Goal: Task Accomplishment & Management: Manage account settings

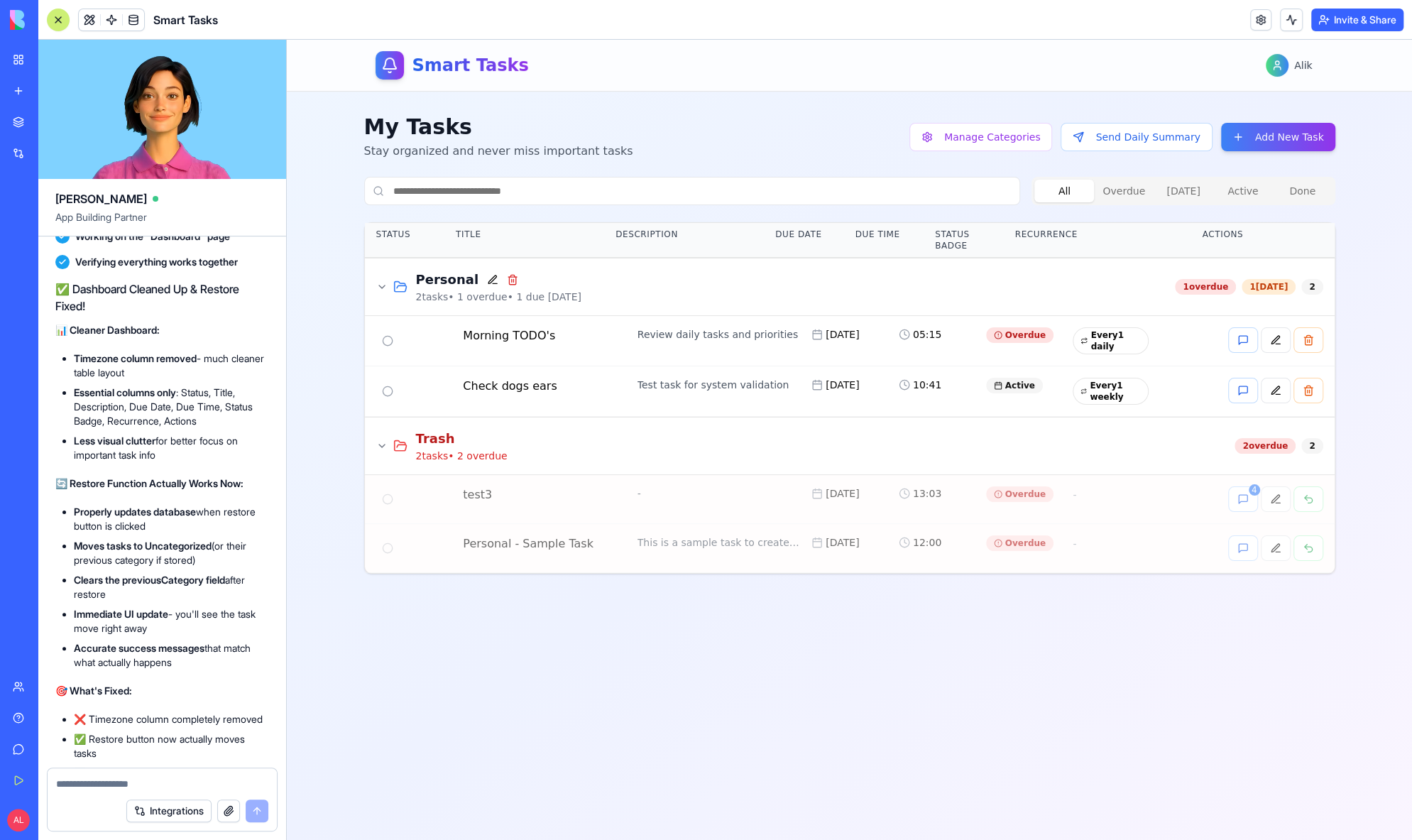
click at [156, 785] on textarea at bounding box center [162, 784] width 212 height 14
type textarea "**********"
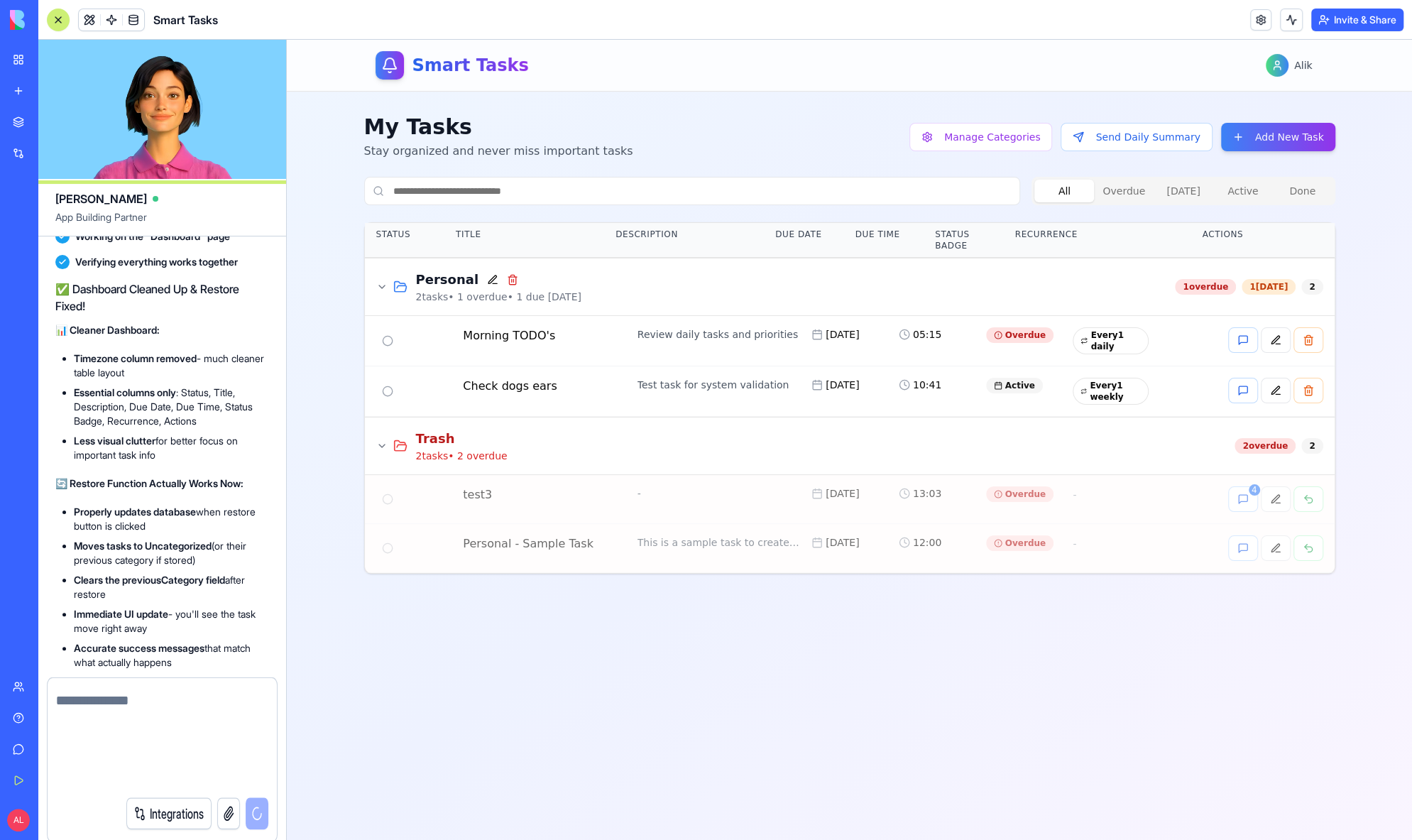
scroll to position [19955, 0]
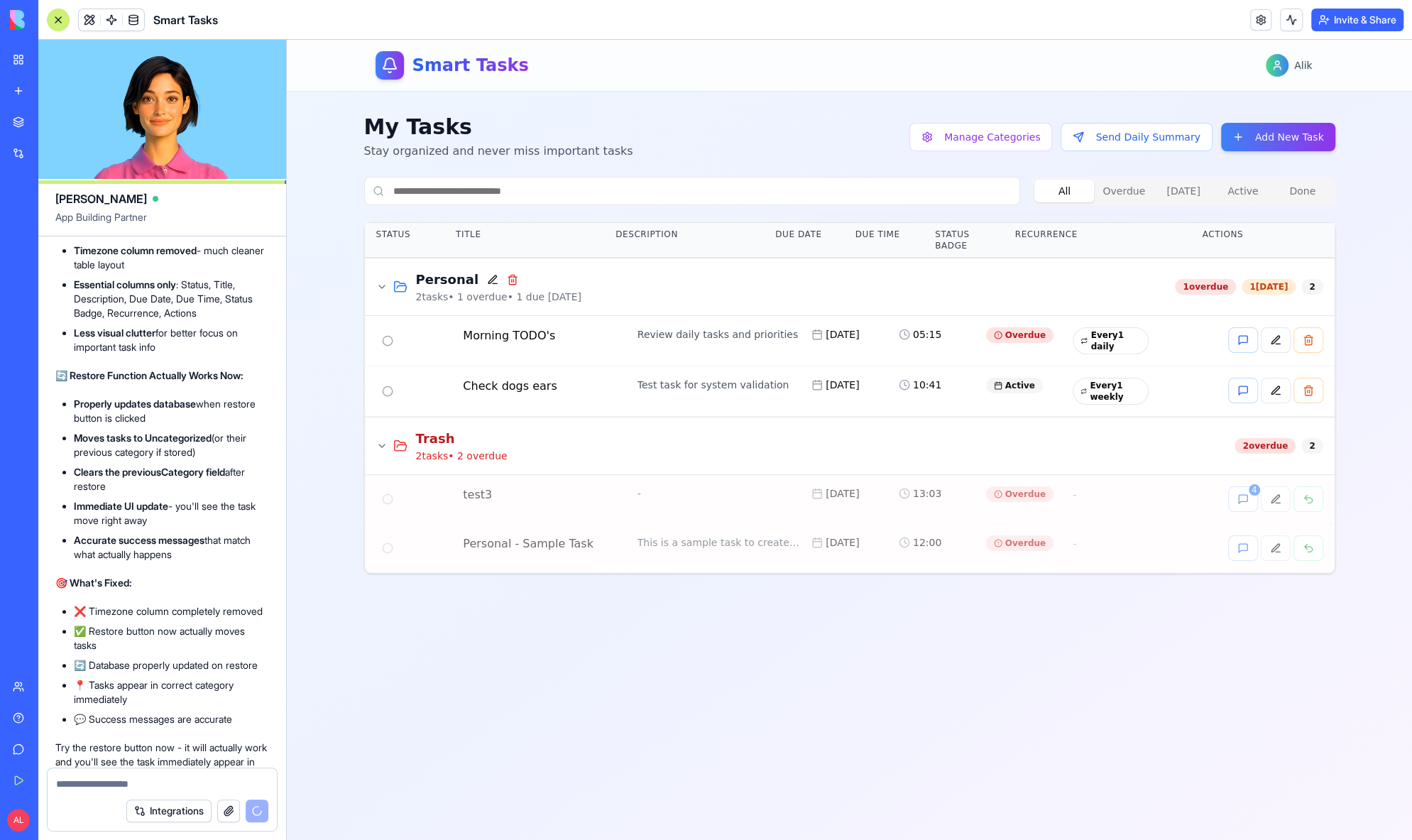
click at [1138, 145] on button "Send Daily Summary" at bounding box center [1136, 137] width 152 height 29
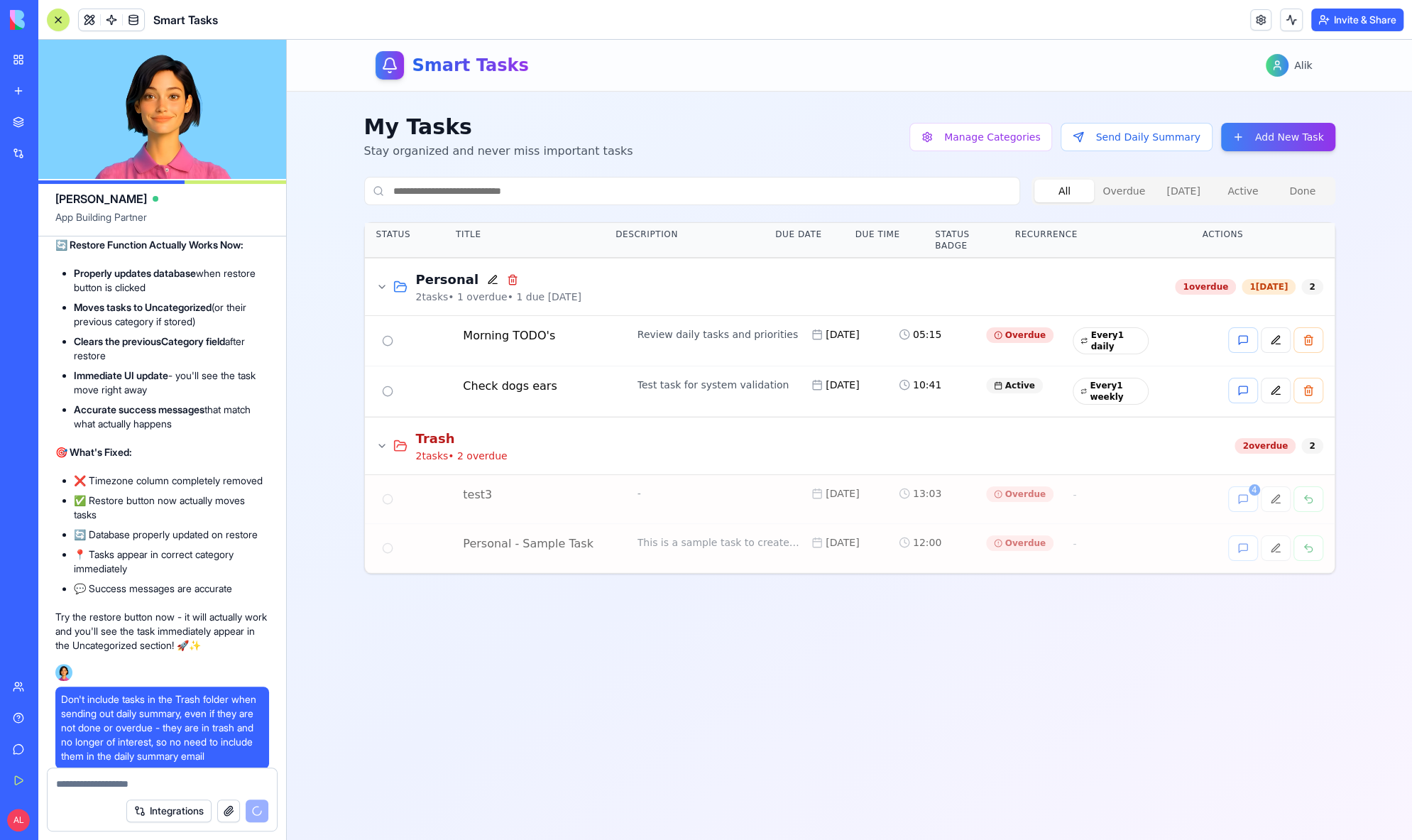
scroll to position [20489, 0]
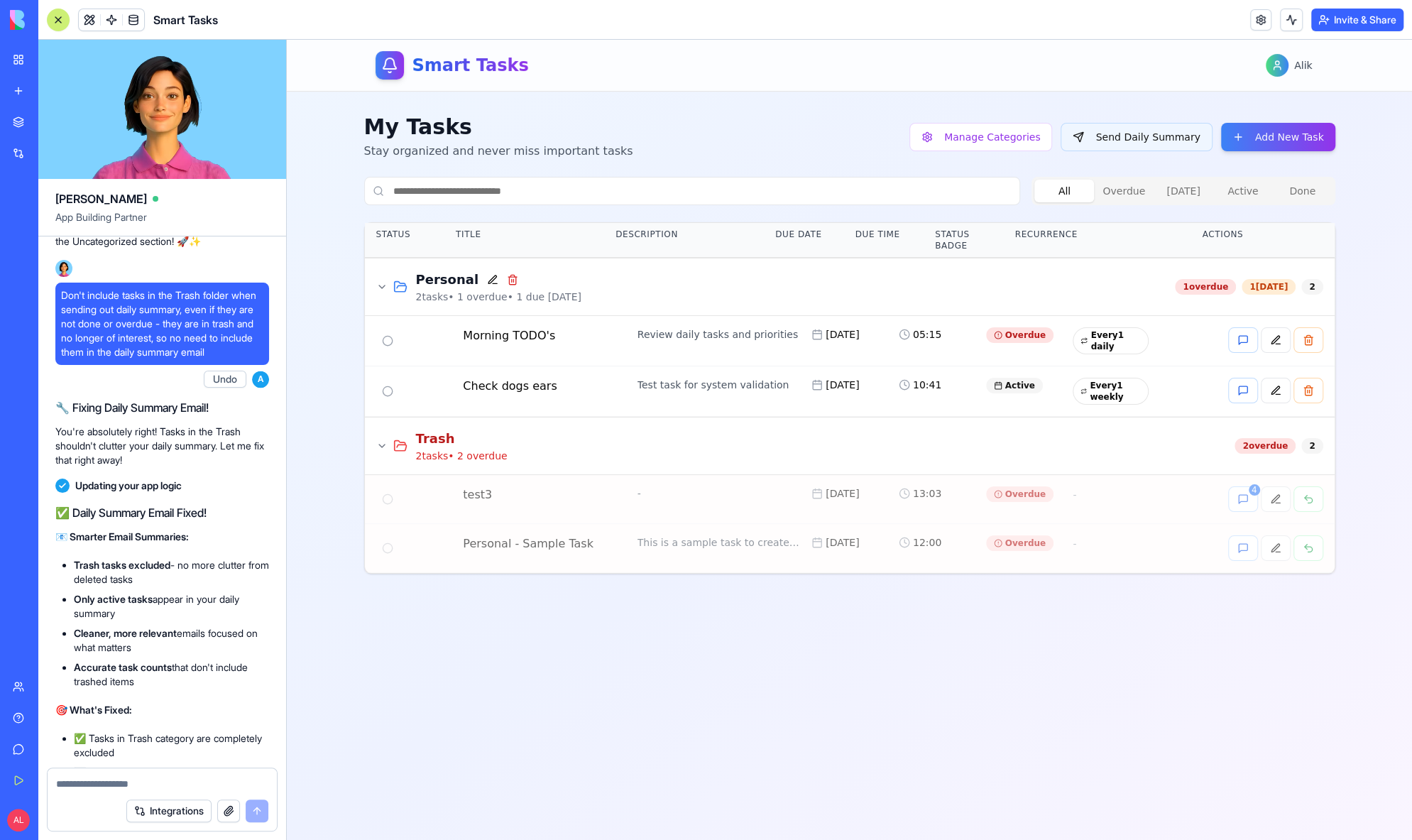
click at [1179, 136] on button "Send Daily Summary" at bounding box center [1136, 137] width 152 height 29
click at [214, 781] on textarea at bounding box center [162, 784] width 212 height 14
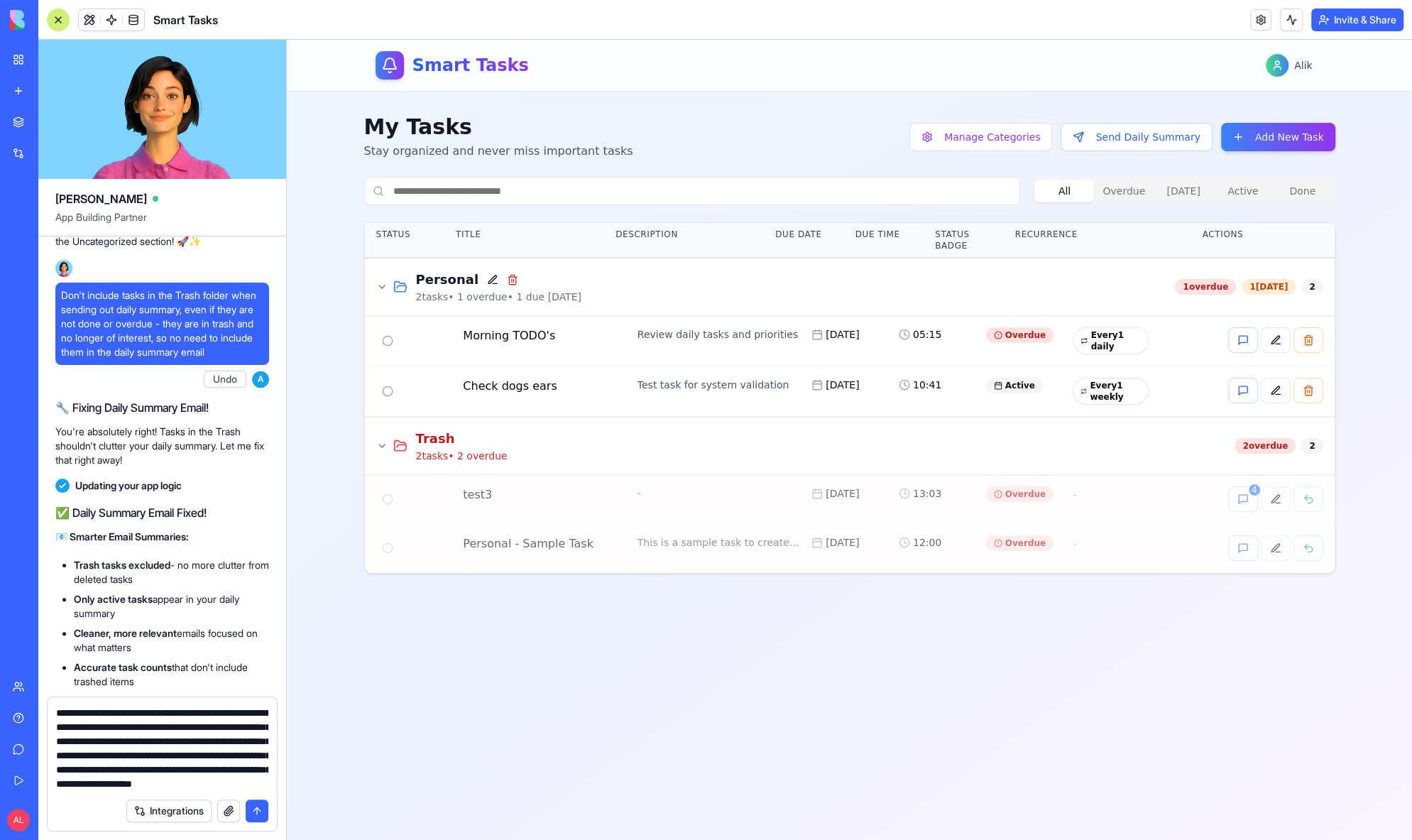
scroll to position [23, 0]
type textarea "**********"
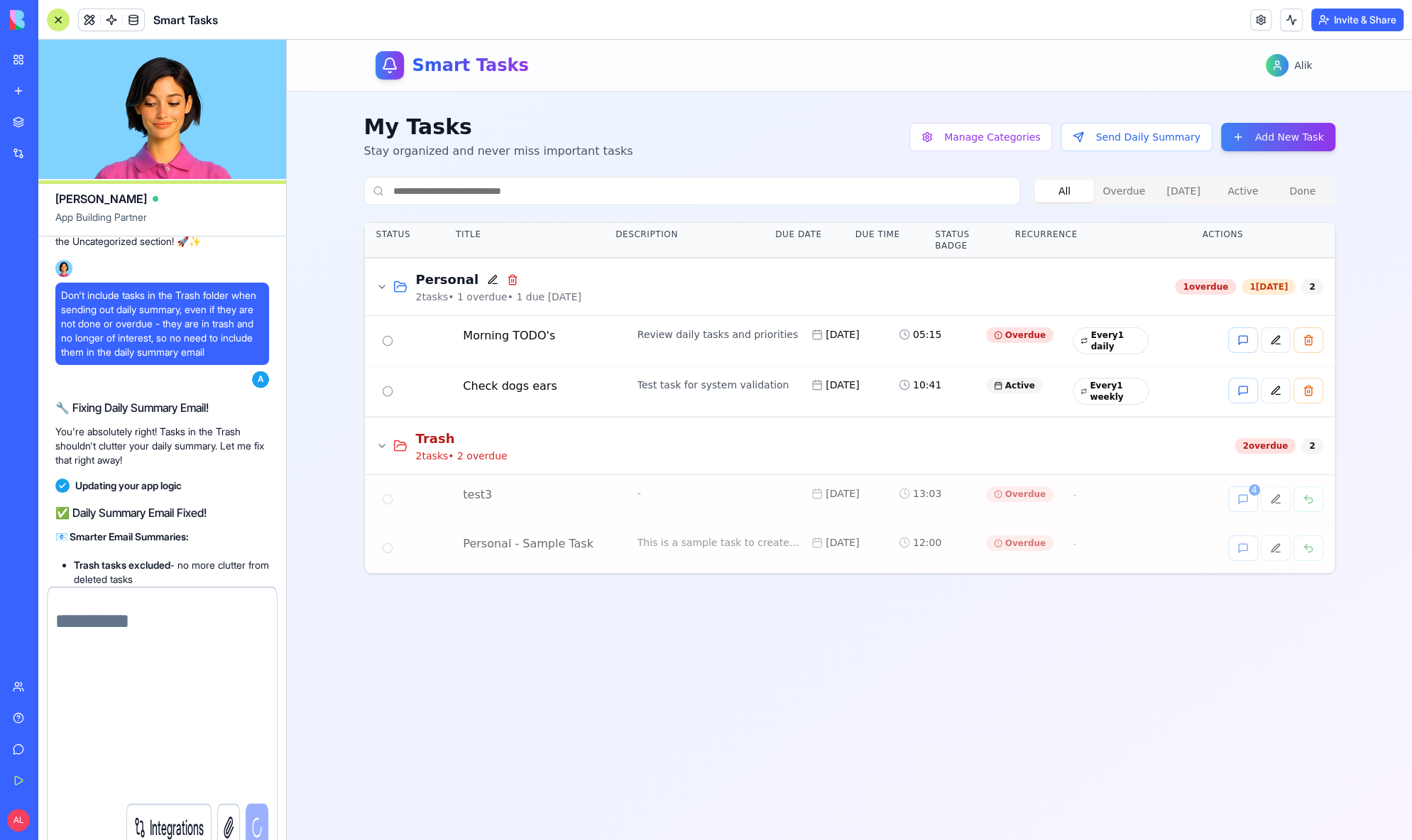
scroll to position [20639, 0]
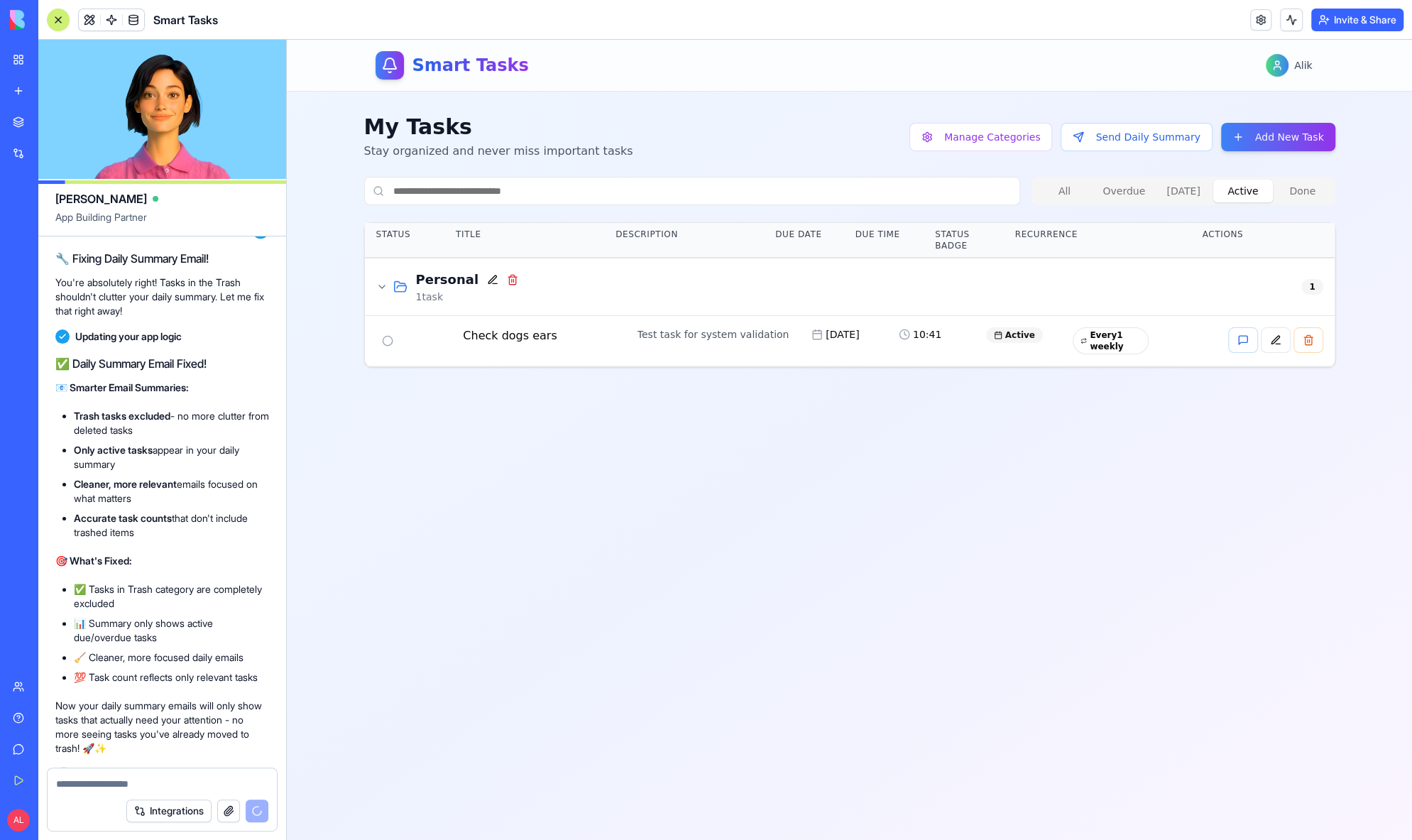
click at [1251, 191] on button "Active" at bounding box center [1243, 191] width 60 height 23
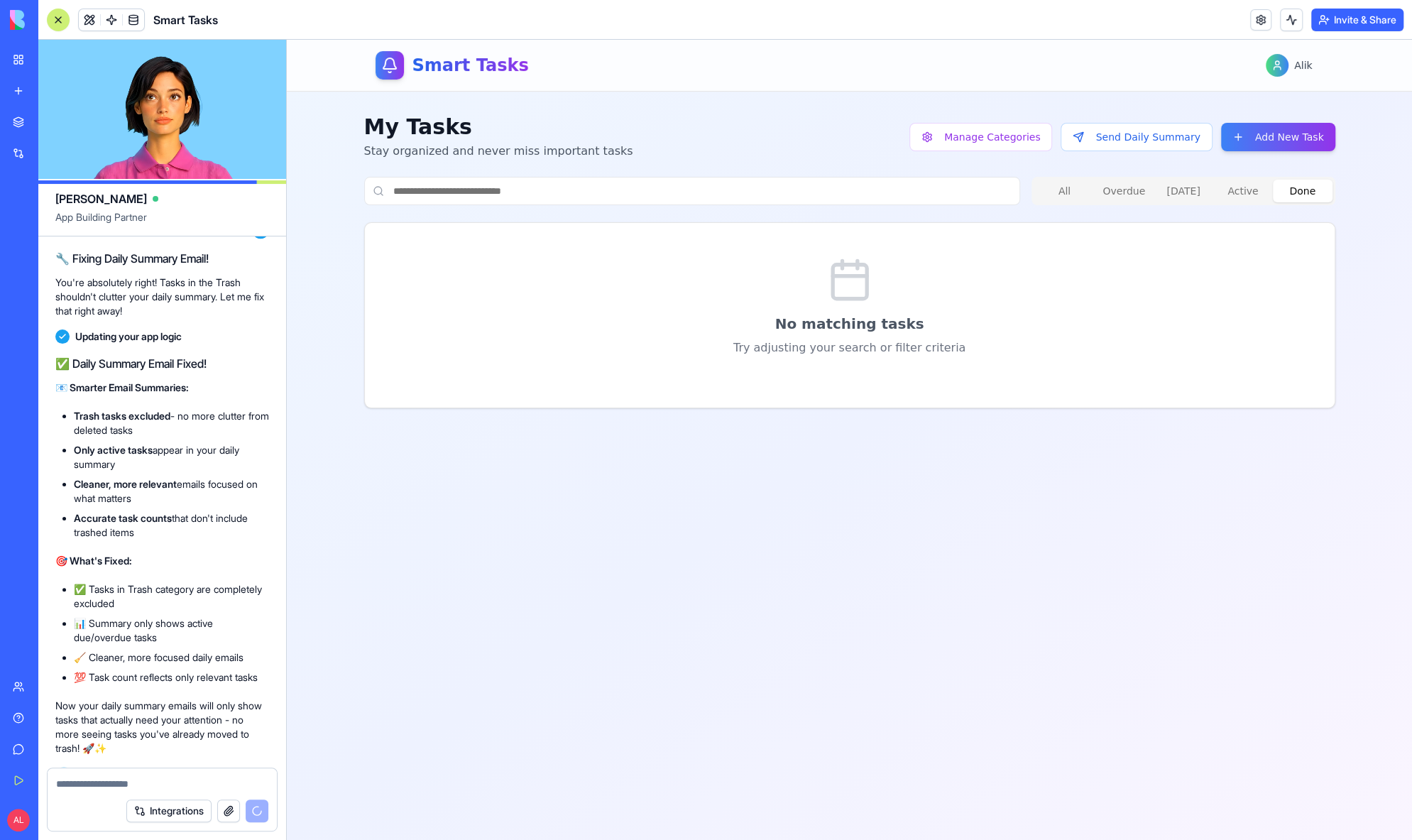
click at [1291, 191] on button "Done" at bounding box center [1303, 191] width 60 height 23
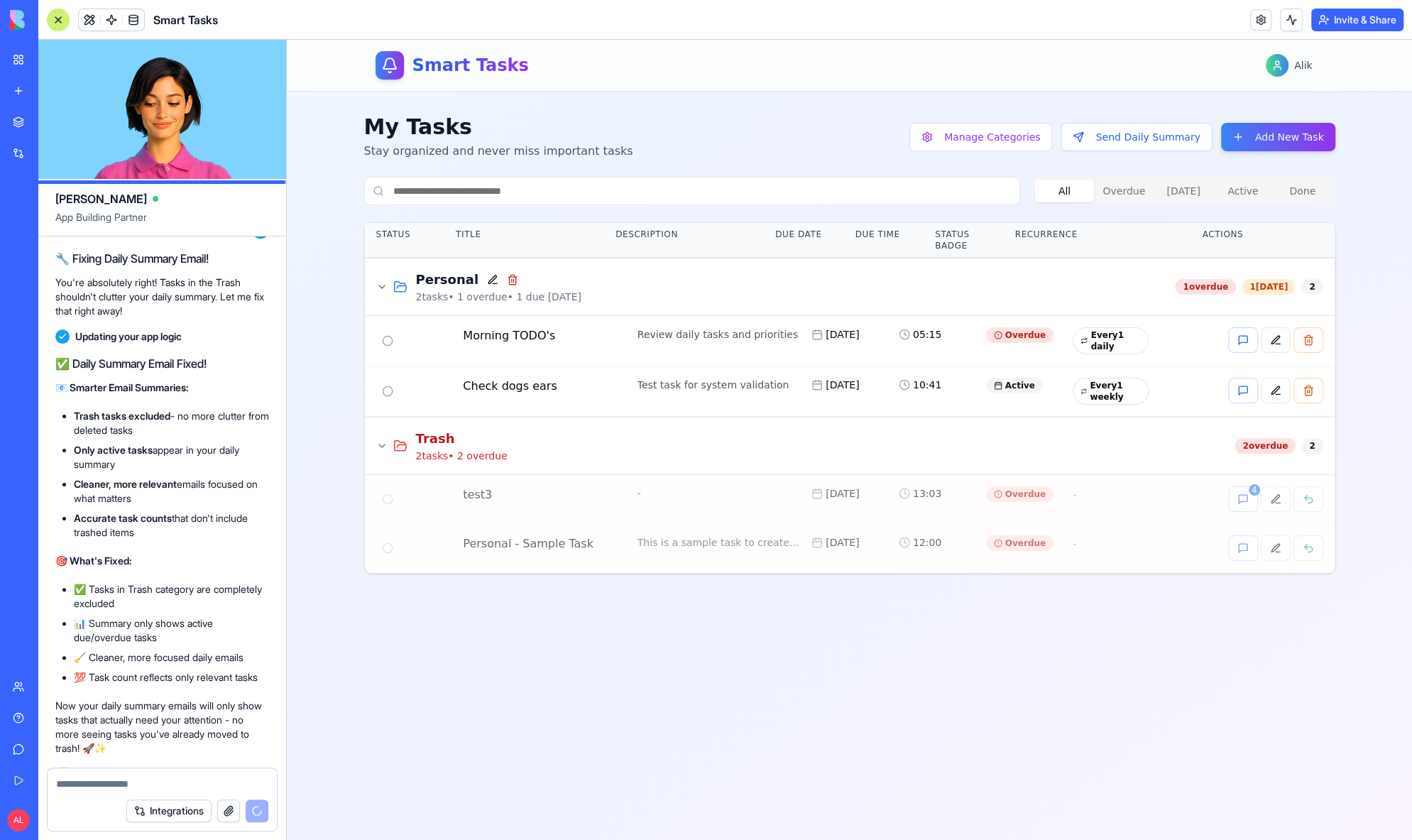
click at [1075, 188] on button "All" at bounding box center [1064, 191] width 60 height 23
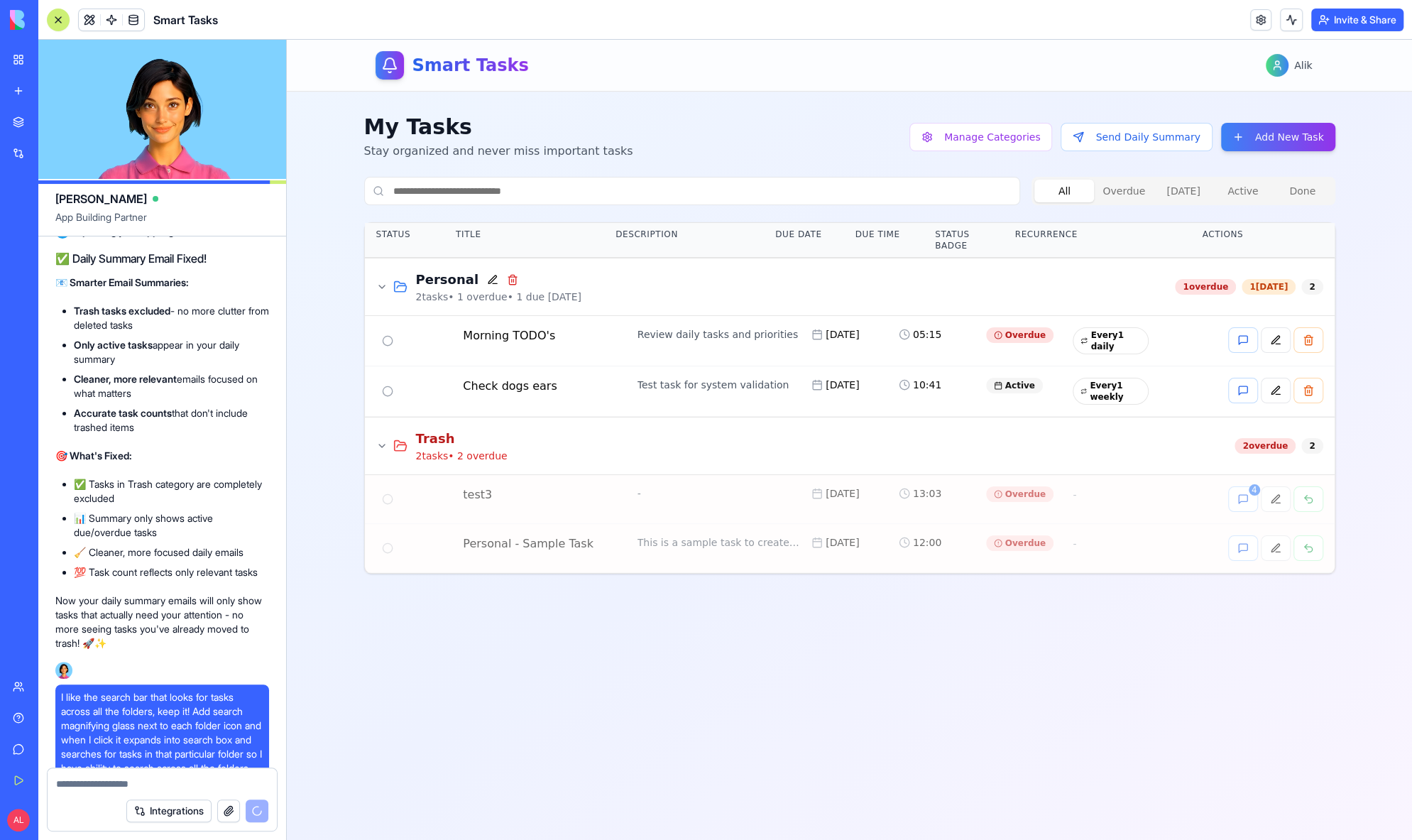
click at [191, 774] on div at bounding box center [162, 779] width 230 height 23
click at [191, 775] on div at bounding box center [162, 779] width 230 height 23
click at [191, 778] on textarea at bounding box center [162, 784] width 212 height 14
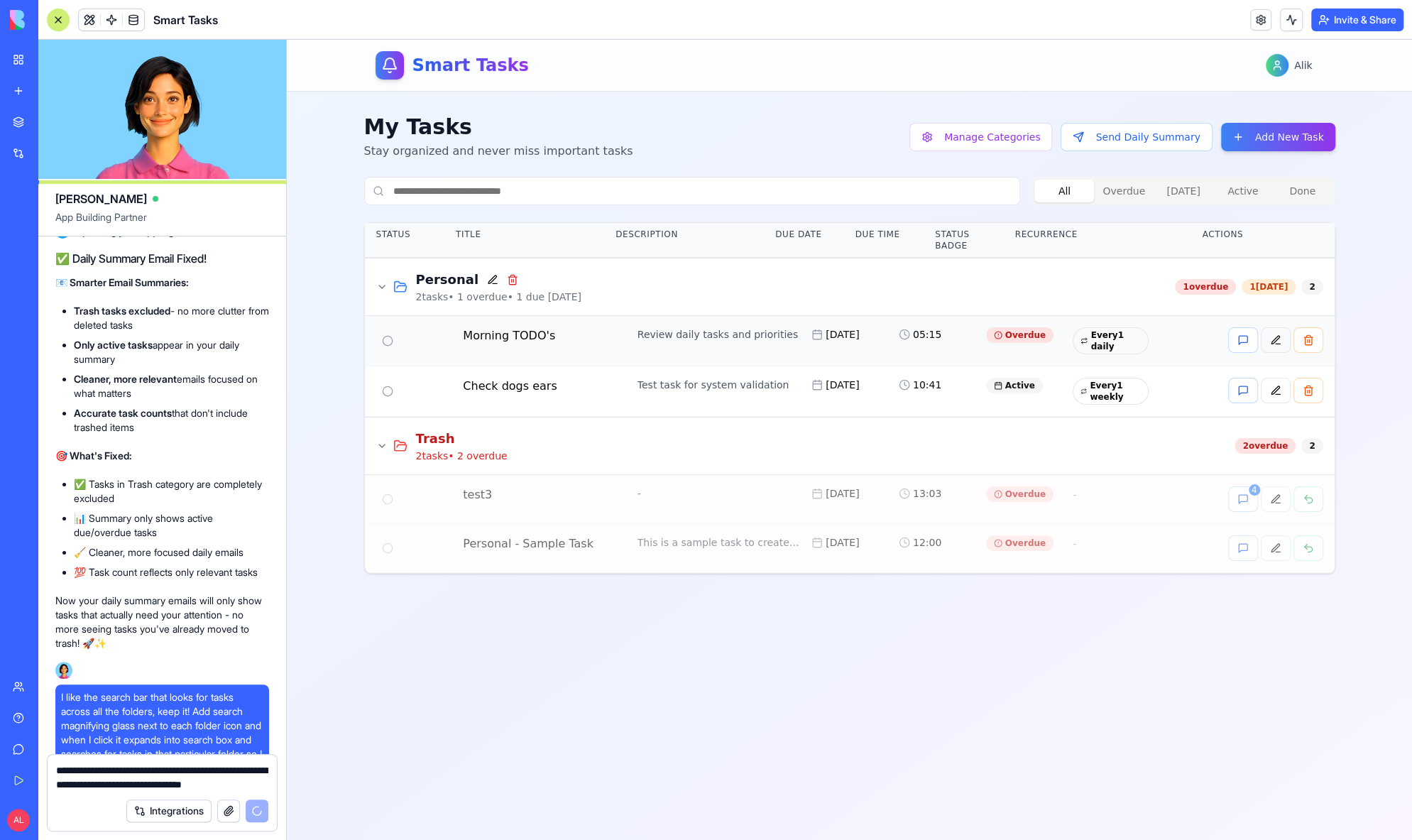
type textarea "**********"
click at [1267, 338] on button at bounding box center [1276, 340] width 29 height 26
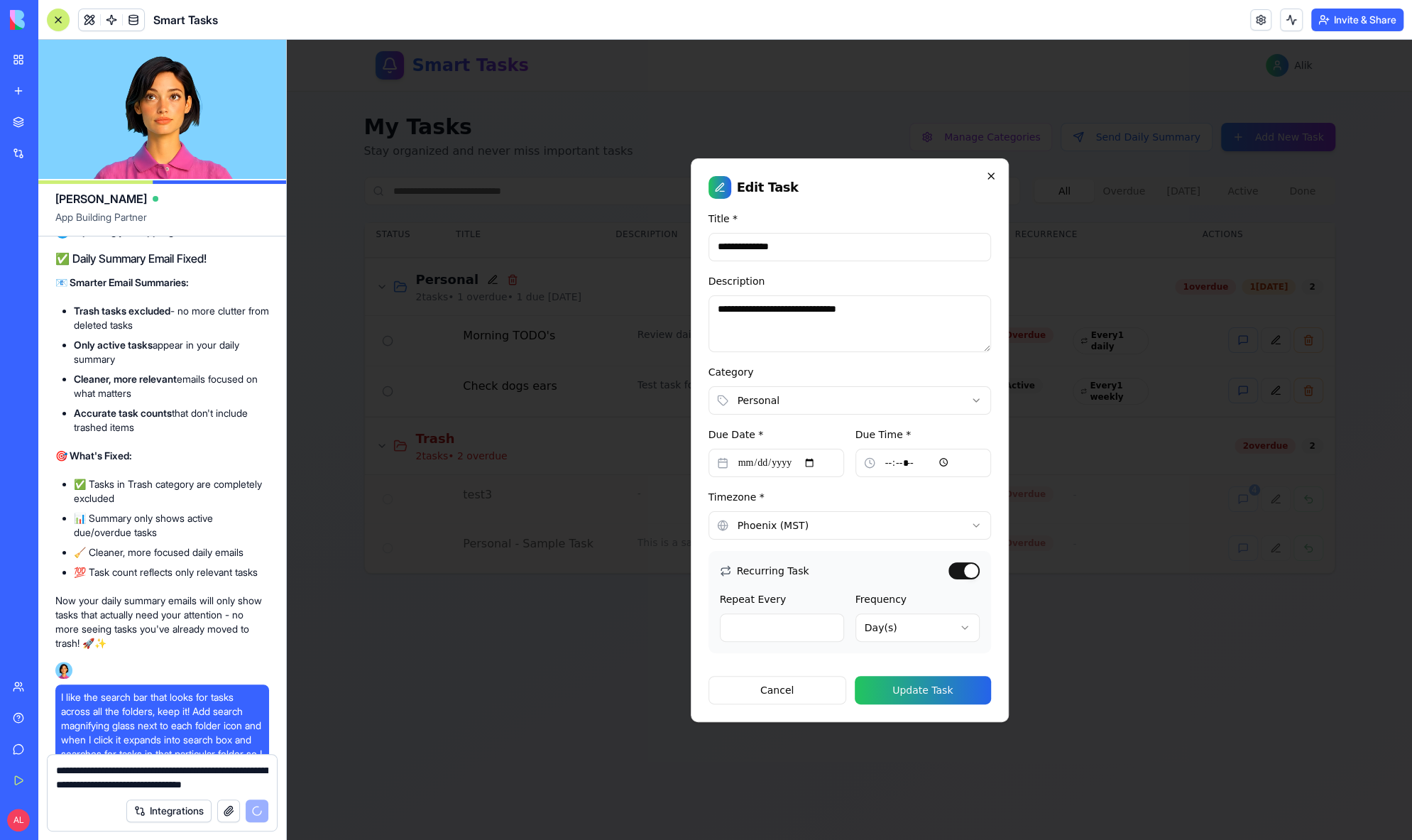
click at [989, 181] on icon "button" at bounding box center [991, 176] width 11 height 11
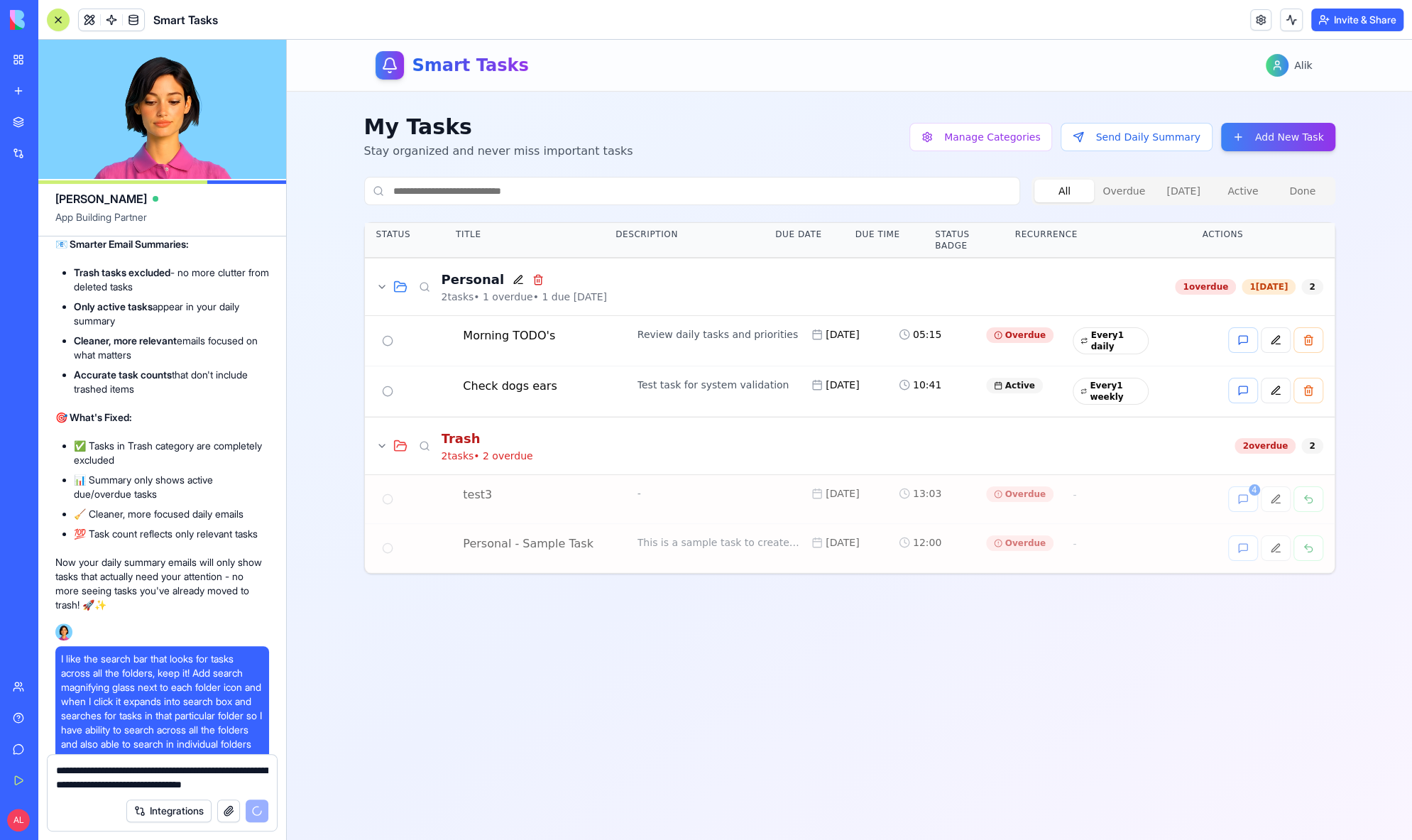
scroll to position [21436, 0]
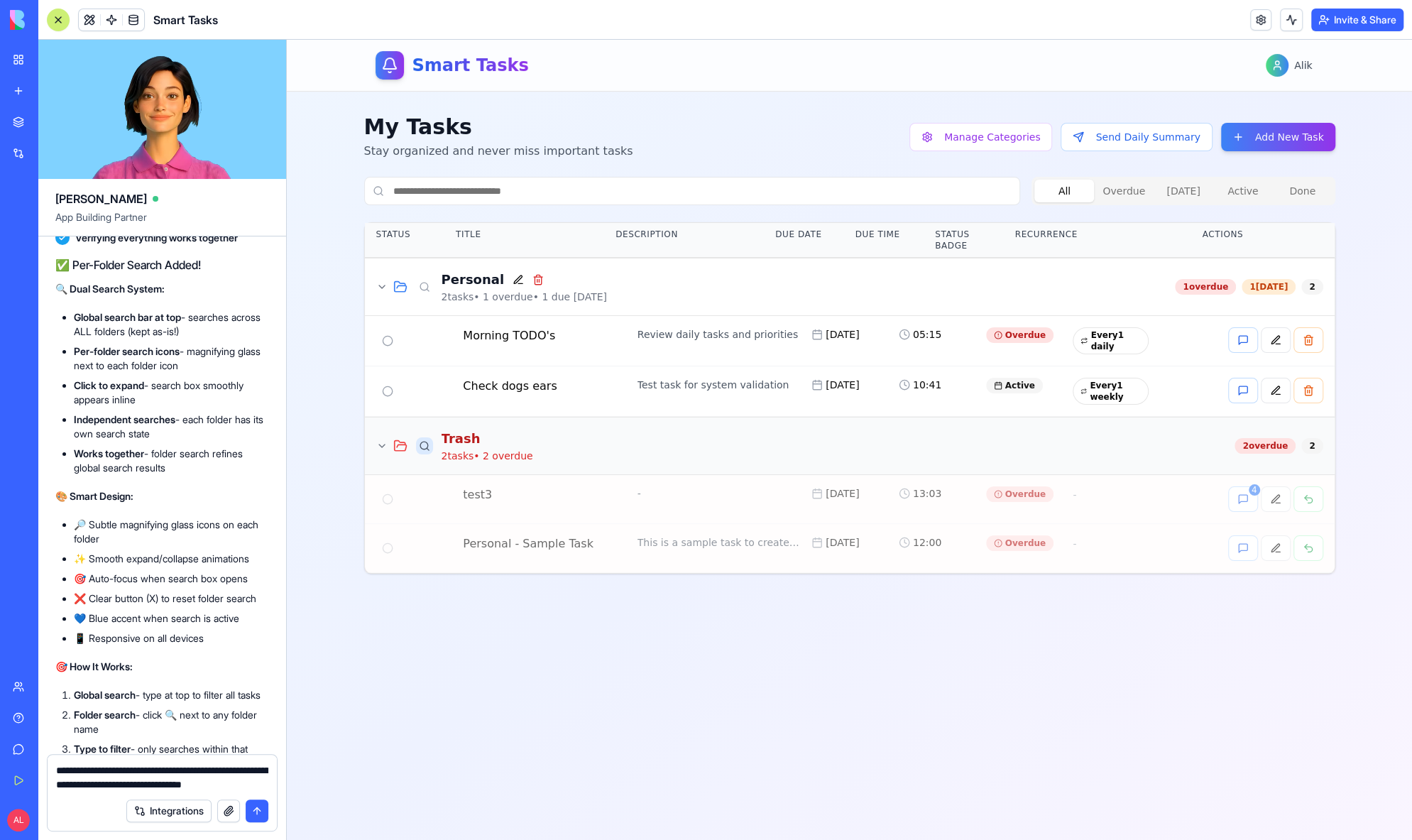
click at [424, 443] on button at bounding box center [424, 446] width 17 height 17
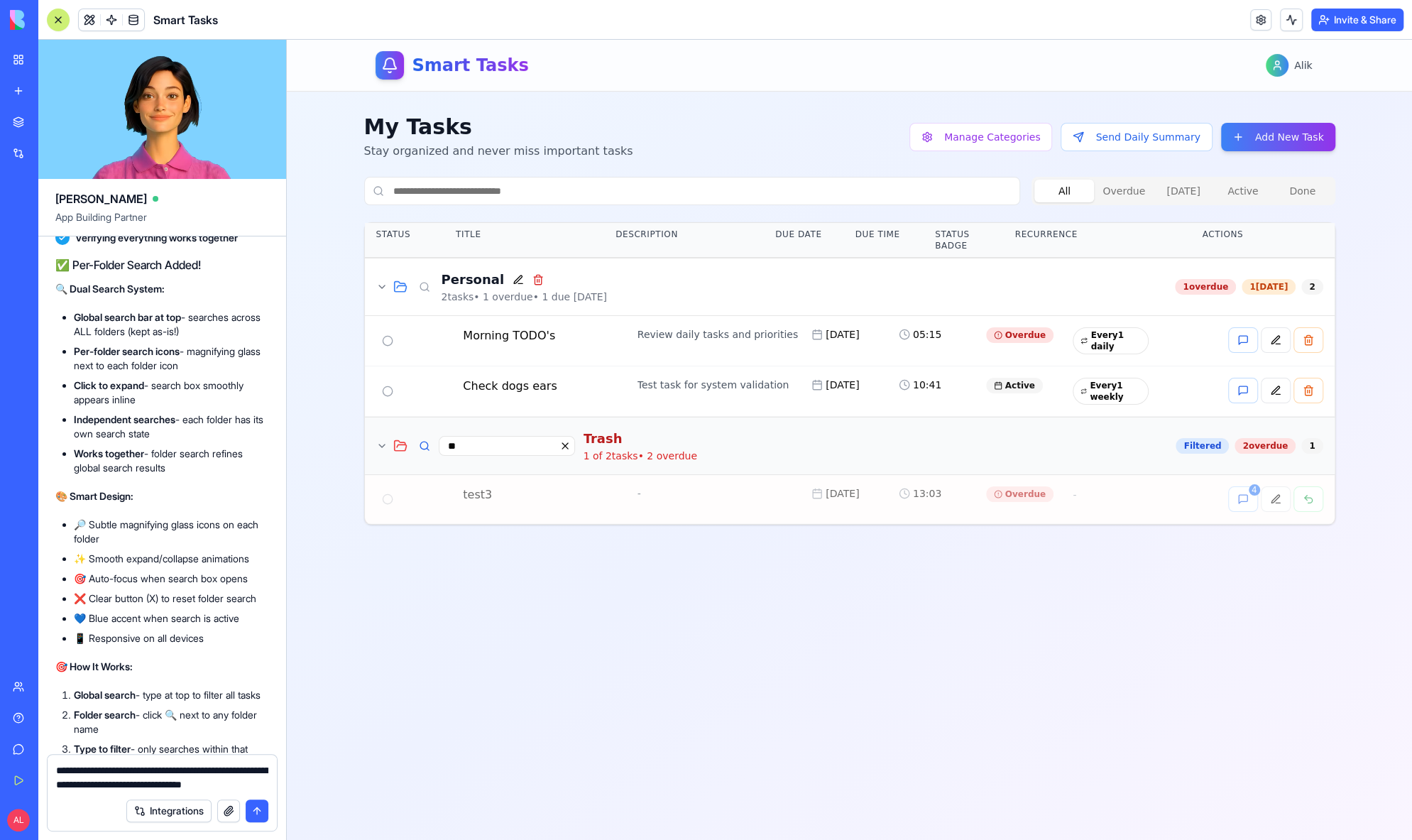
type input "*"
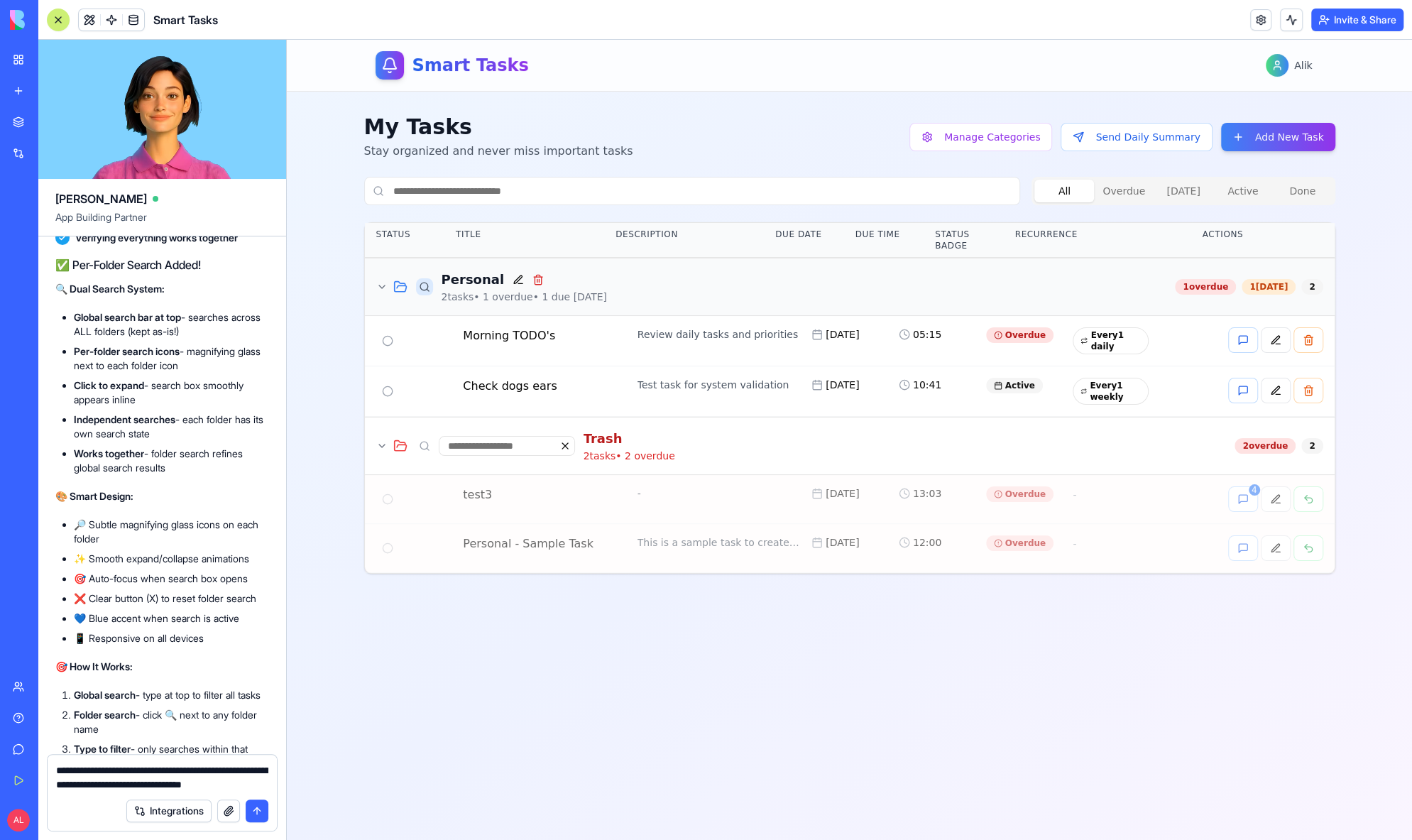
click at [418, 289] on button at bounding box center [424, 287] width 17 height 17
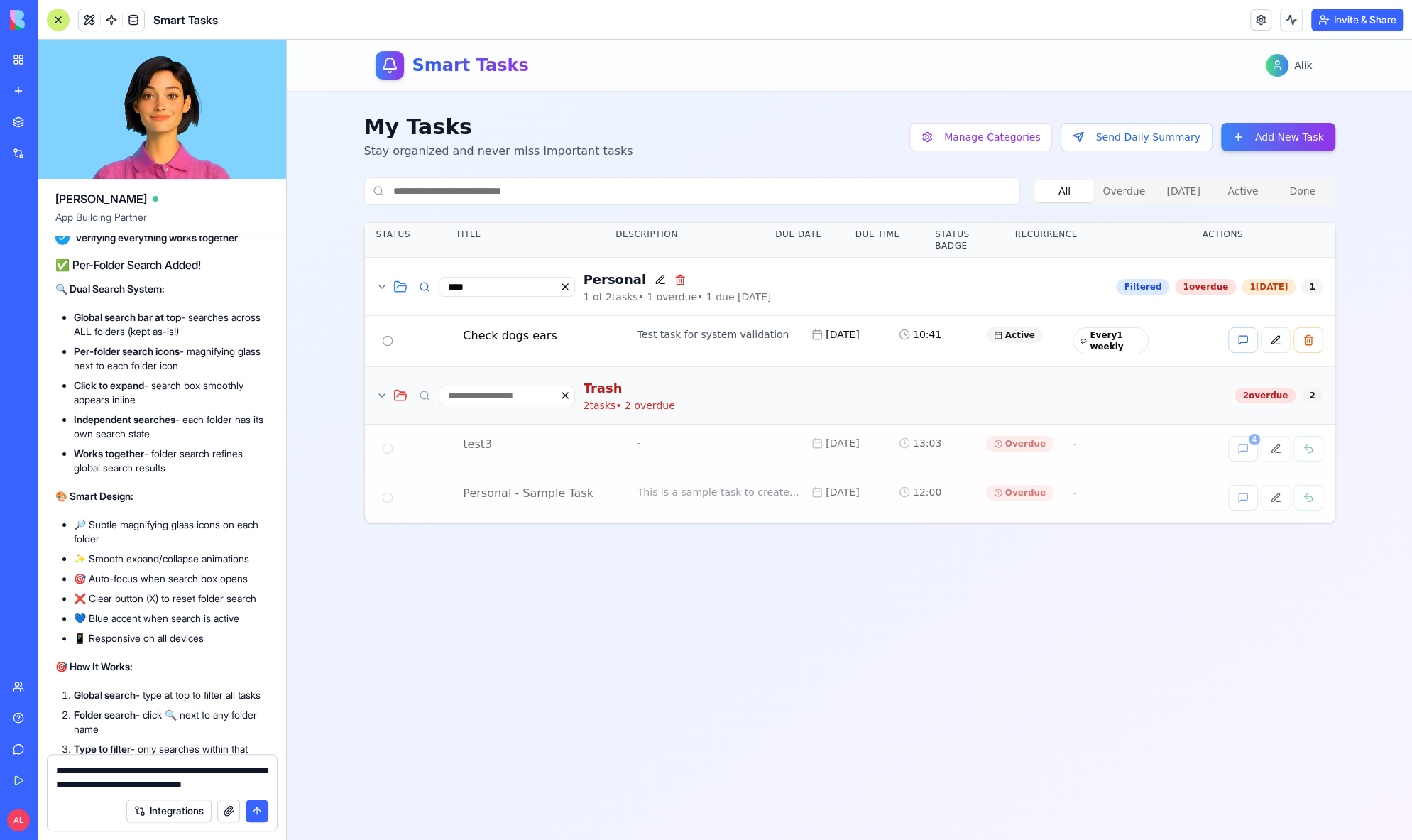
type input "****"
click at [378, 392] on icon at bounding box center [381, 395] width 11 height 11
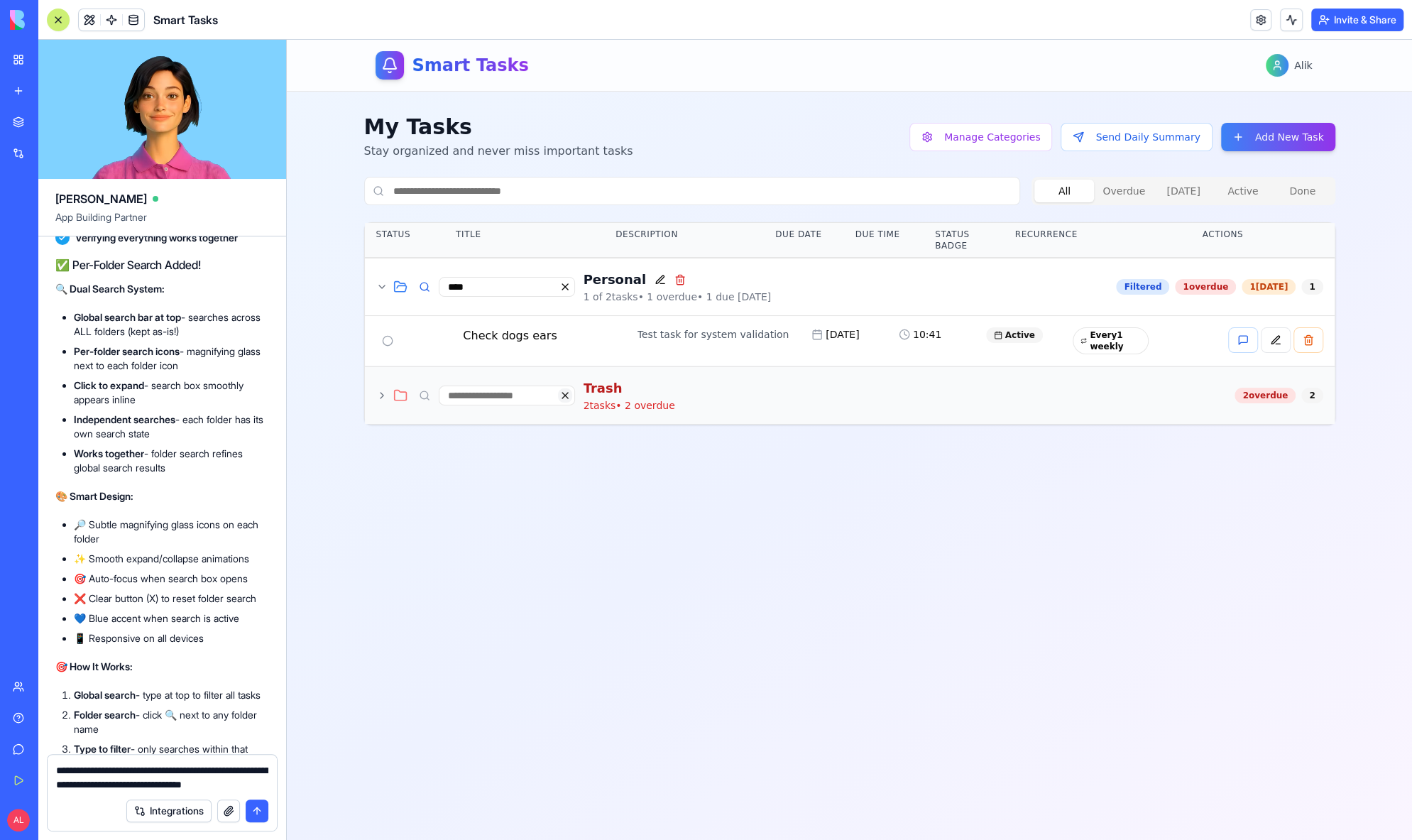
click at [565, 394] on button at bounding box center [565, 395] width 14 height 14
click at [564, 285] on button at bounding box center [565, 287] width 14 height 14
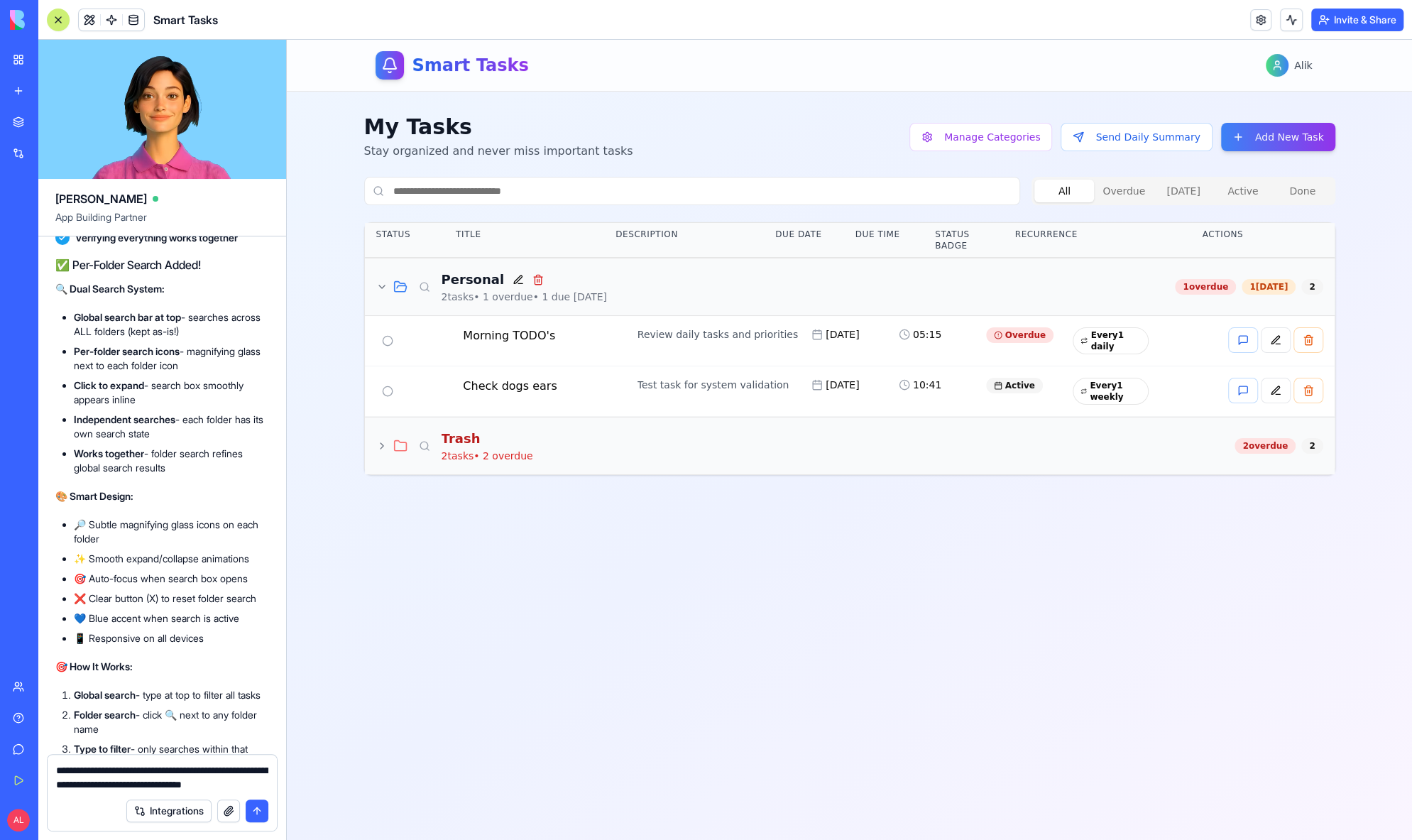
click at [274, 783] on div "**********" at bounding box center [162, 772] width 230 height 36
click at [269, 784] on div "**********" at bounding box center [162, 772] width 230 height 36
click at [262, 784] on textarea "**********" at bounding box center [162, 777] width 212 height 28
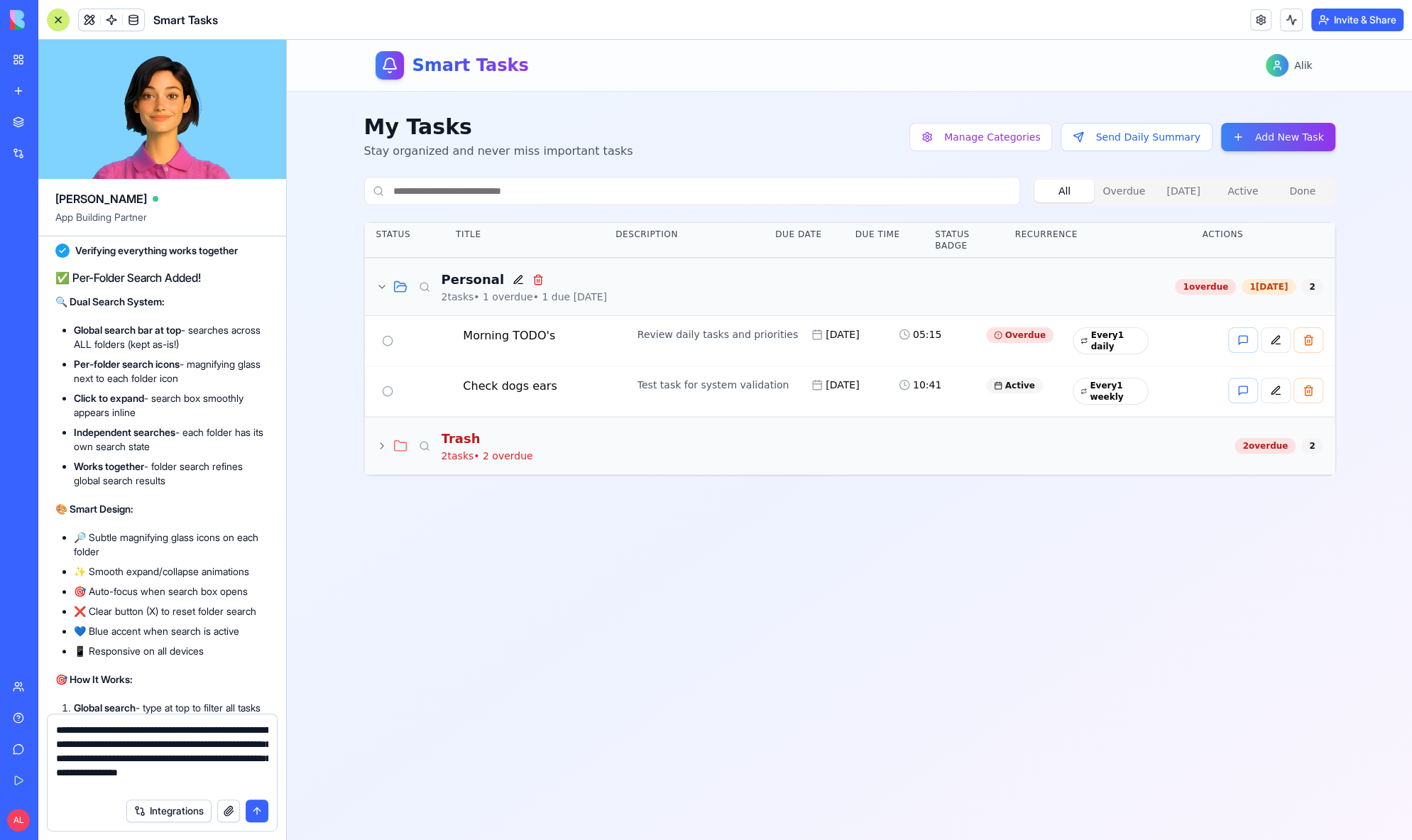
type textarea "**********"
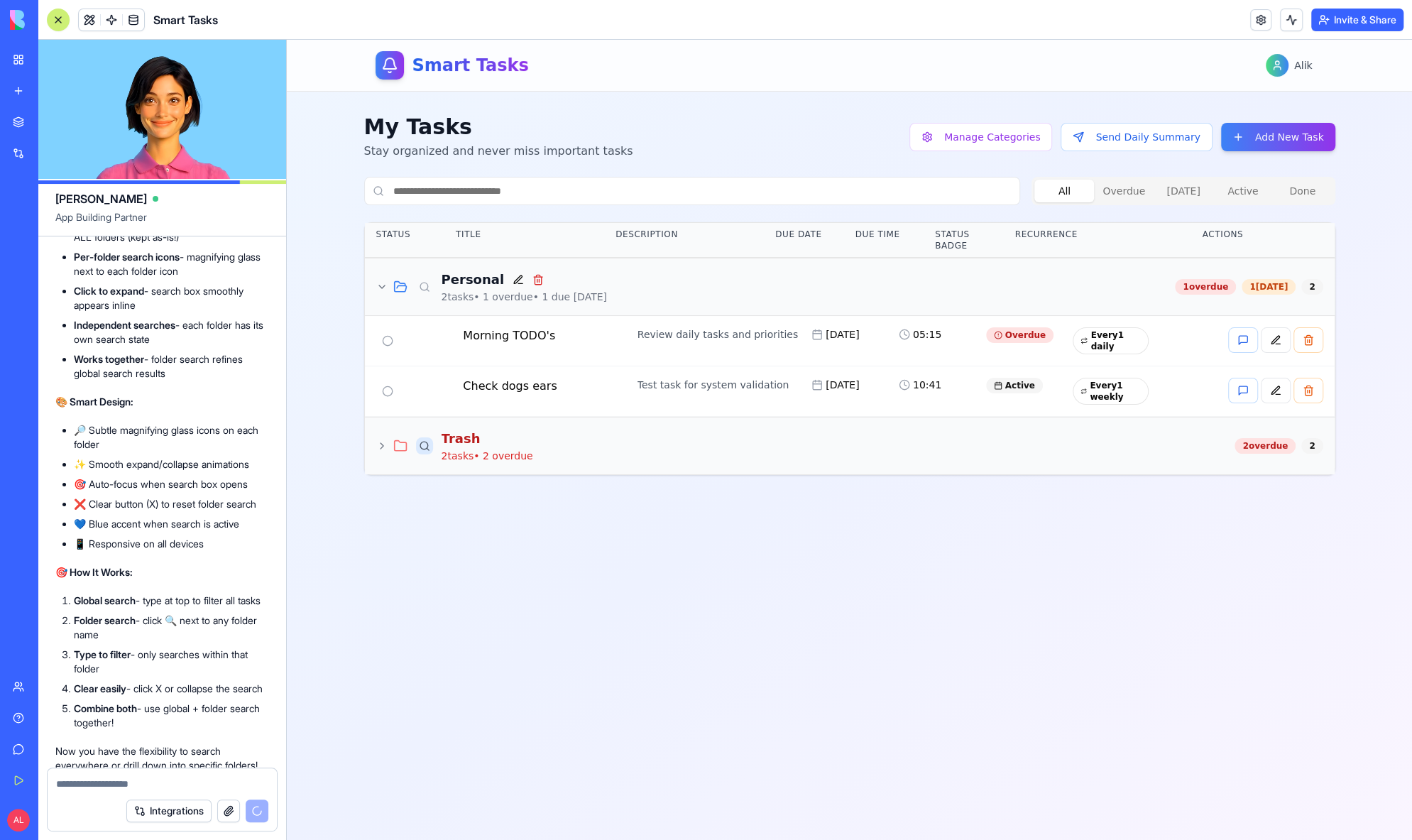
click at [421, 438] on button at bounding box center [424, 446] width 17 height 17
type input "*"
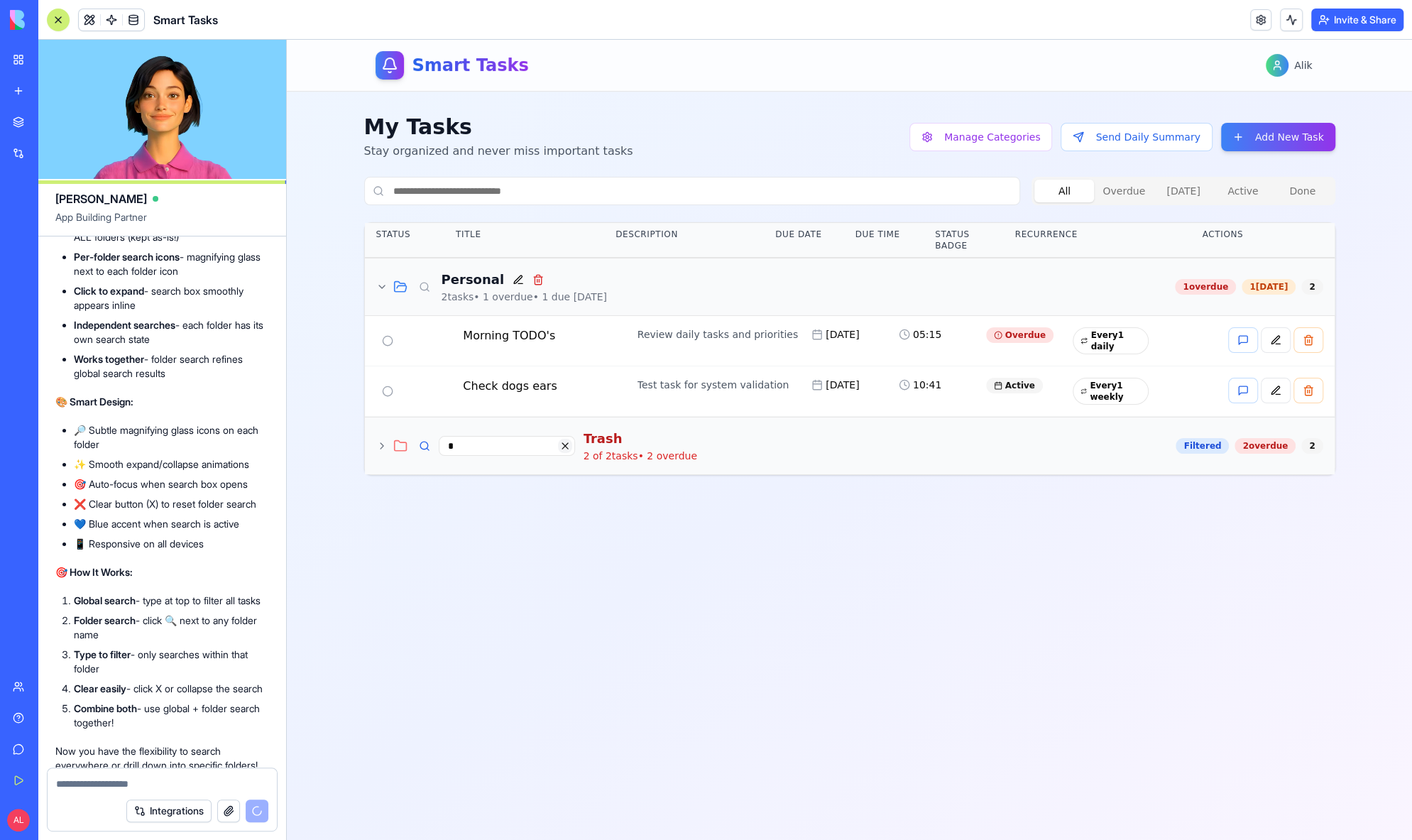
click at [566, 444] on button at bounding box center [565, 445] width 14 height 14
click at [155, 779] on textarea at bounding box center [162, 784] width 212 height 14
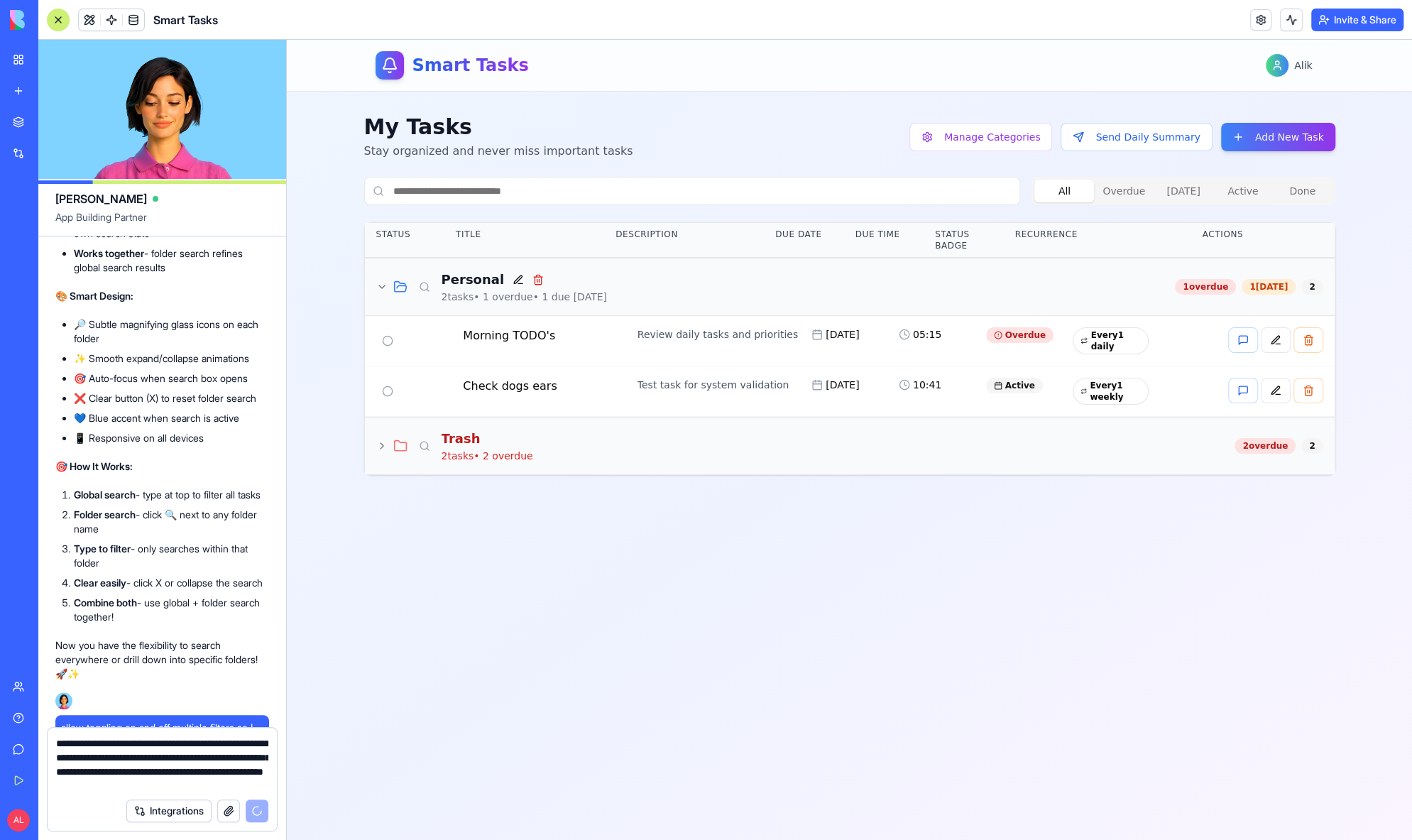
scroll to position [21701, 0]
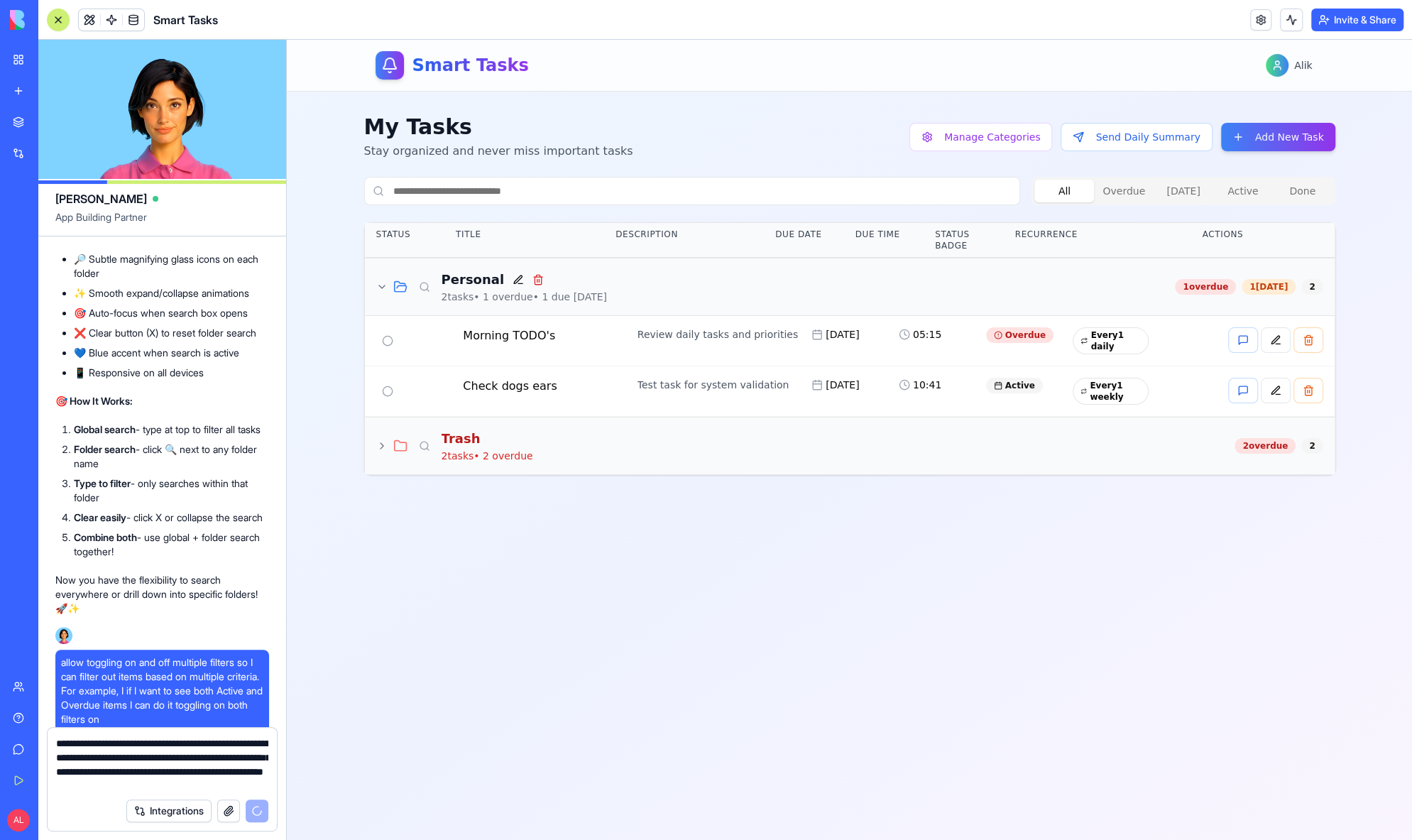
click at [175, 741] on textarea "**********" at bounding box center [162, 763] width 212 height 55
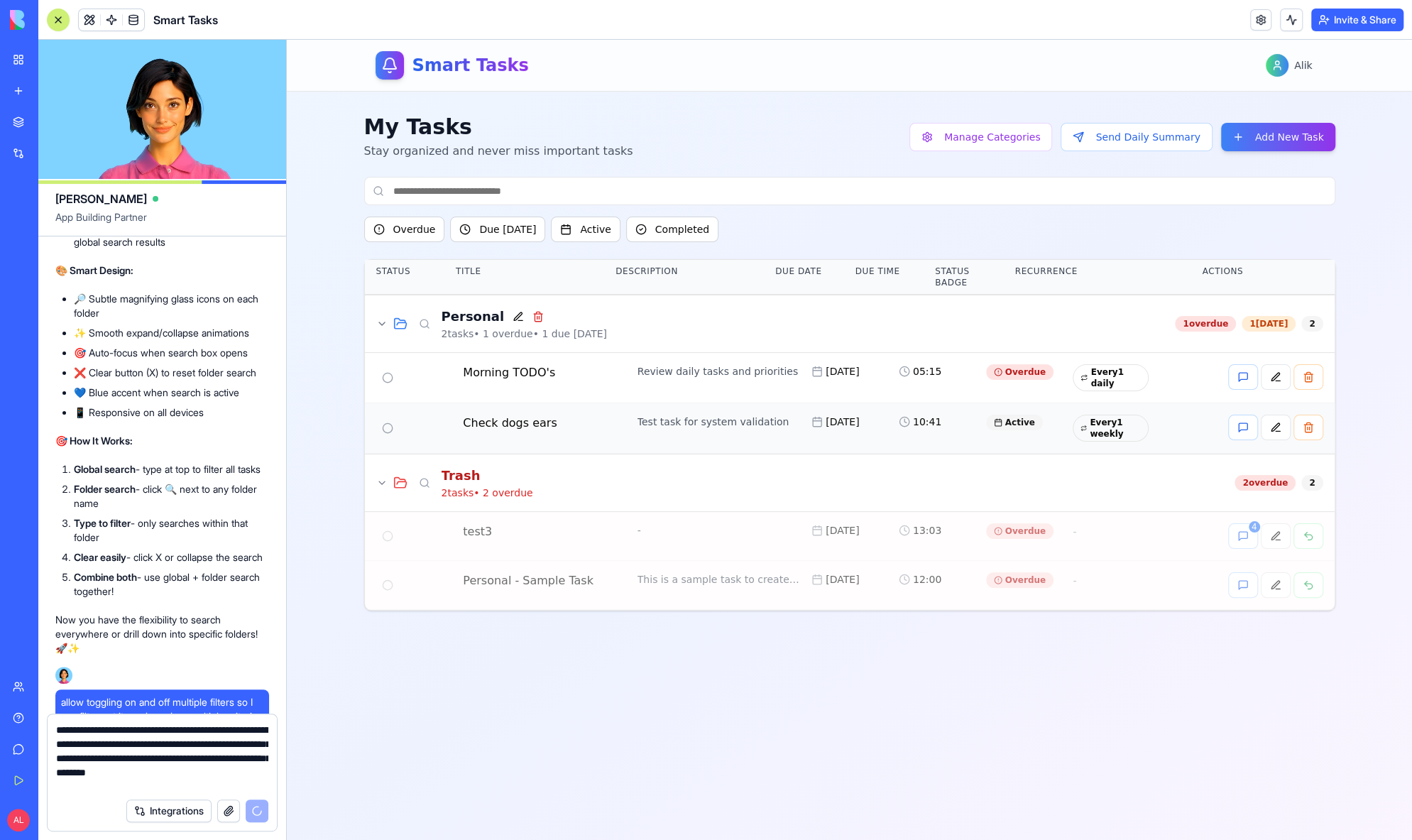
scroll to position [22357, 0]
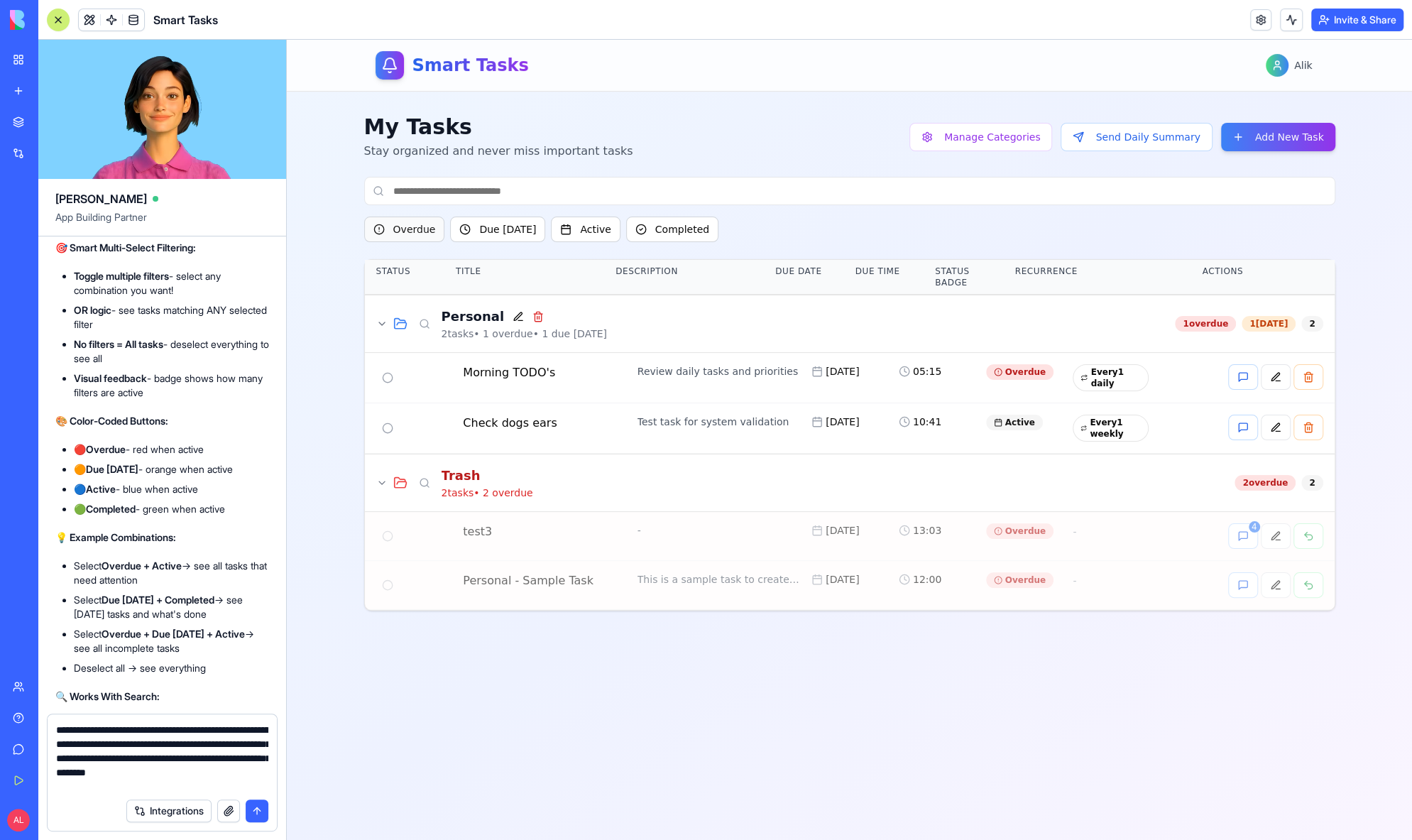
click at [412, 229] on button "Overdue" at bounding box center [404, 229] width 81 height 26
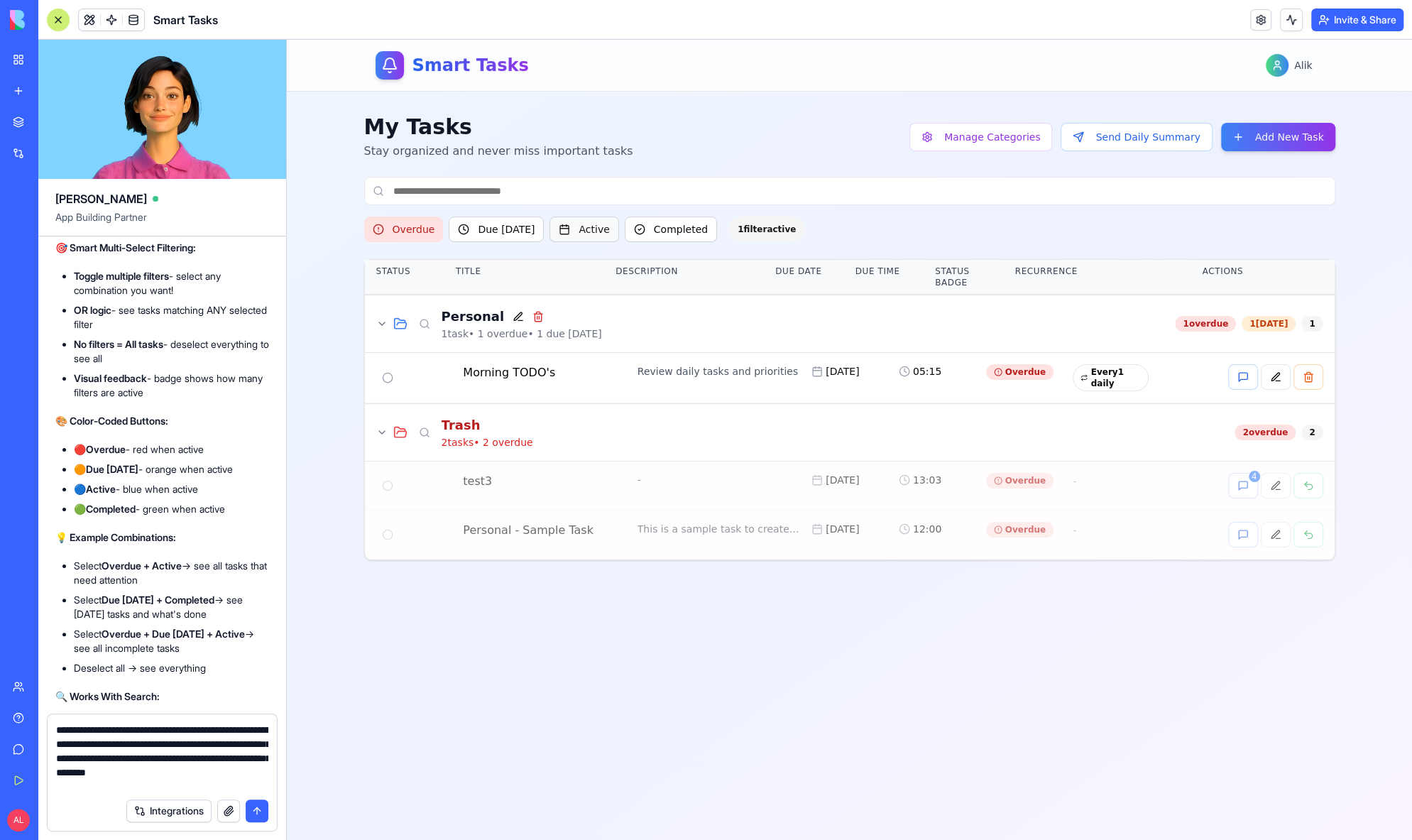
click at [557, 230] on button "Active" at bounding box center [583, 229] width 68 height 26
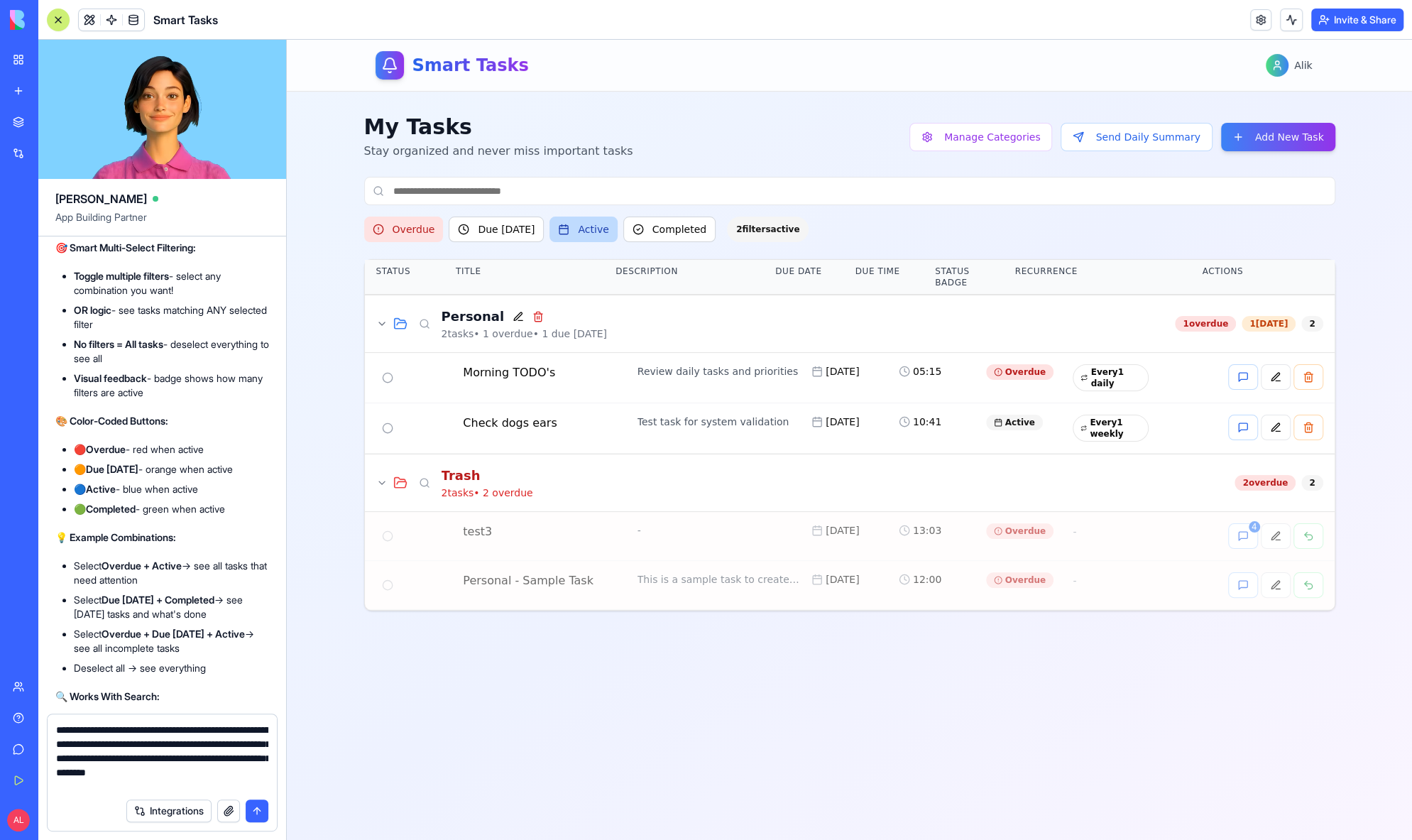
click at [573, 231] on button "Active" at bounding box center [583, 229] width 68 height 26
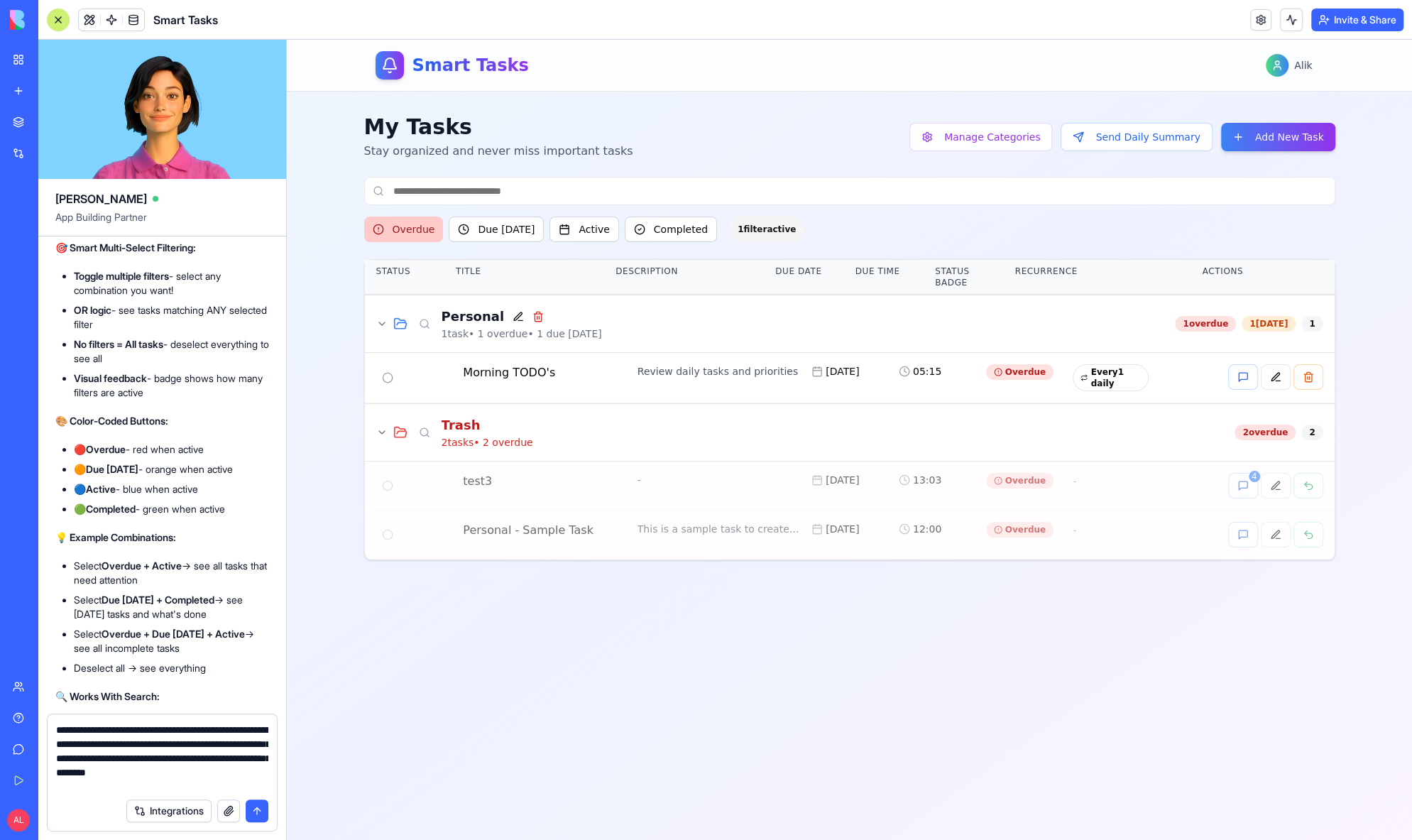
click at [429, 230] on button "Overdue" at bounding box center [404, 229] width 80 height 26
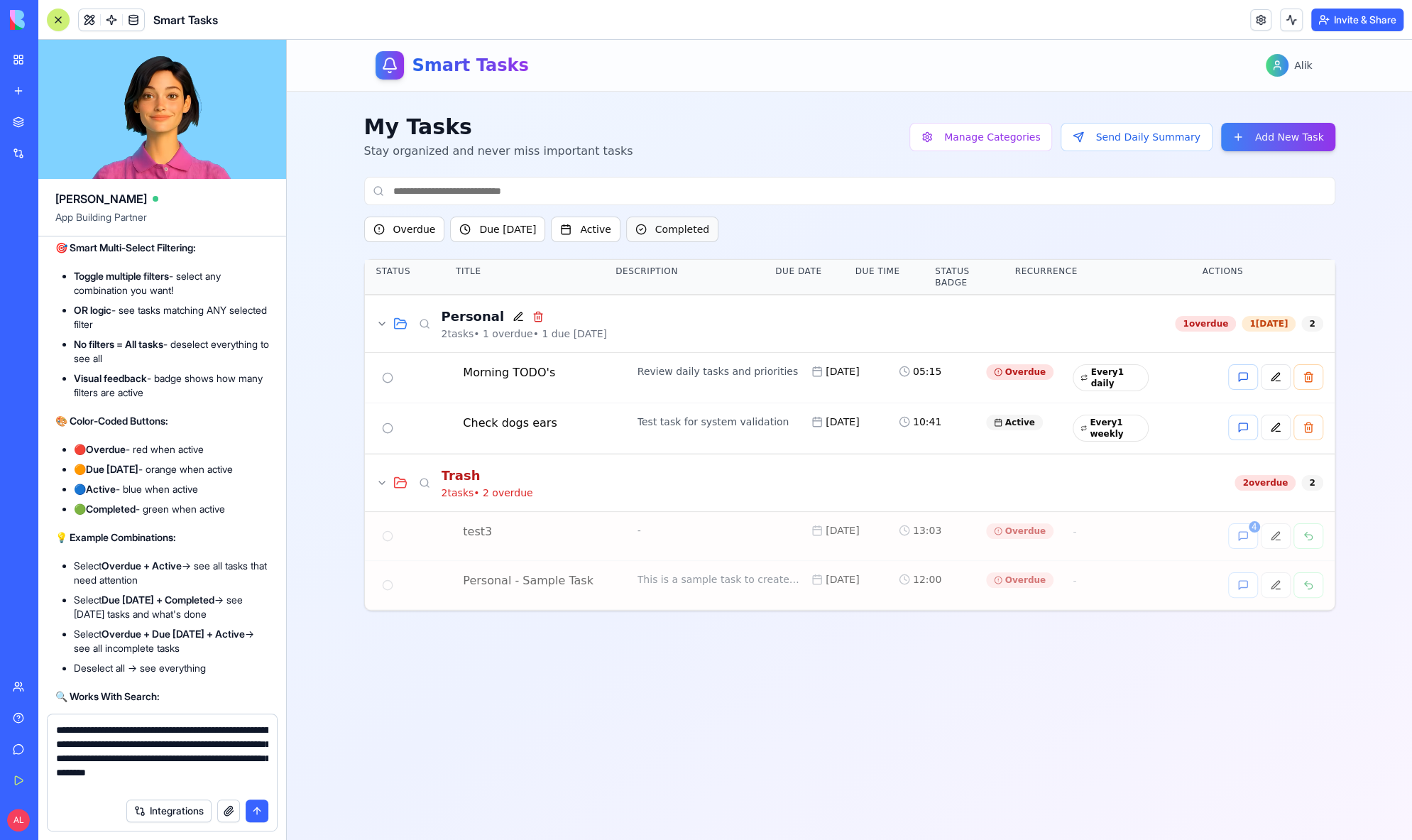
click at [637, 230] on button "Completed" at bounding box center [672, 229] width 93 height 26
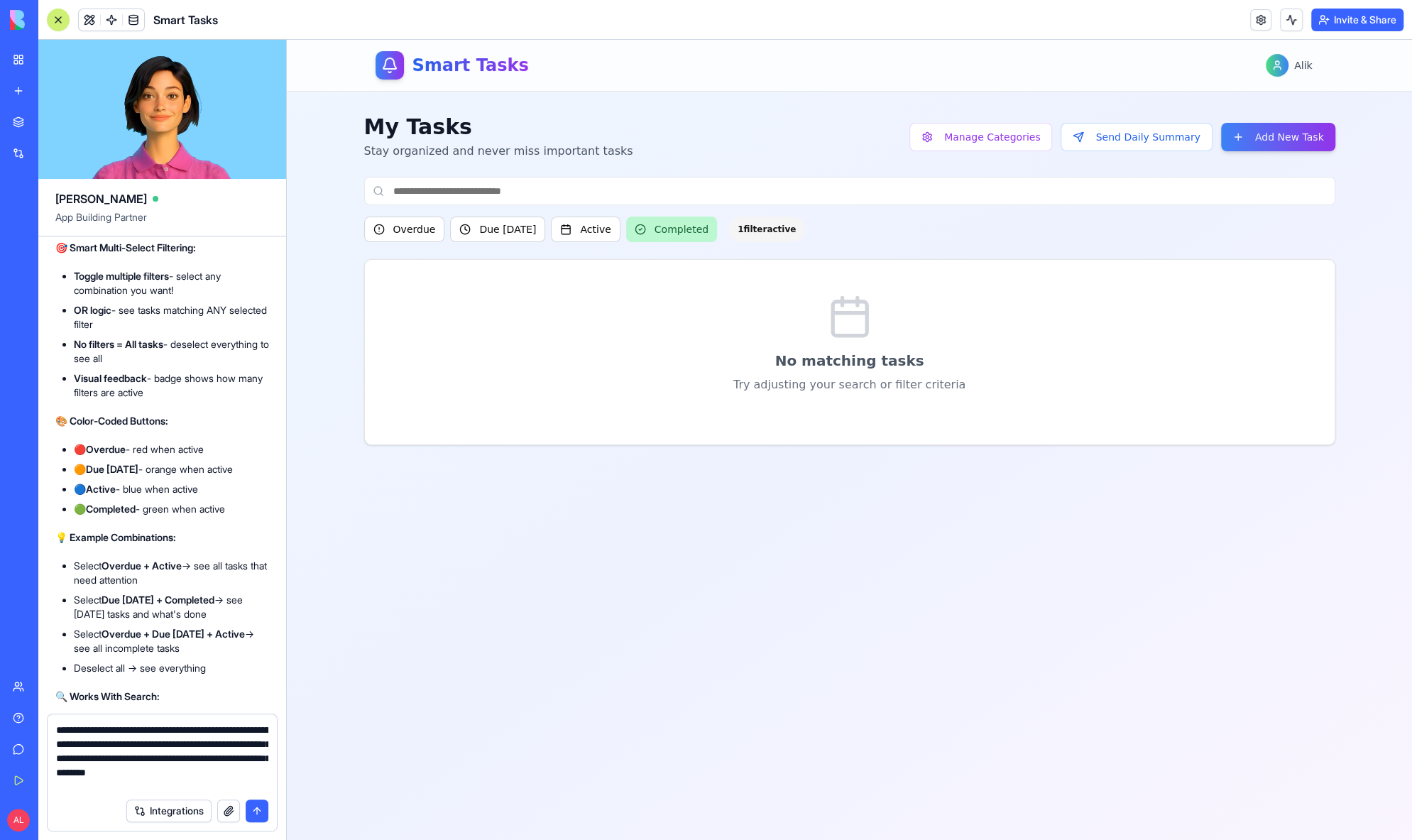
click at [637, 230] on button "Completed" at bounding box center [671, 229] width 91 height 26
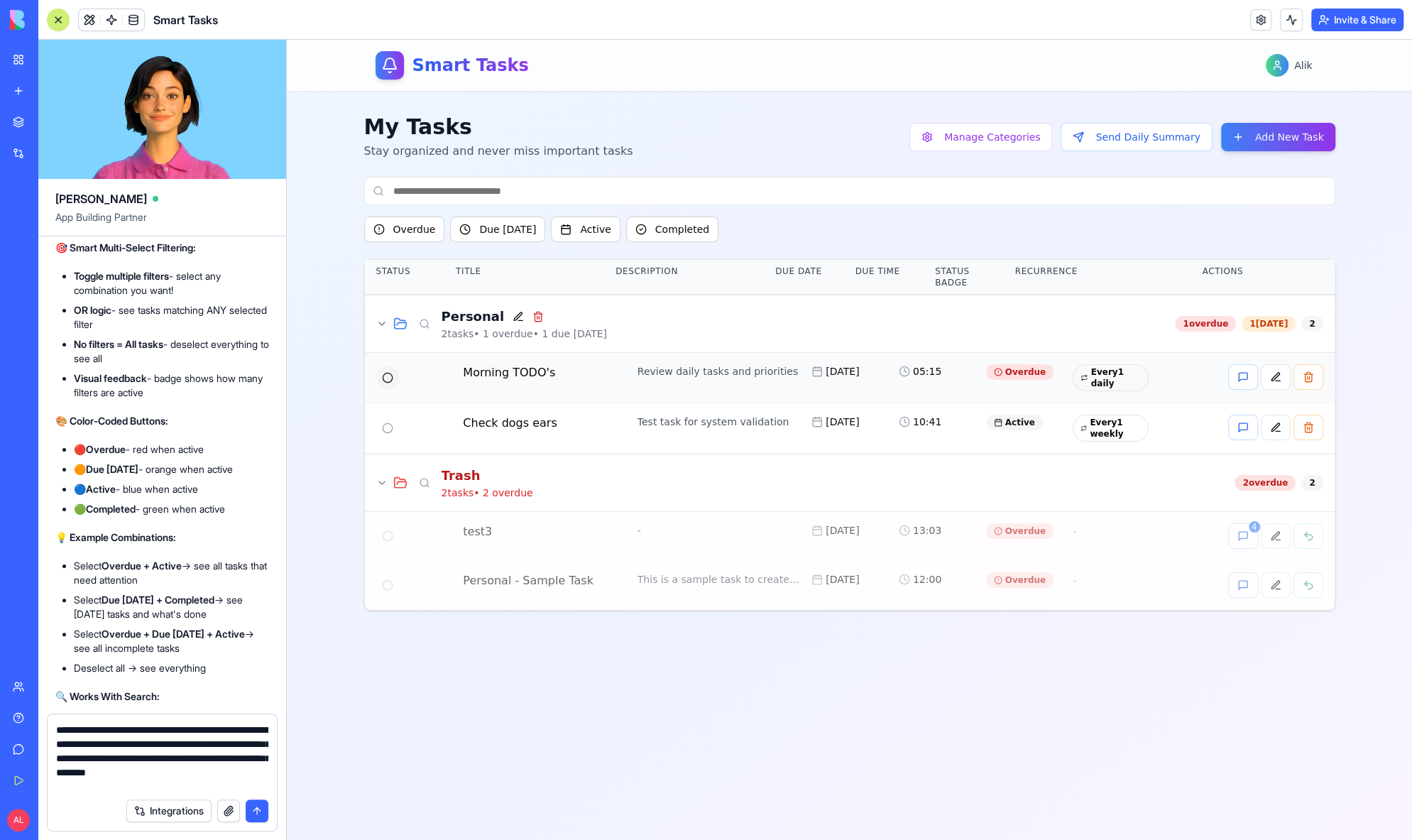
click at [386, 377] on button at bounding box center [387, 378] width 23 height 23
click at [673, 225] on button "Completed" at bounding box center [672, 229] width 93 height 26
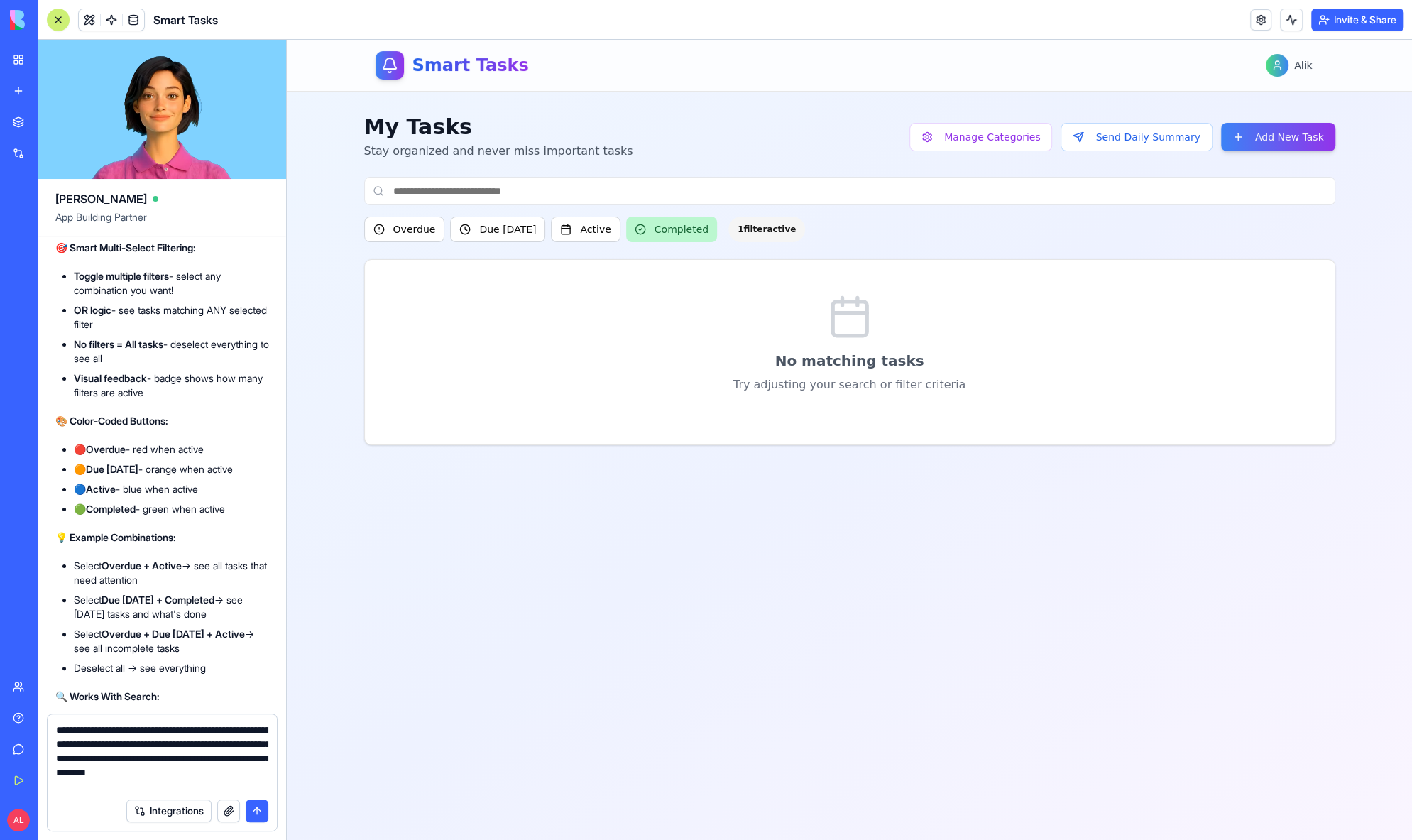
click at [673, 225] on button "Completed" at bounding box center [671, 229] width 91 height 26
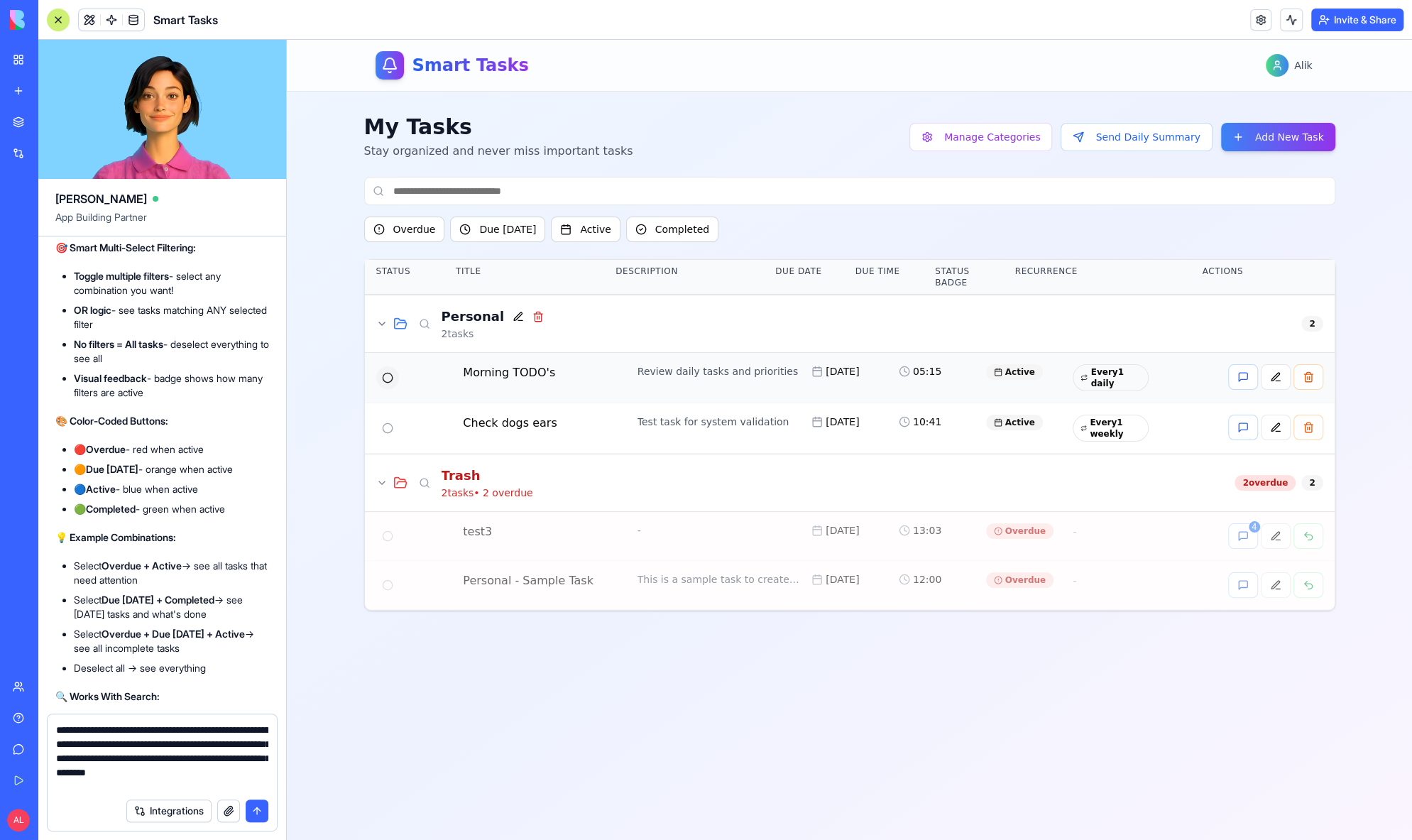
click at [387, 377] on button at bounding box center [387, 378] width 23 height 23
click at [381, 478] on icon at bounding box center [381, 482] width 11 height 11
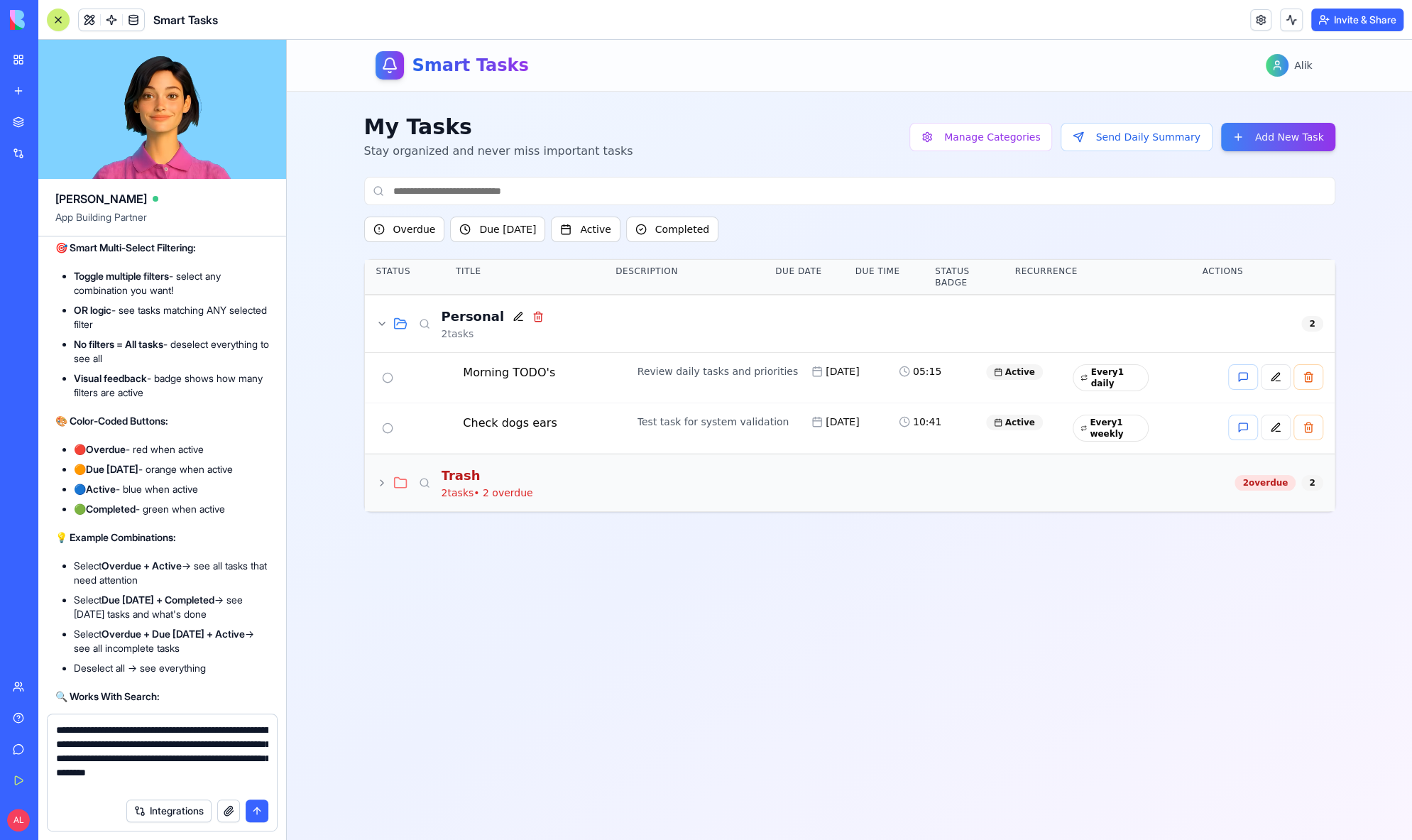
click at [142, 730] on textarea "**********" at bounding box center [162, 756] width 212 height 68
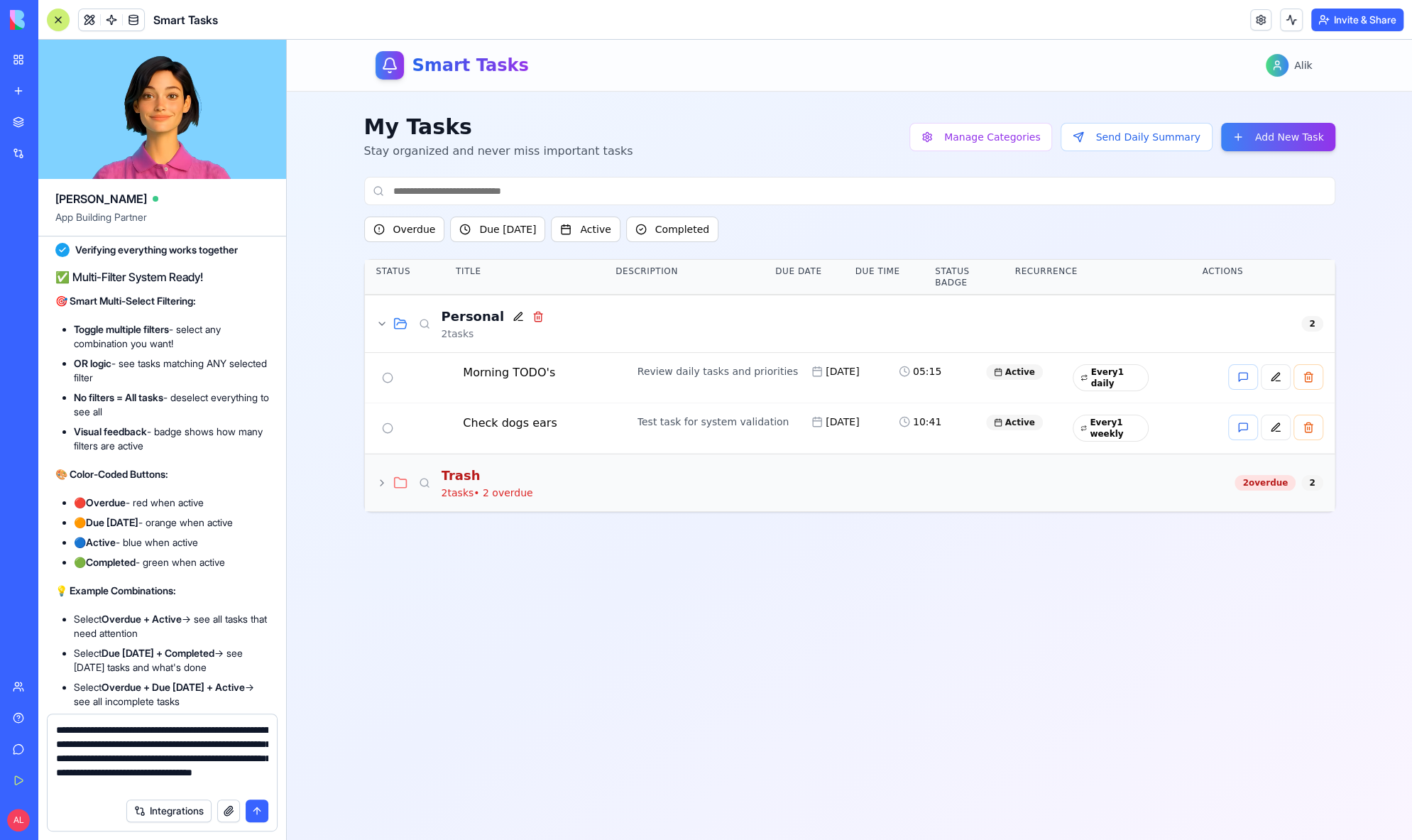
click at [87, 784] on textarea "**********" at bounding box center [162, 756] width 212 height 68
click at [94, 785] on textarea "**********" at bounding box center [162, 756] width 212 height 68
type textarea "**********"
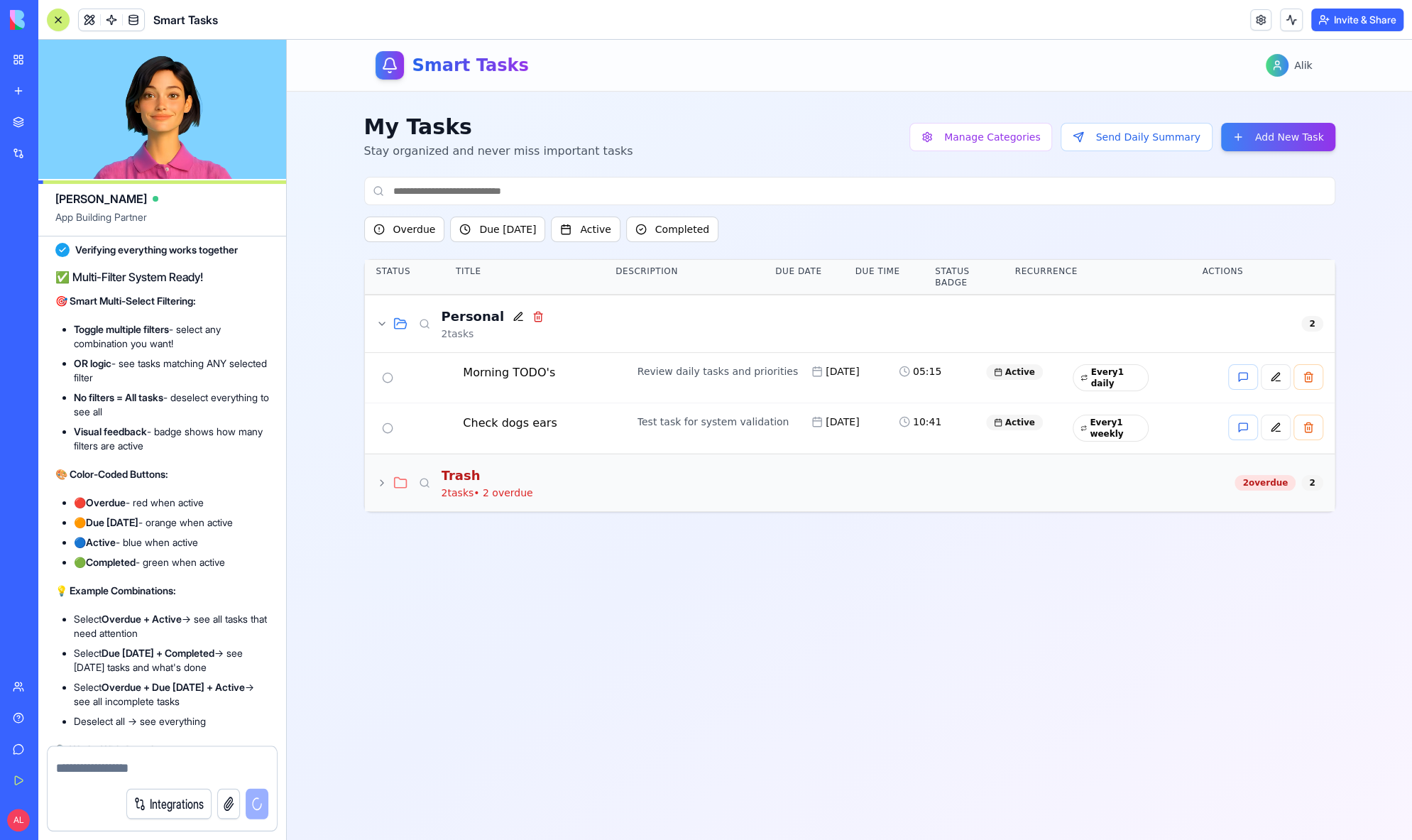
scroll to position [22425, 0]
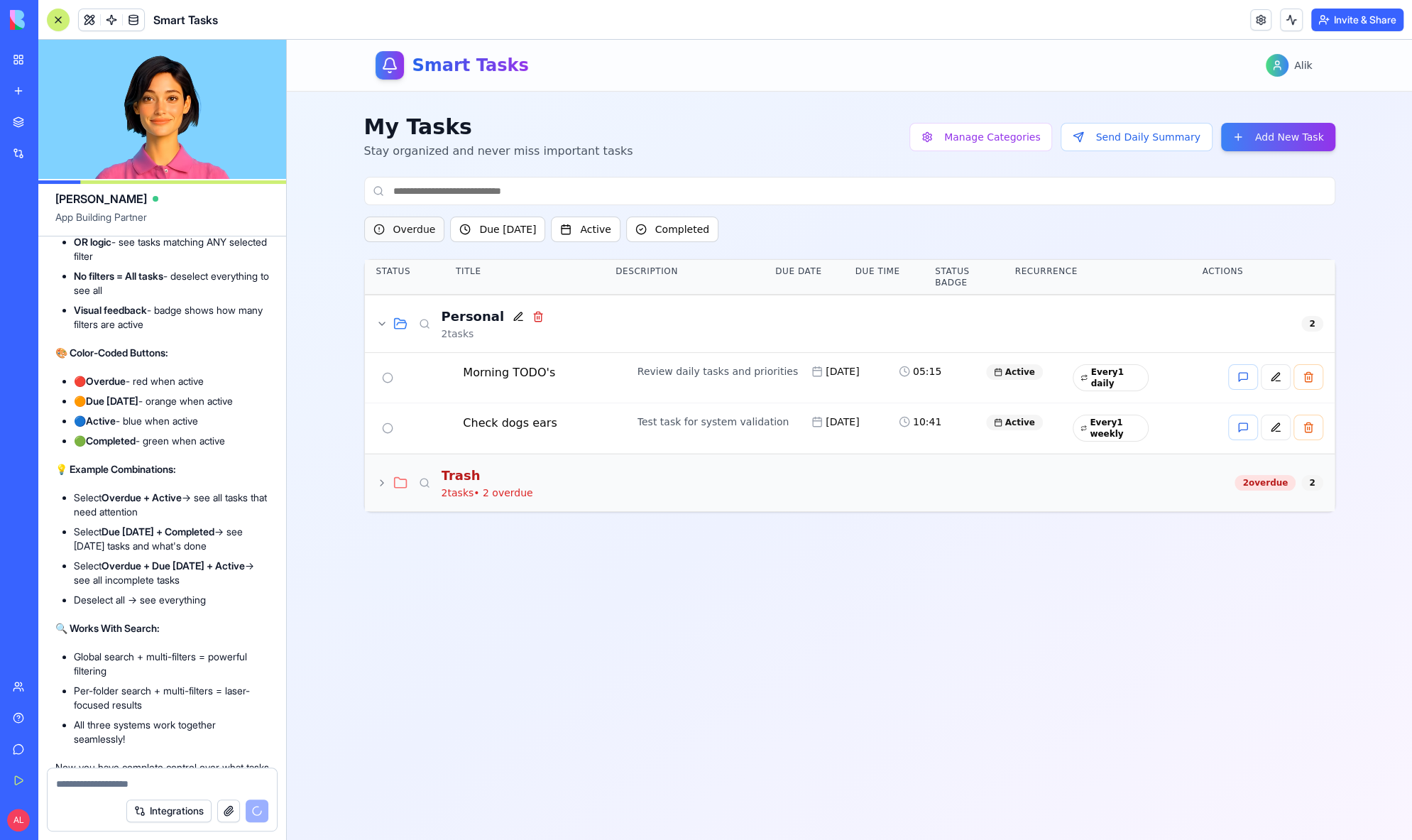
click at [423, 226] on button "Overdue" at bounding box center [404, 229] width 81 height 26
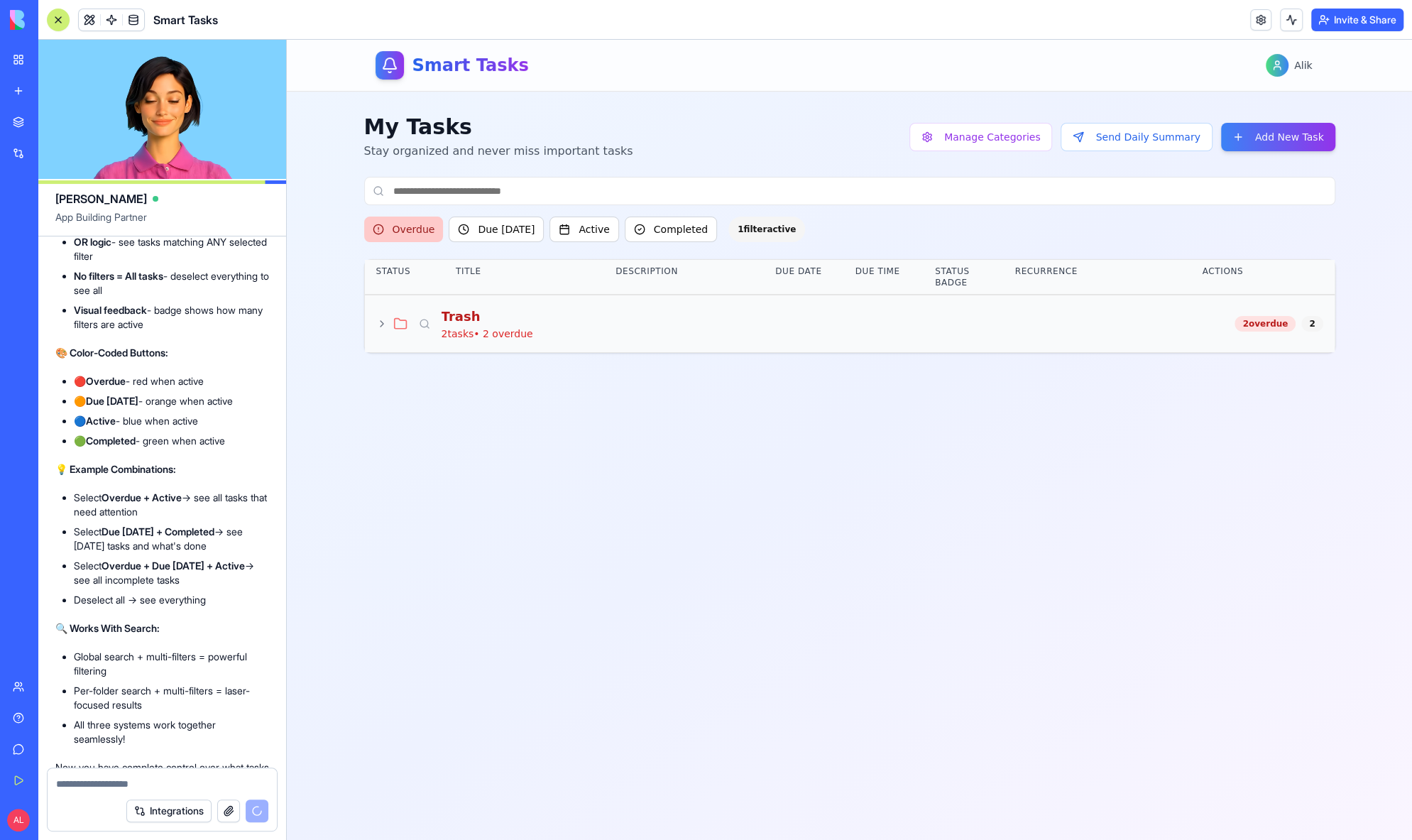
click at [423, 226] on button "Overdue" at bounding box center [404, 229] width 80 height 26
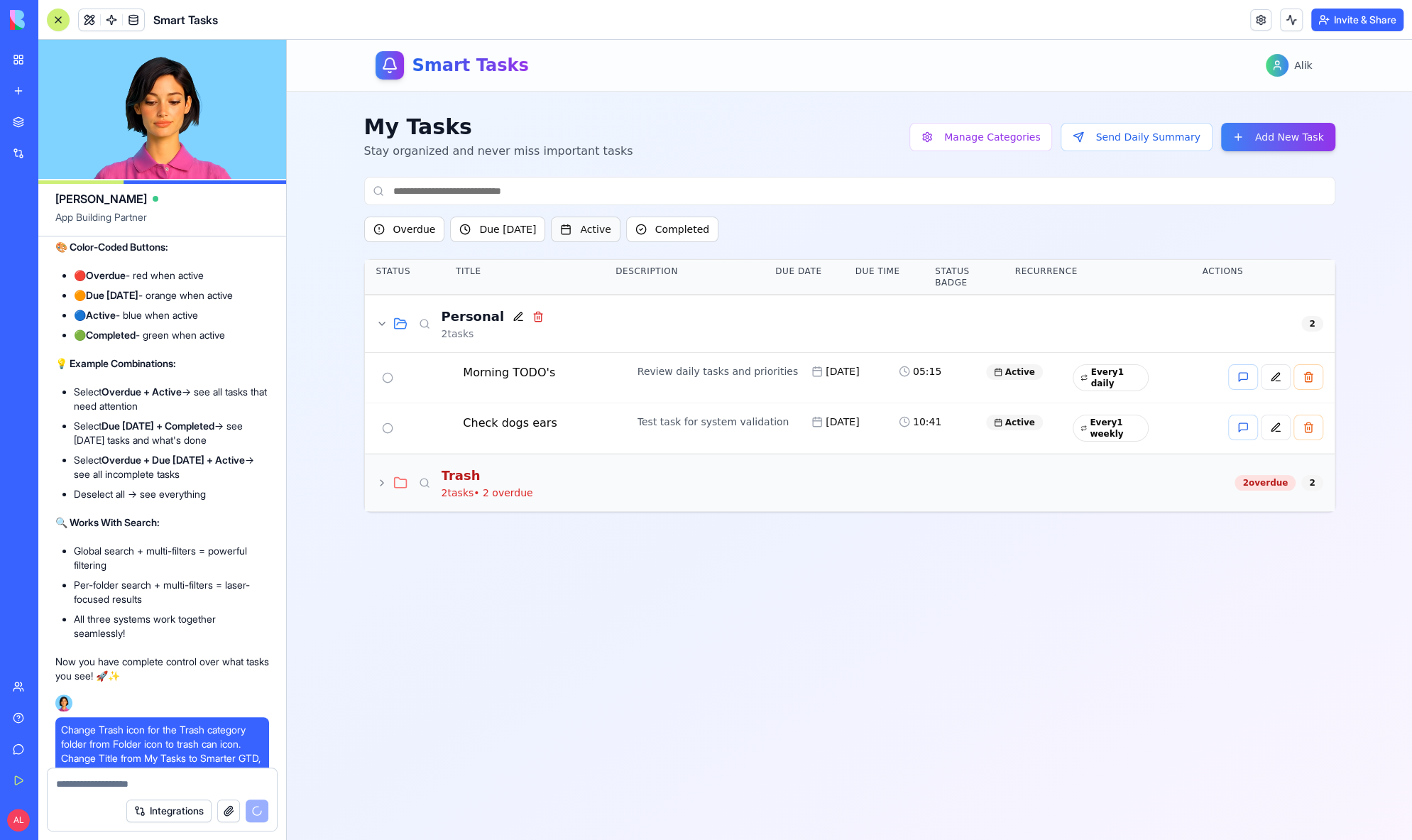
scroll to position [22582, 0]
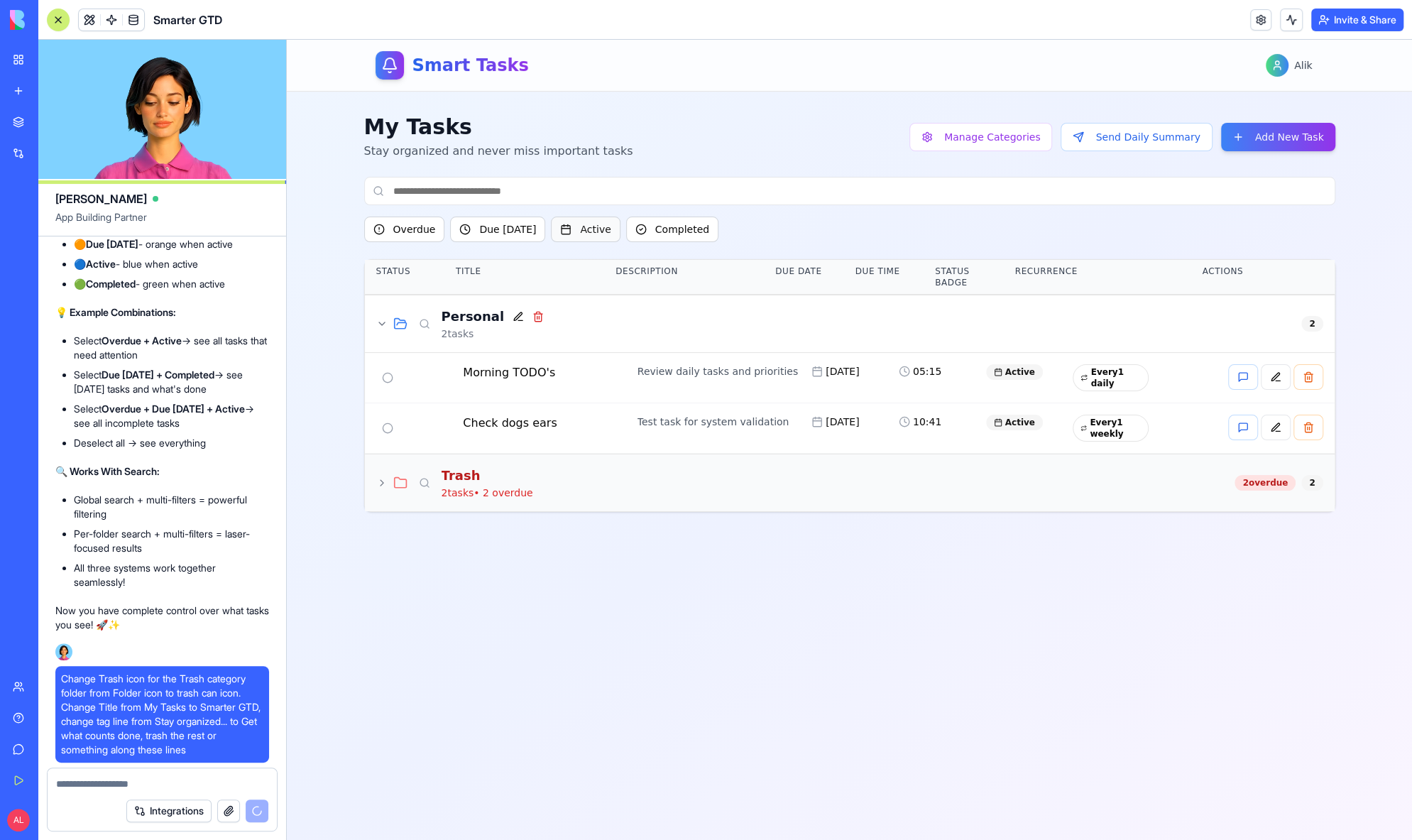
click at [574, 231] on button "Active" at bounding box center [585, 229] width 68 height 26
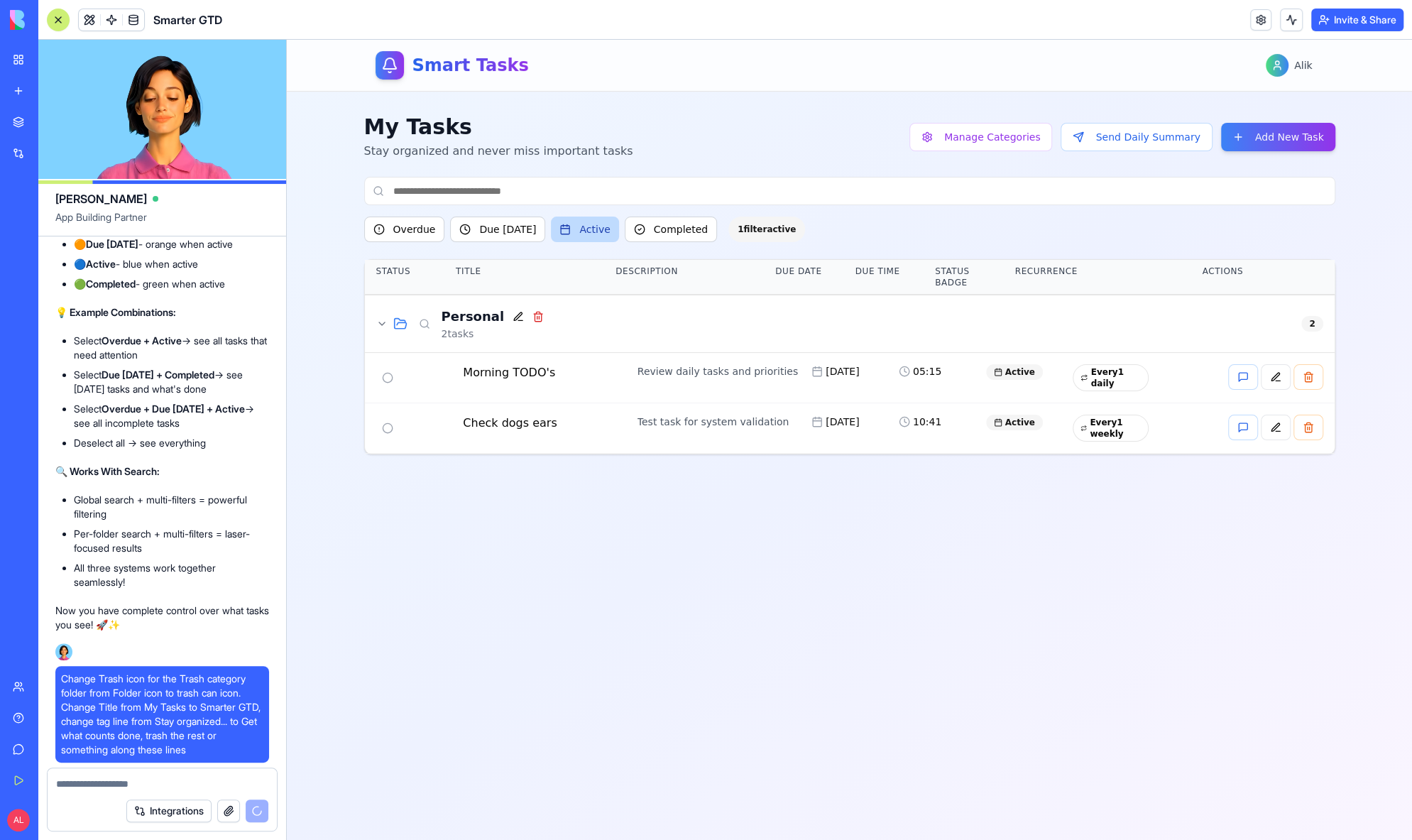
click at [574, 231] on button "Active" at bounding box center [585, 229] width 68 height 26
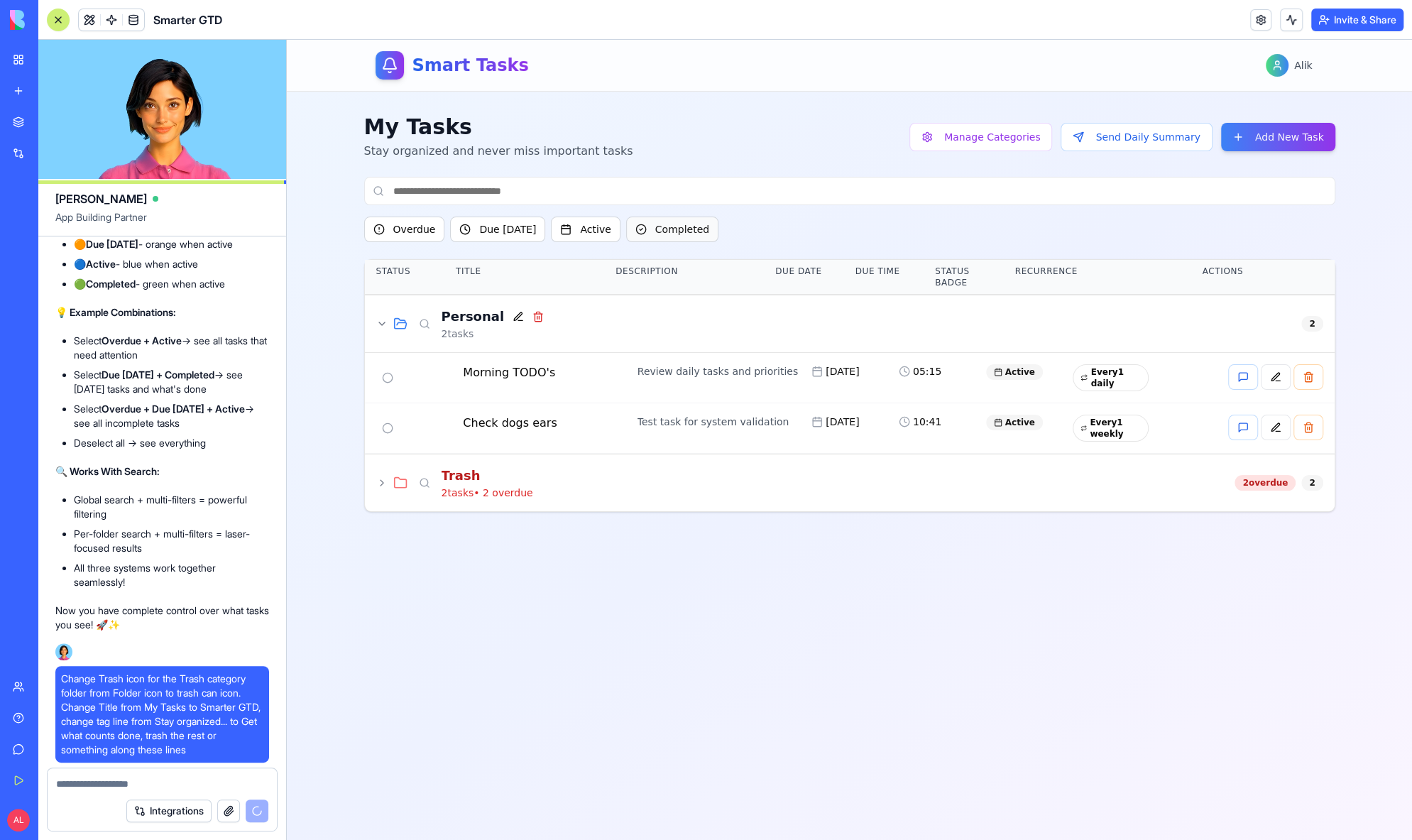
click at [626, 233] on button "Completed" at bounding box center [672, 229] width 93 height 26
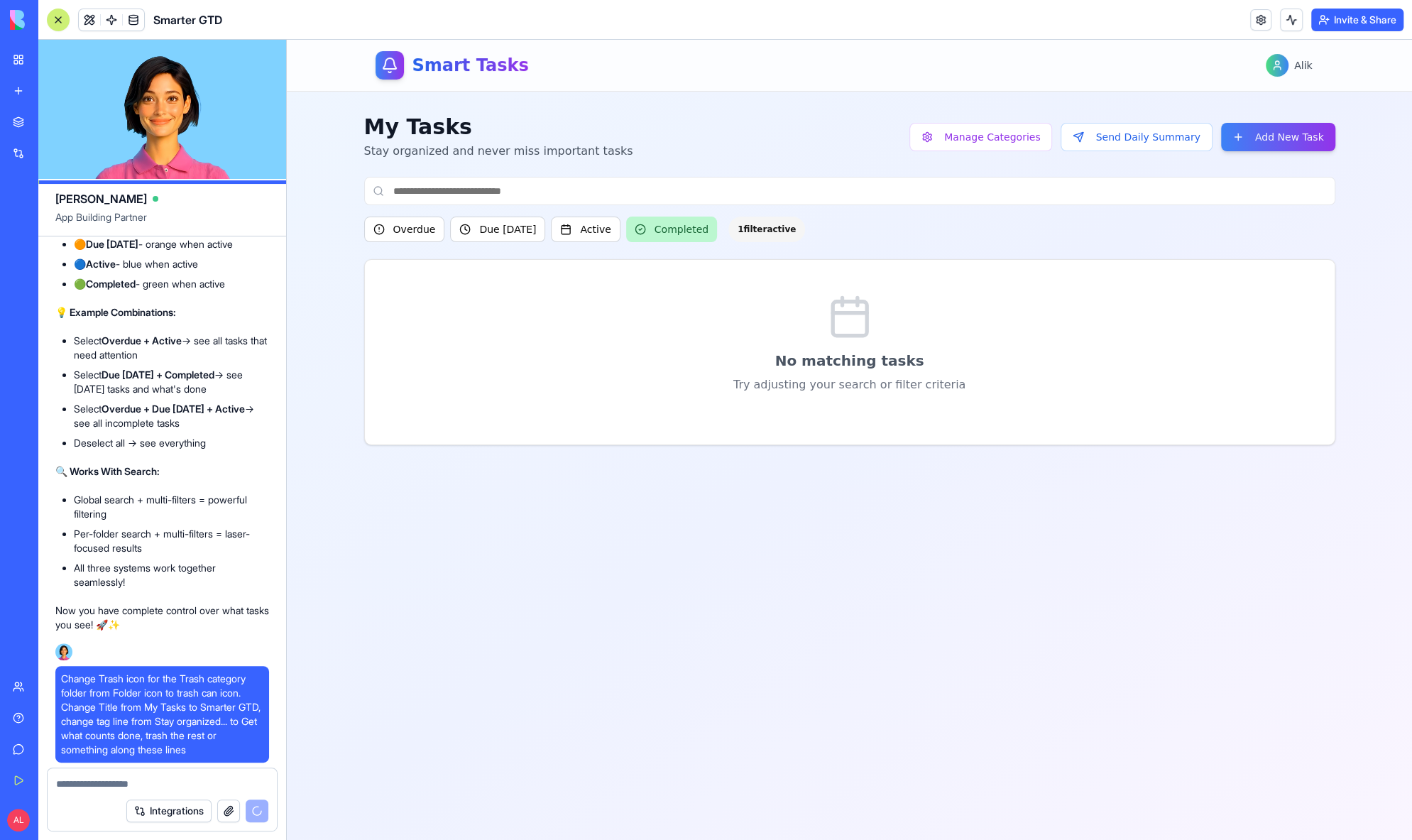
click at [626, 233] on button "Completed" at bounding box center [671, 229] width 91 height 26
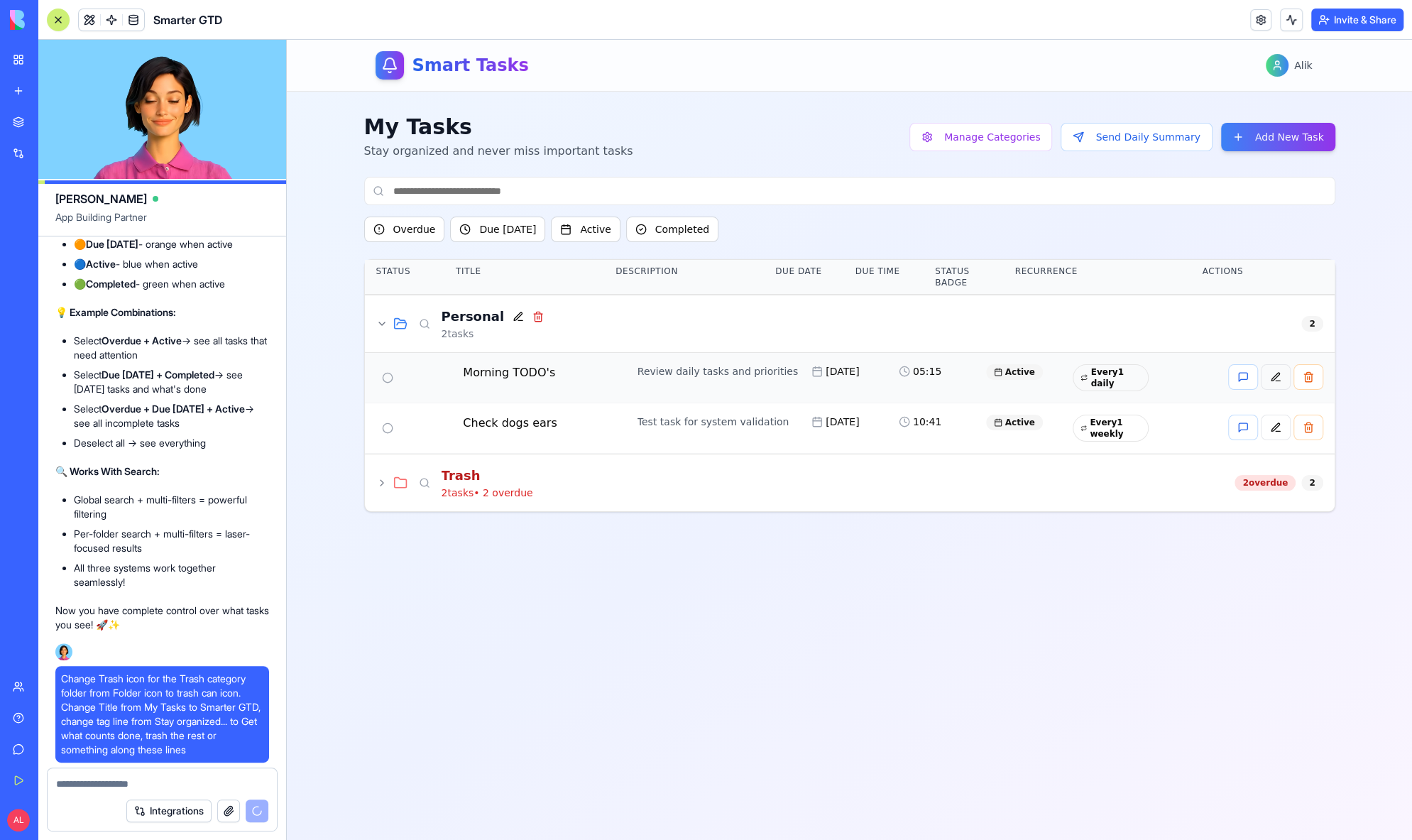
click at [1271, 376] on button at bounding box center [1276, 377] width 29 height 26
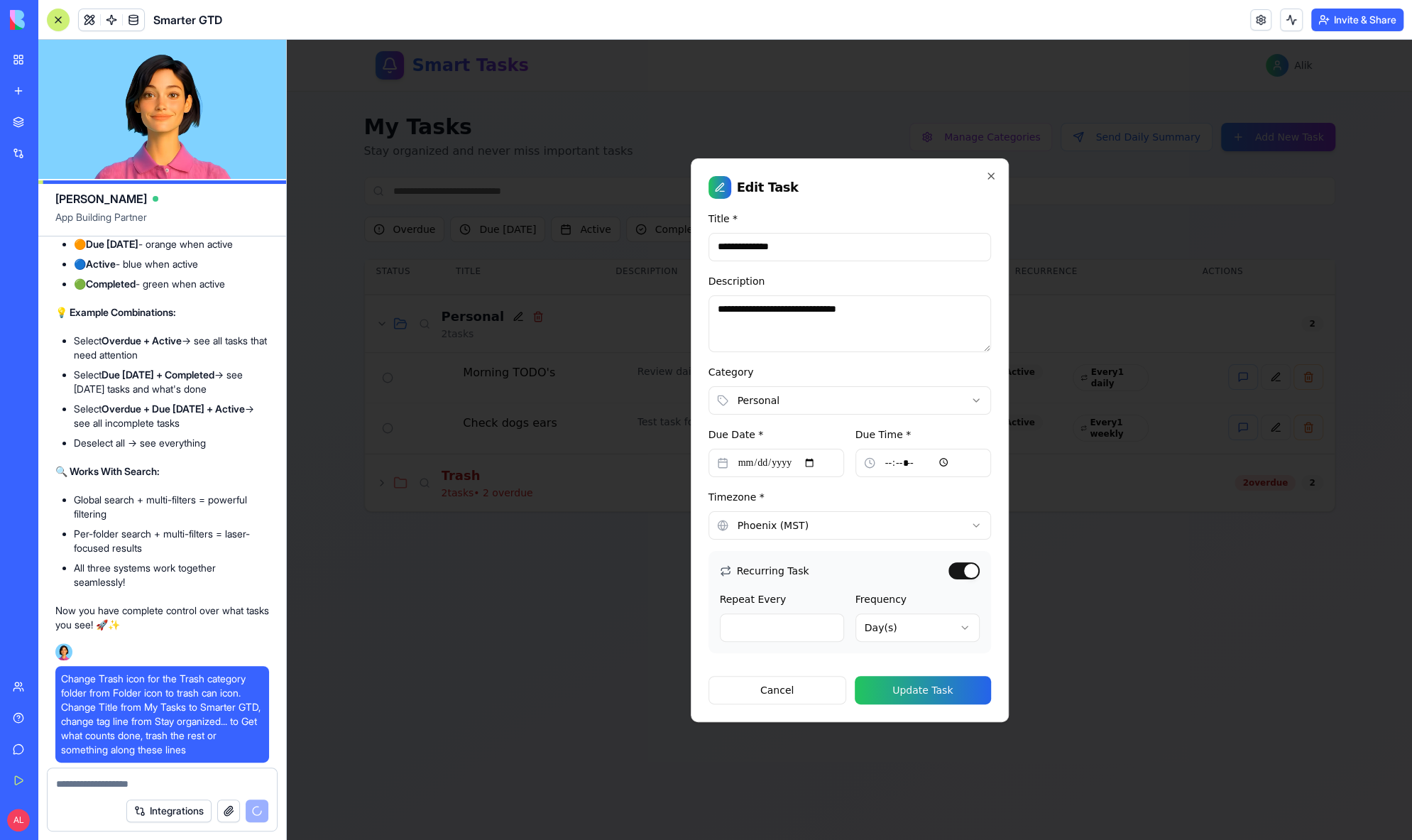
click at [816, 460] on input "**********" at bounding box center [776, 462] width 136 height 29
type input "**********"
click at [911, 683] on button "Update Task" at bounding box center [923, 689] width 136 height 29
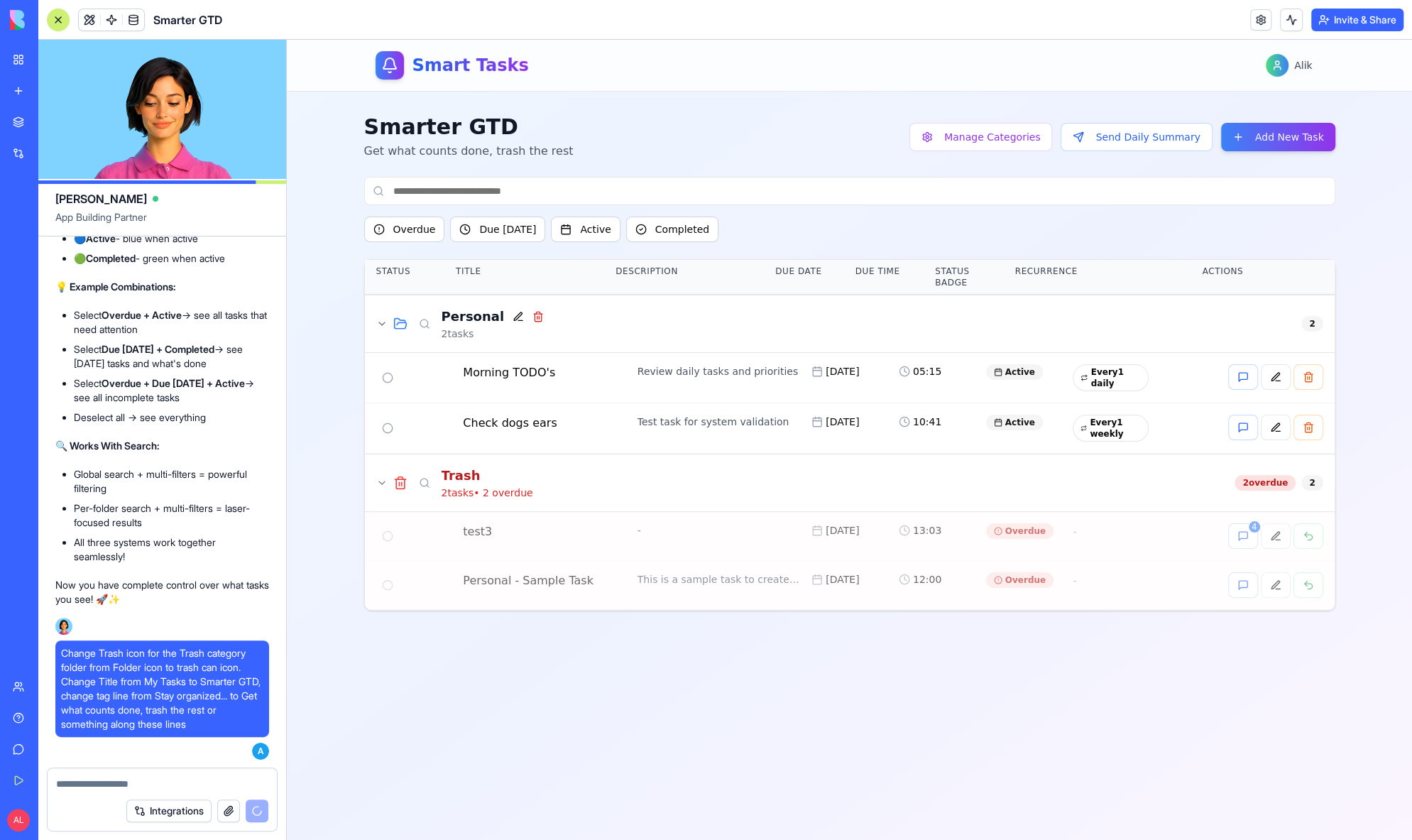
scroll to position [22977, 0]
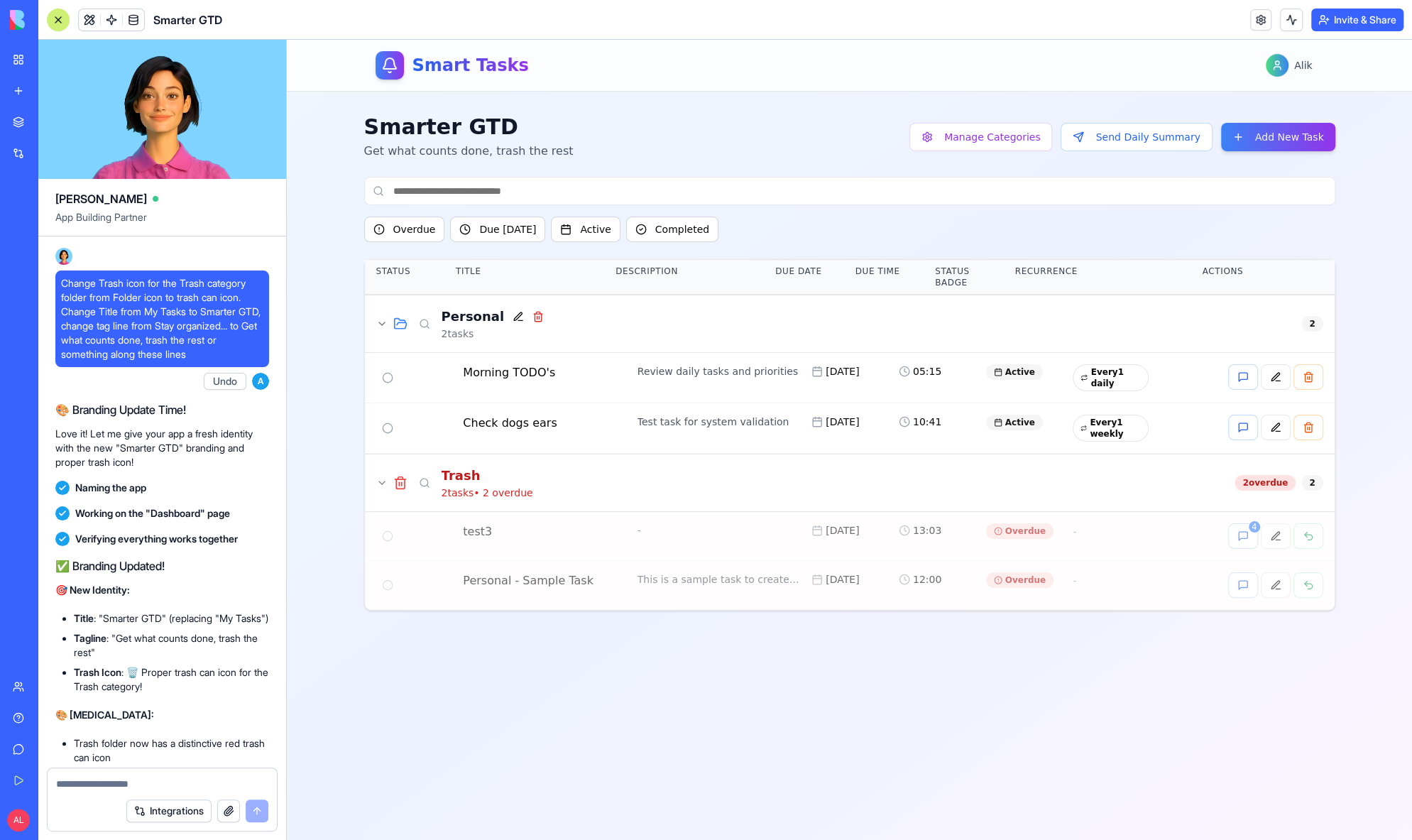
click at [144, 781] on textarea at bounding box center [162, 784] width 212 height 14
drag, startPoint x: 364, startPoint y: 131, endPoint x: 507, endPoint y: 127, distance: 143.1
click at [507, 127] on h1 "Smarter GTD" at bounding box center [469, 127] width 210 height 26
click at [99, 14] on span at bounding box center [112, 20] width 40 height 40
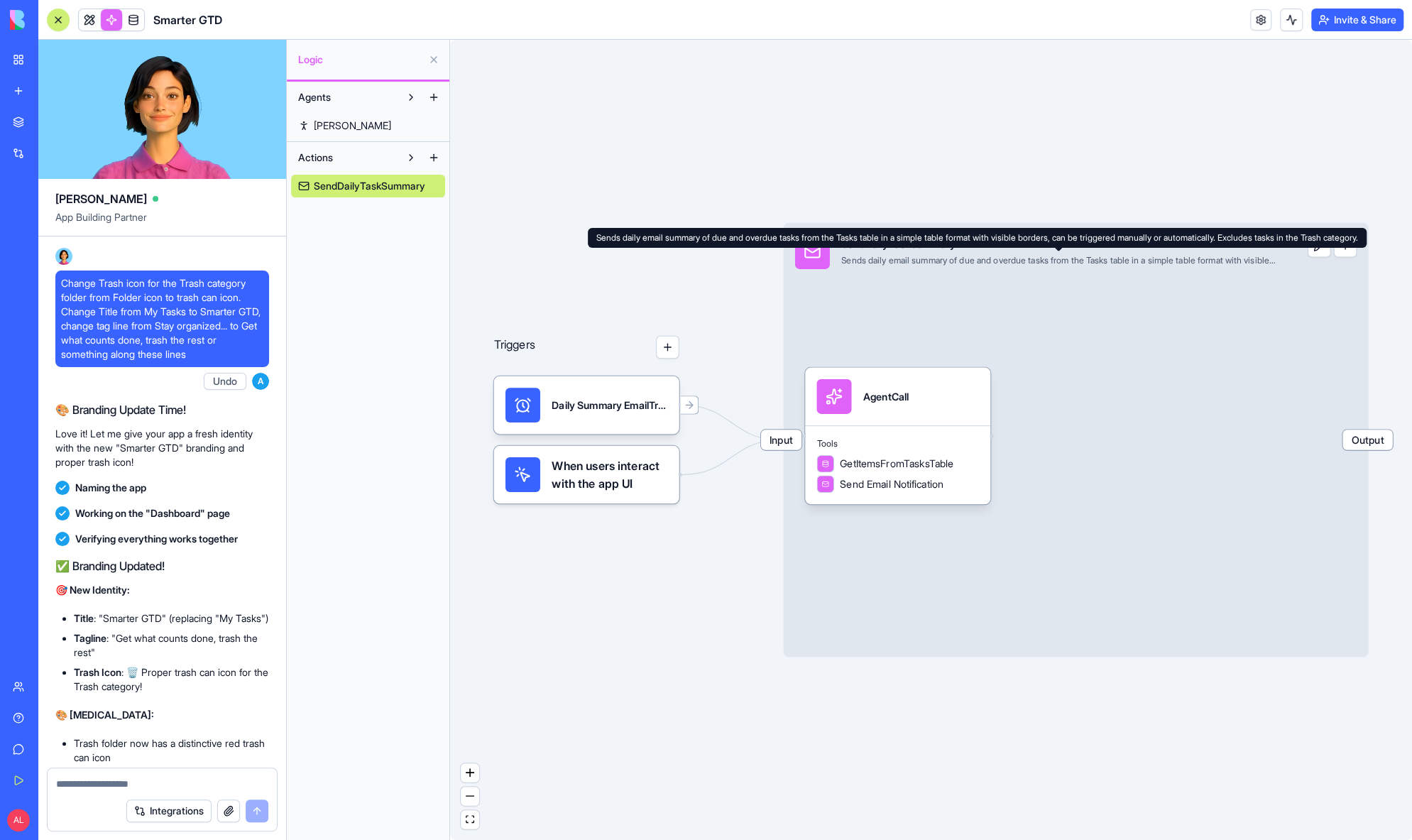
click at [914, 255] on div "Sends daily email summary of due and overdue tasks from the Tasks table in a si…" at bounding box center [1059, 259] width 435 height 11
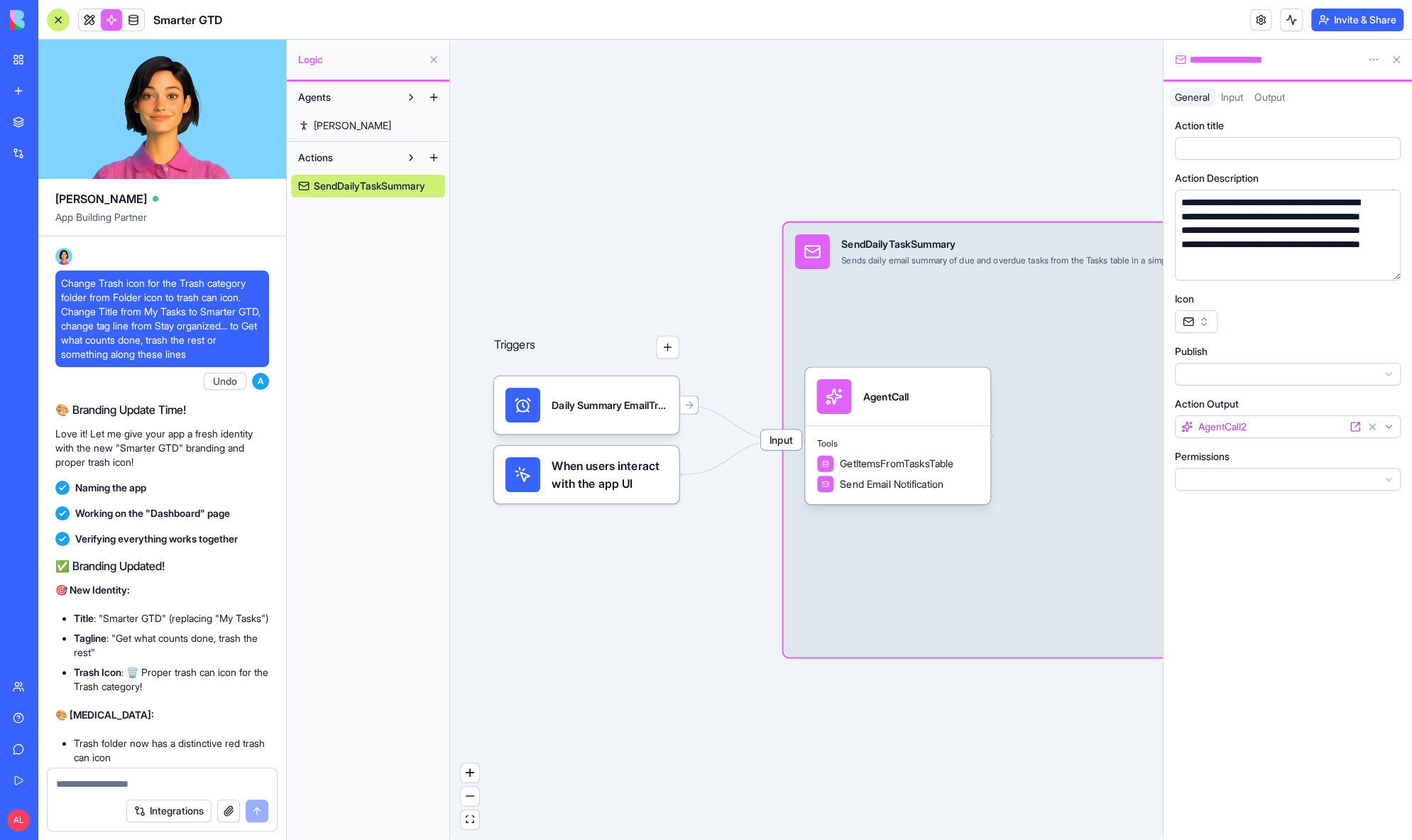
click at [335, 148] on button "Actions" at bounding box center [345, 158] width 108 height 23
click at [412, 96] on button at bounding box center [411, 97] width 23 height 23
click at [413, 96] on button at bounding box center [411, 97] width 23 height 23
click at [360, 132] on link "[PERSON_NAME]" at bounding box center [368, 126] width 154 height 23
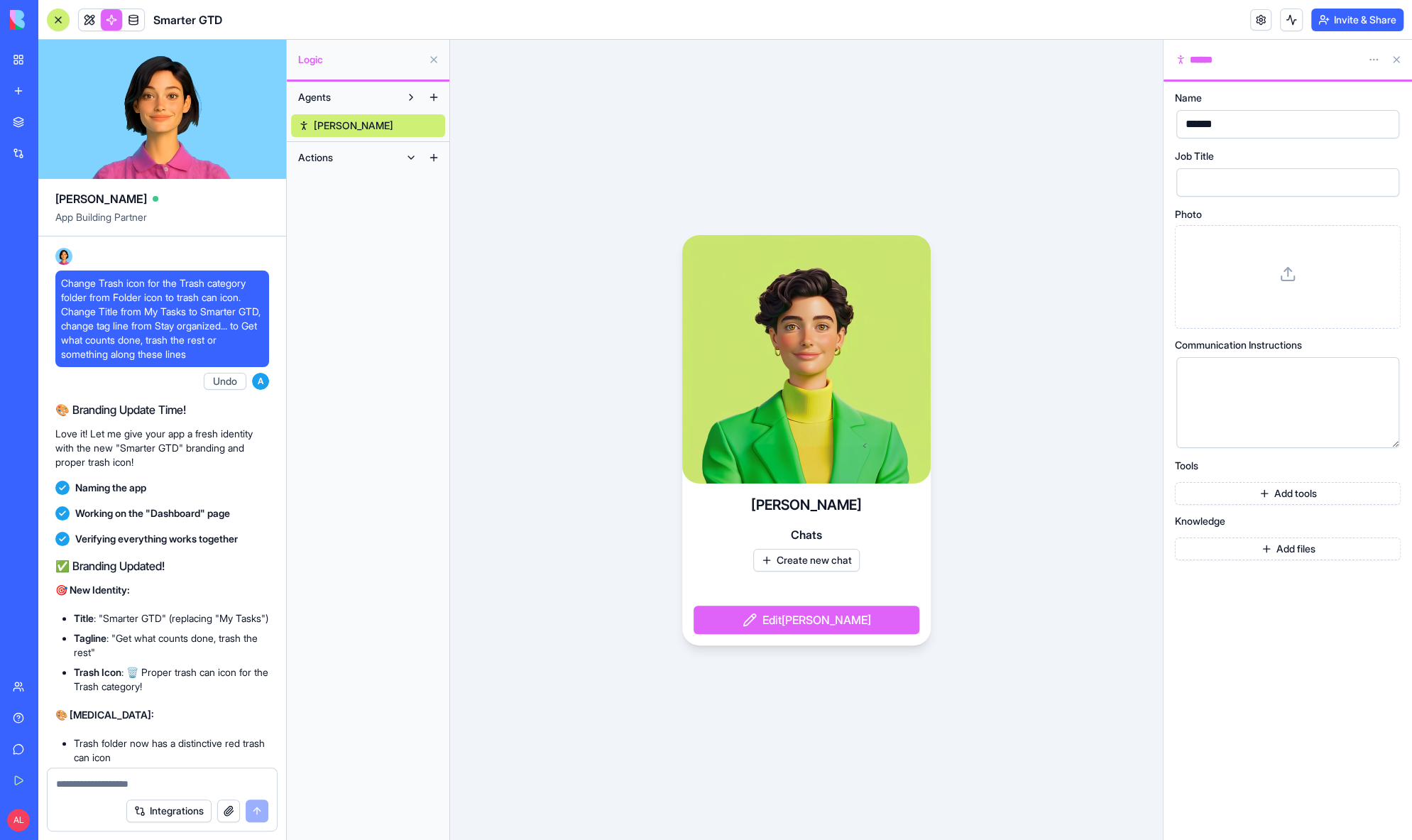
click at [373, 152] on button "Actions" at bounding box center [345, 158] width 108 height 23
click at [392, 180] on span "SendDailyTaskSummary" at bounding box center [367, 186] width 108 height 14
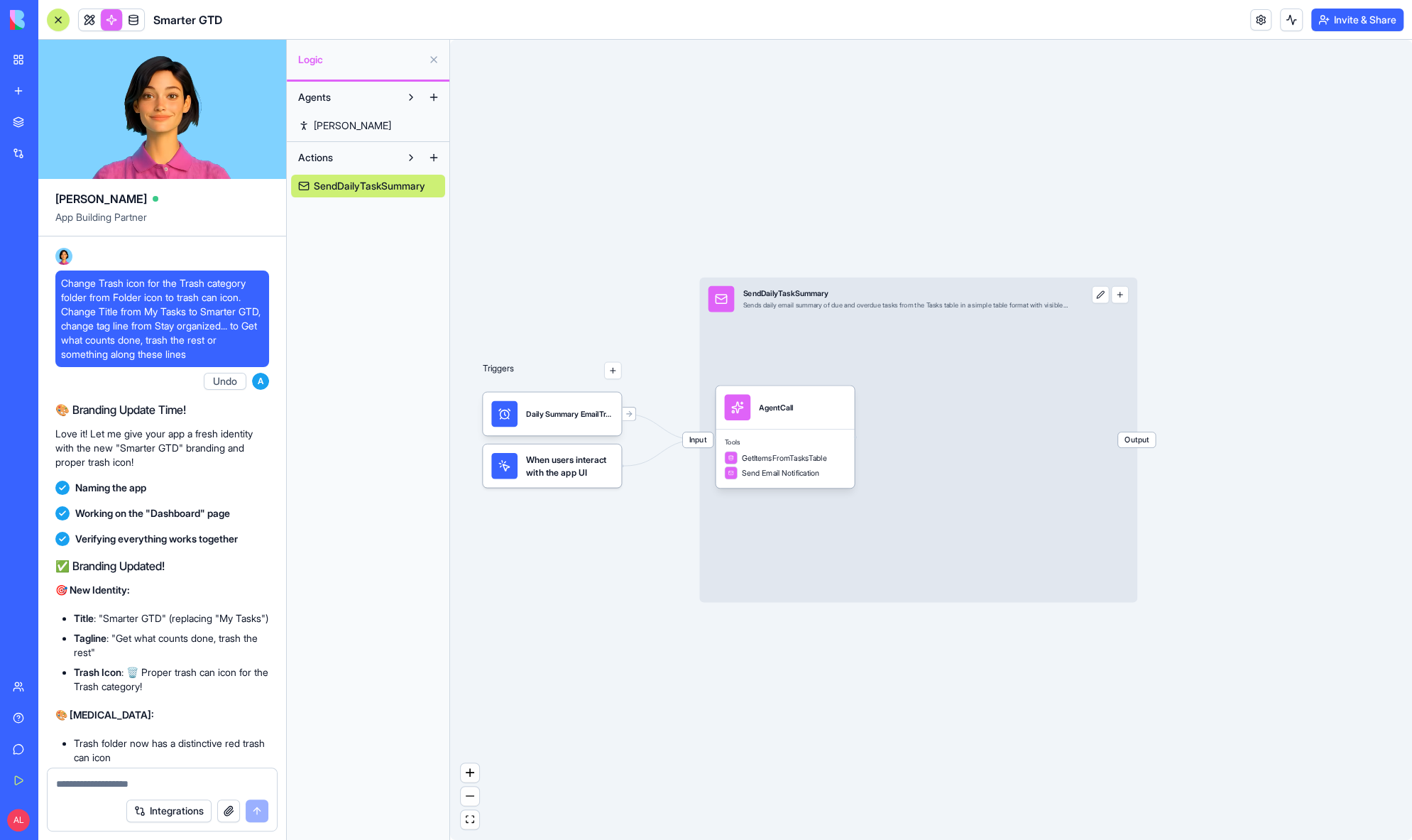
click at [555, 473] on span "When users interact with the app UI" at bounding box center [569, 466] width 87 height 26
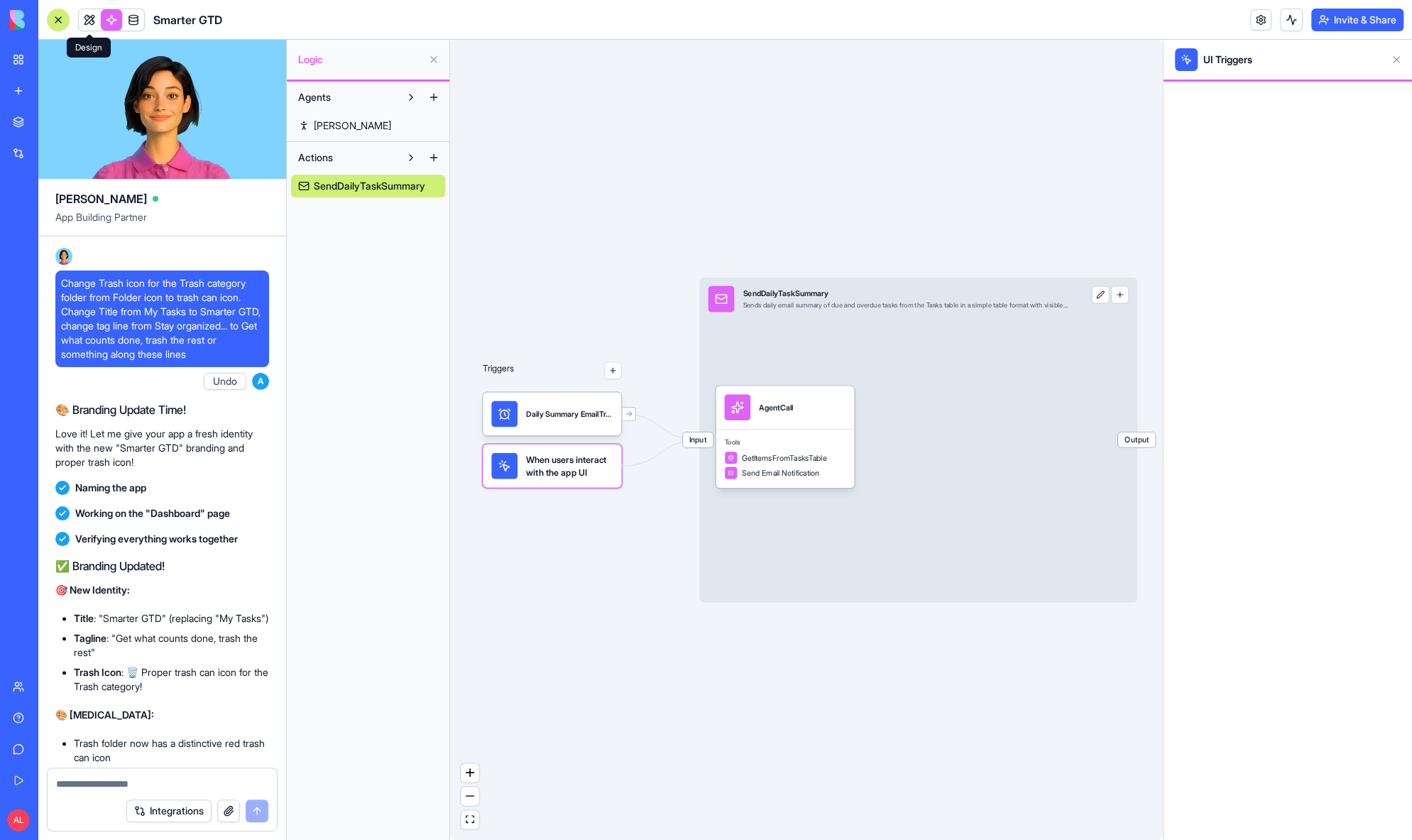
click at [85, 20] on link at bounding box center [89, 20] width 22 height 22
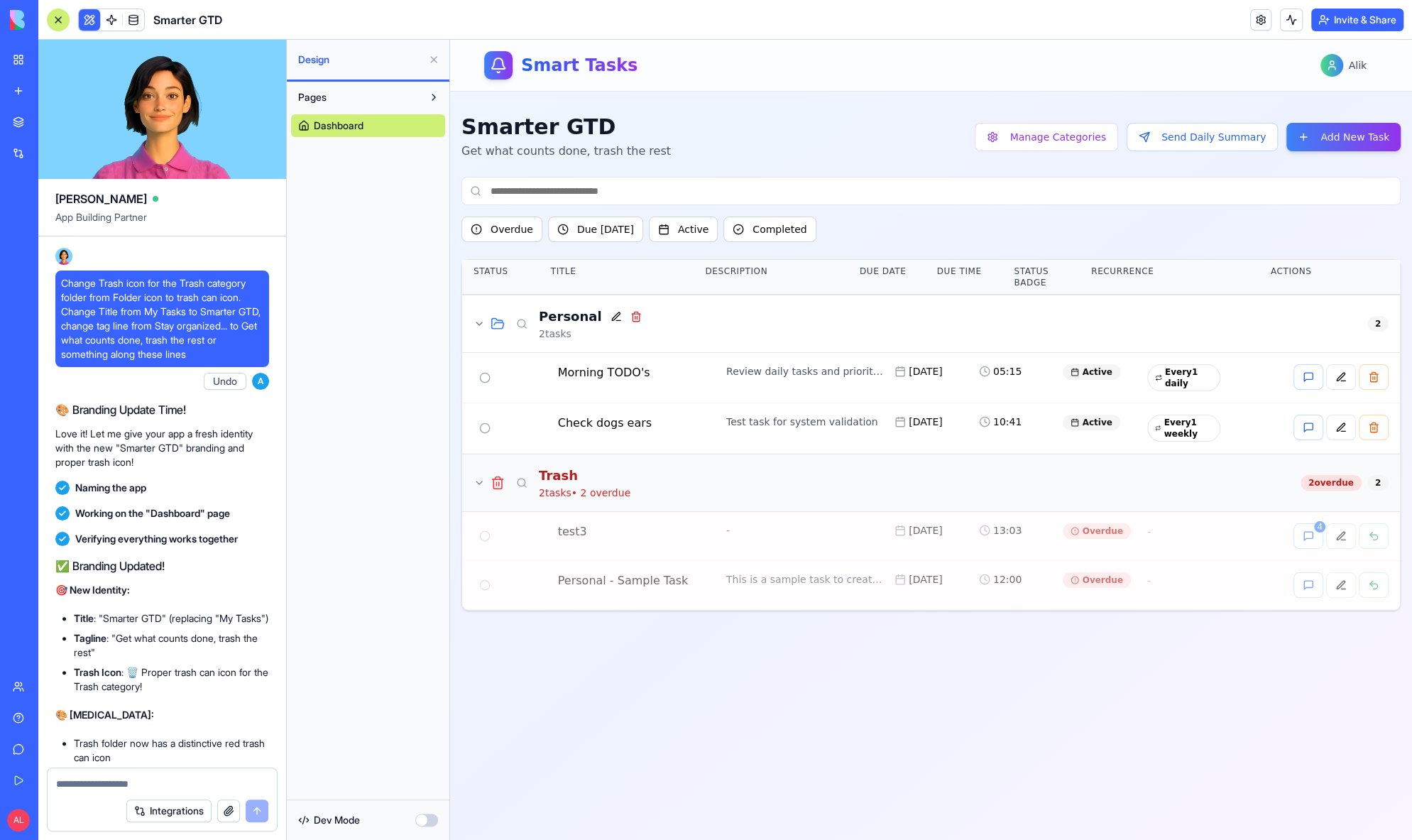
click at [478, 481] on icon at bounding box center [479, 482] width 6 height 3
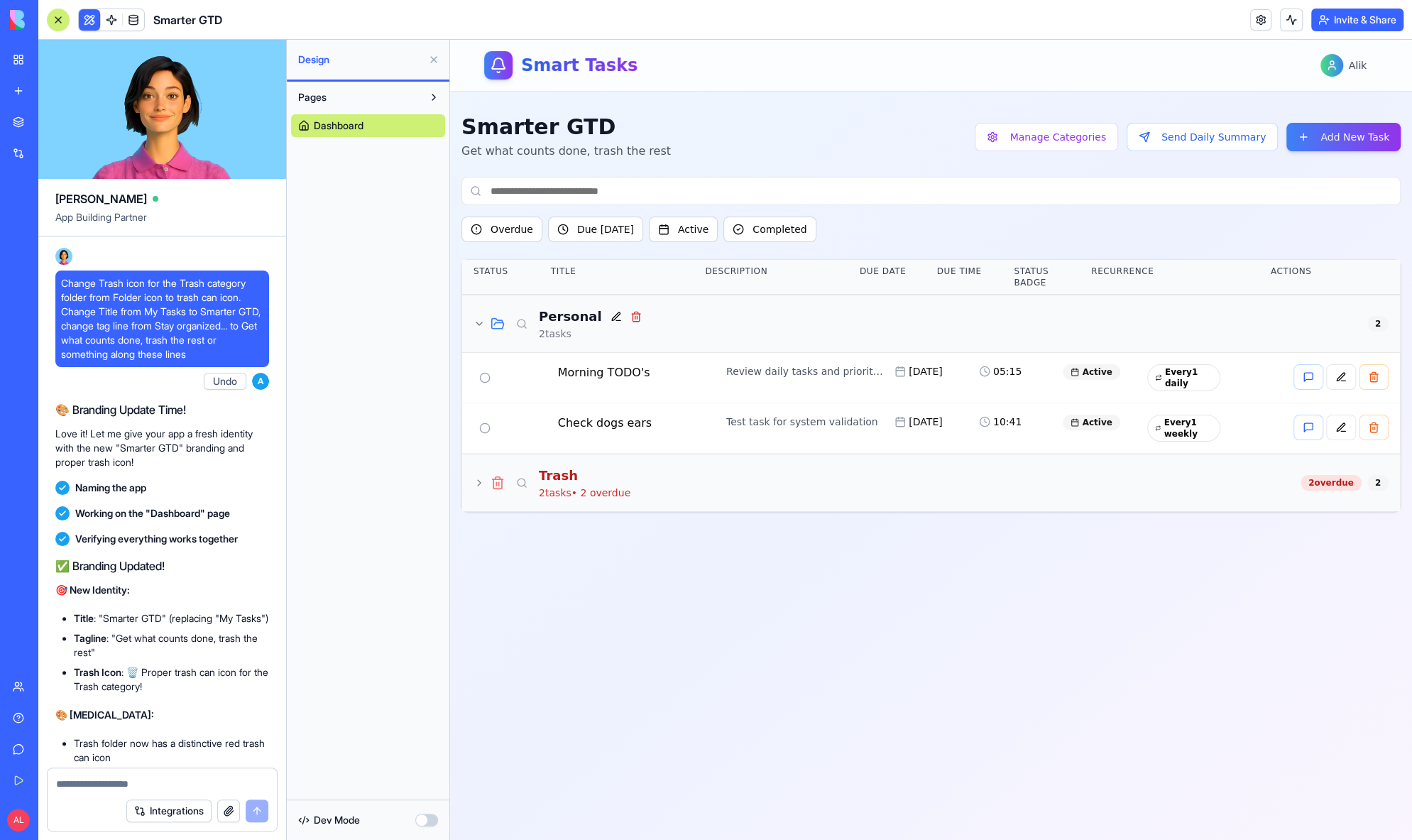
click at [482, 320] on icon at bounding box center [479, 323] width 11 height 11
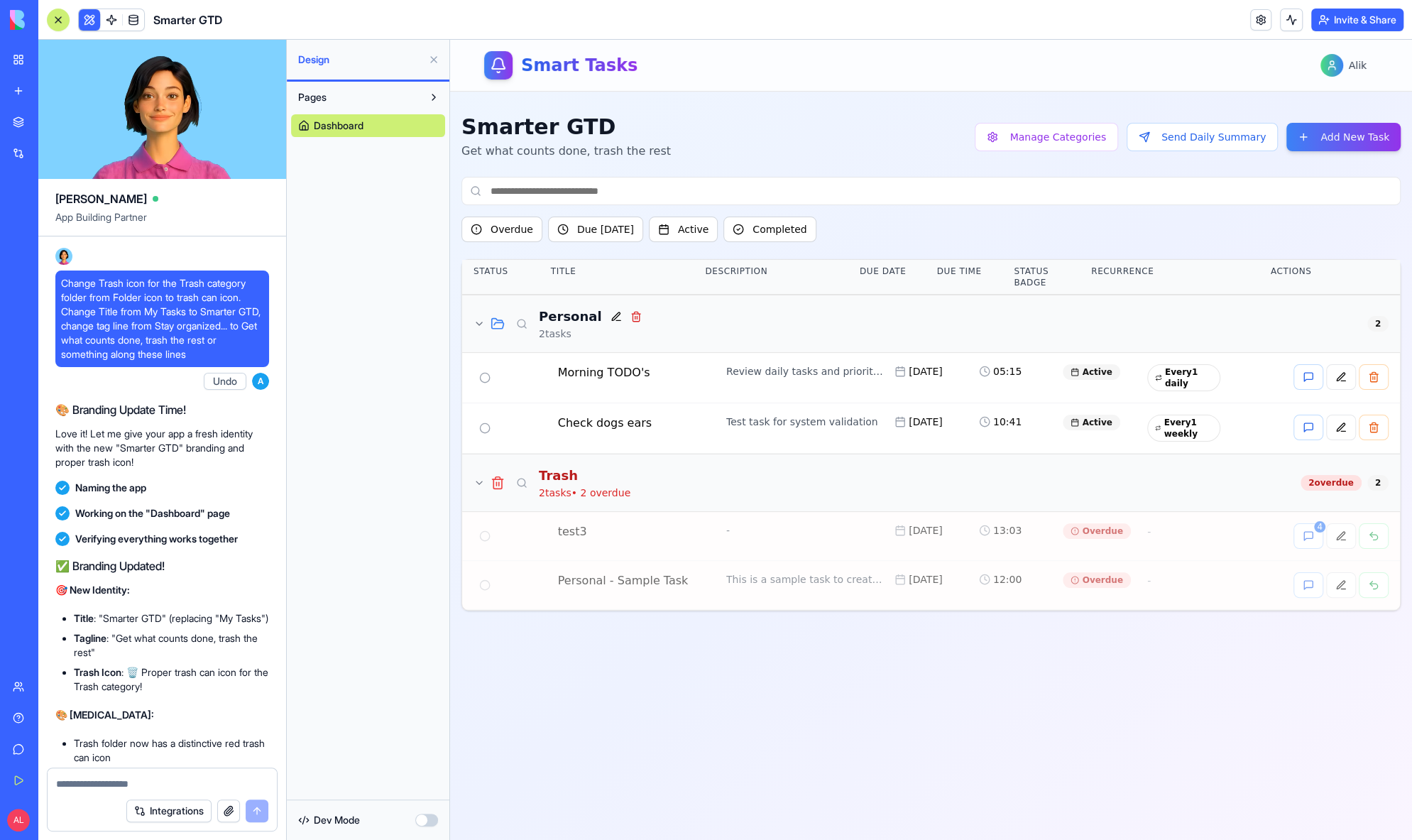
click at [482, 320] on icon at bounding box center [479, 323] width 11 height 11
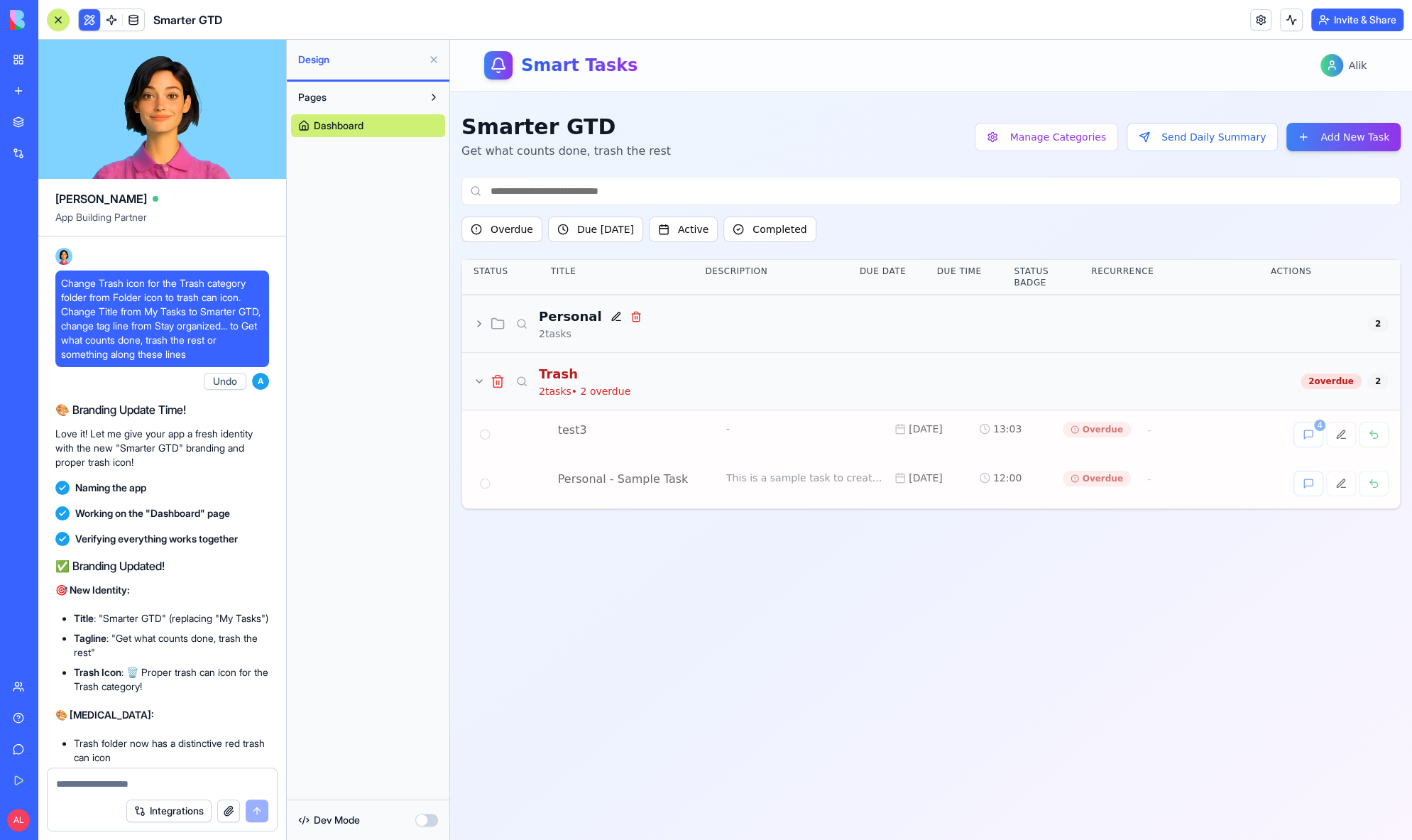
click at [481, 376] on icon at bounding box center [479, 381] width 11 height 11
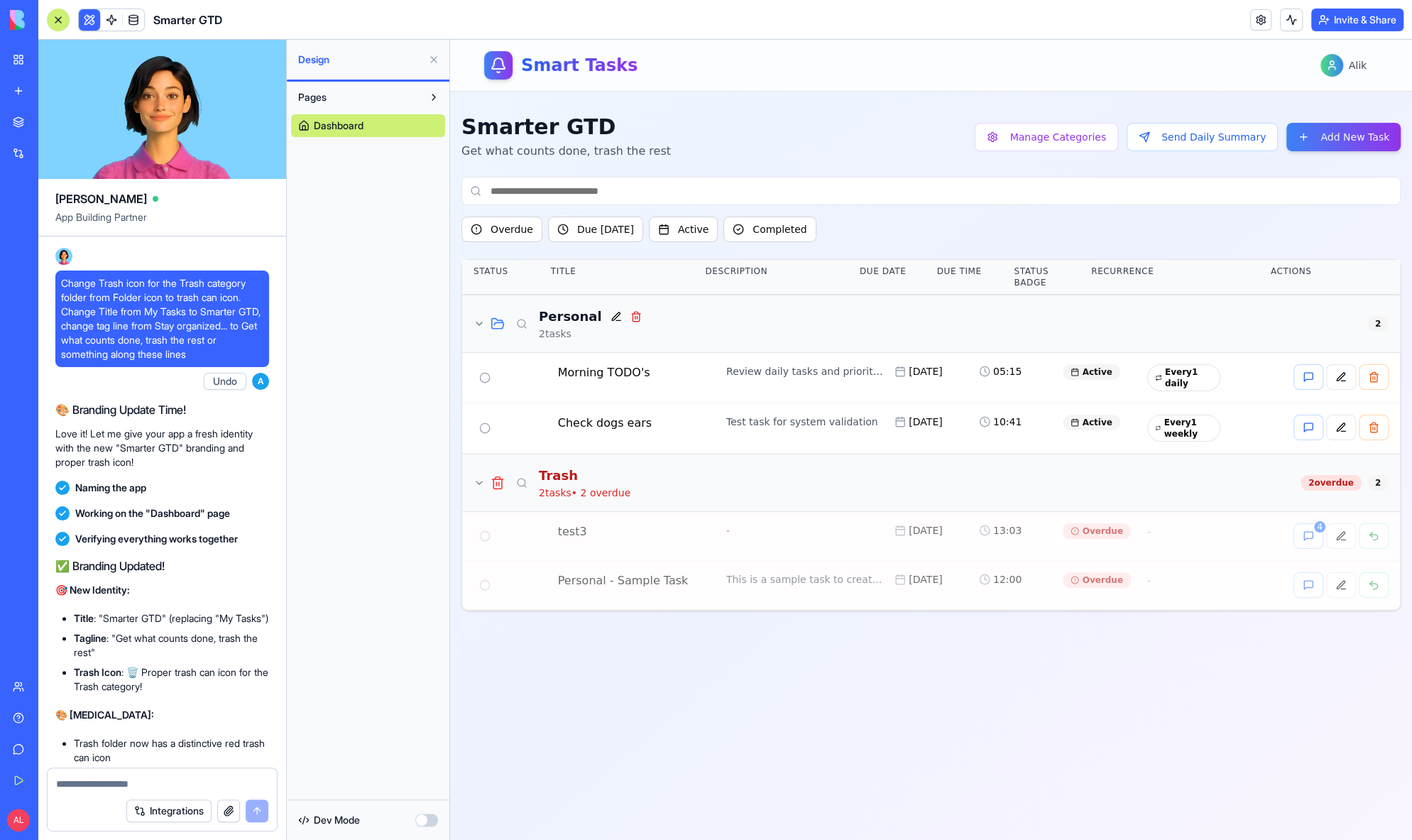
click at [481, 376] on button at bounding box center [485, 378] width 23 height 23
click at [482, 324] on icon at bounding box center [479, 323] width 11 height 11
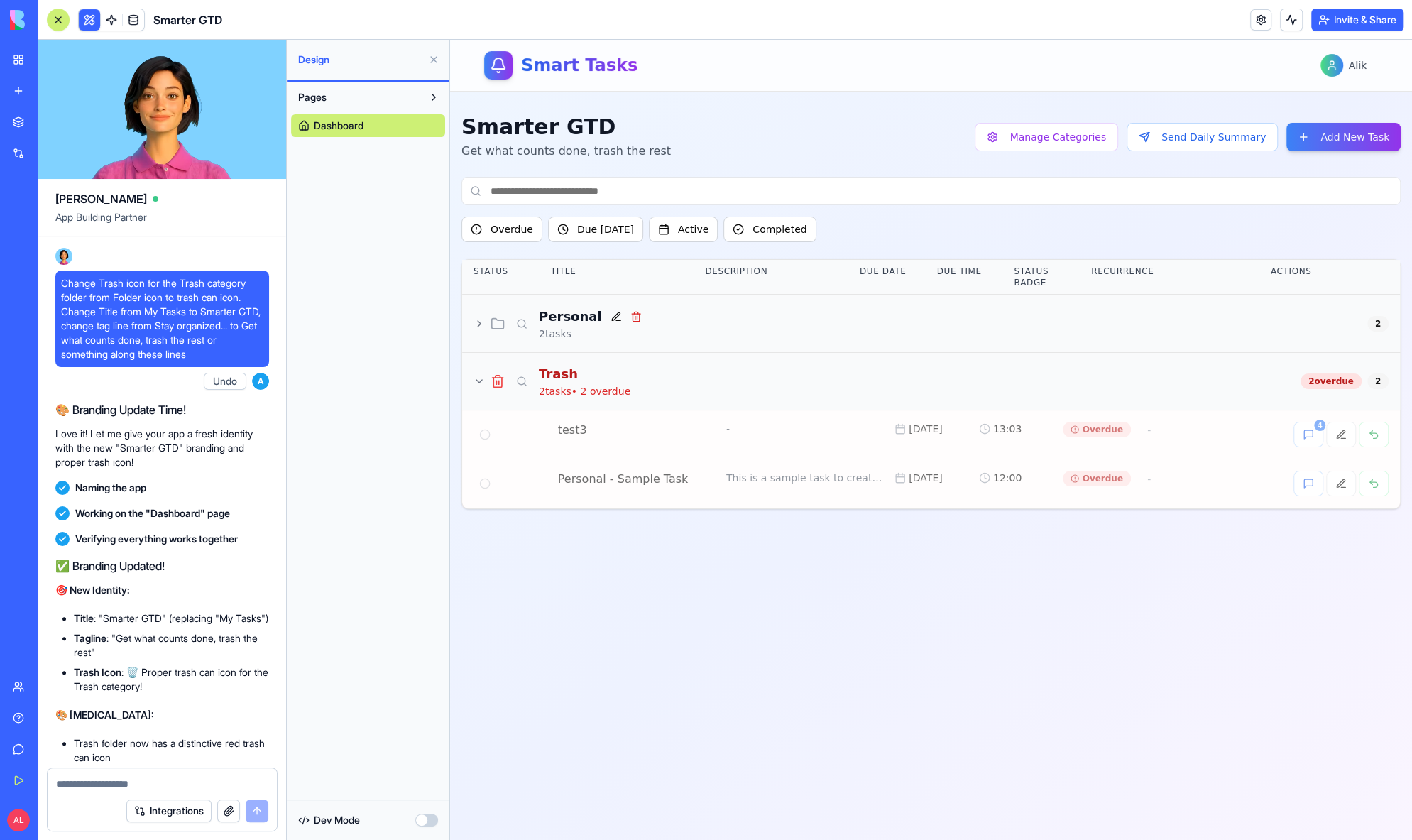
click at [482, 324] on icon at bounding box center [479, 323] width 11 height 11
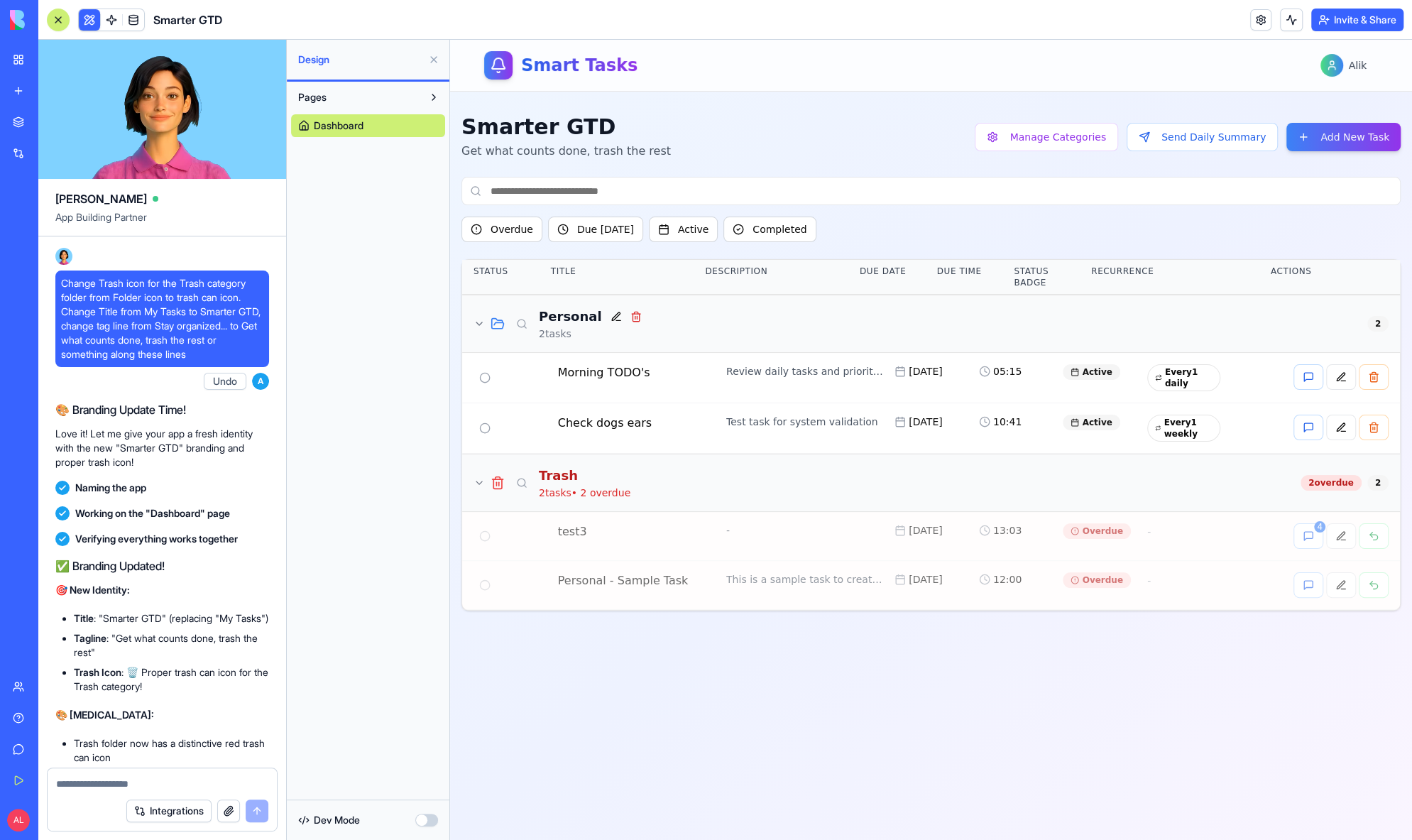
click at [249, 783] on textarea at bounding box center [162, 784] width 212 height 14
click at [206, 774] on textarea "**********" at bounding box center [162, 763] width 212 height 55
type textarea "**********"
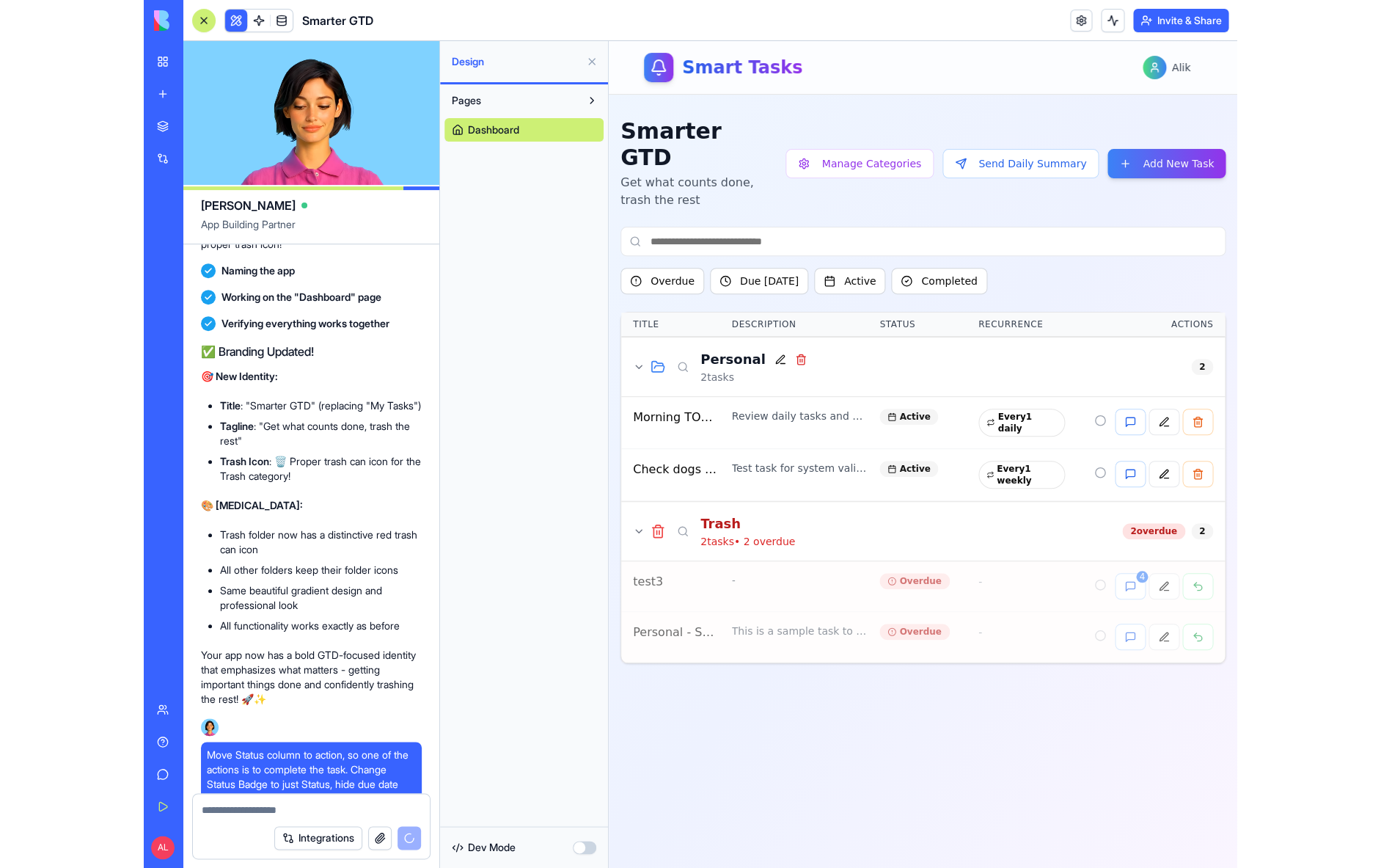
scroll to position [24587, 0]
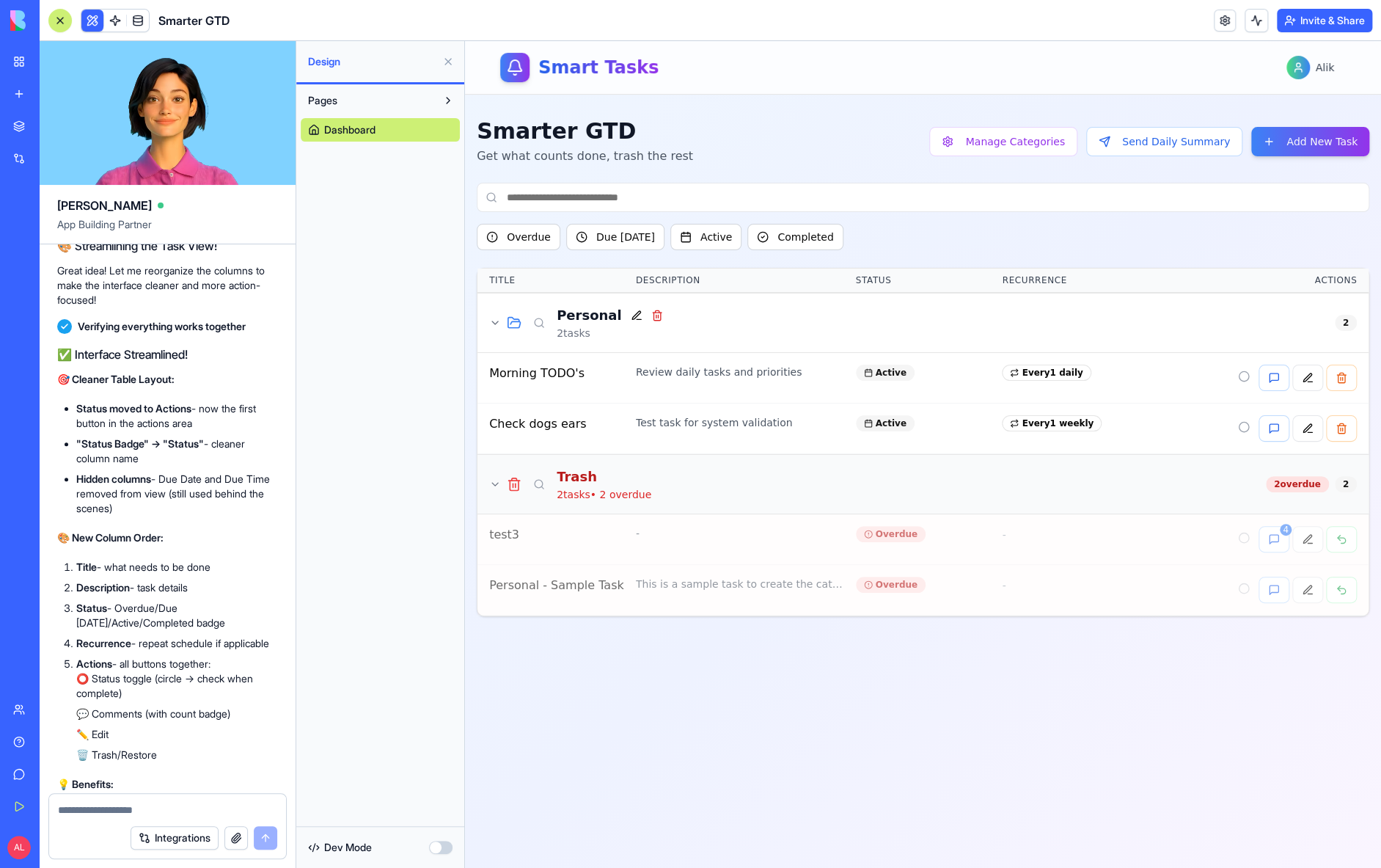
click at [496, 481] on icon at bounding box center [495, 483] width 12 height 12
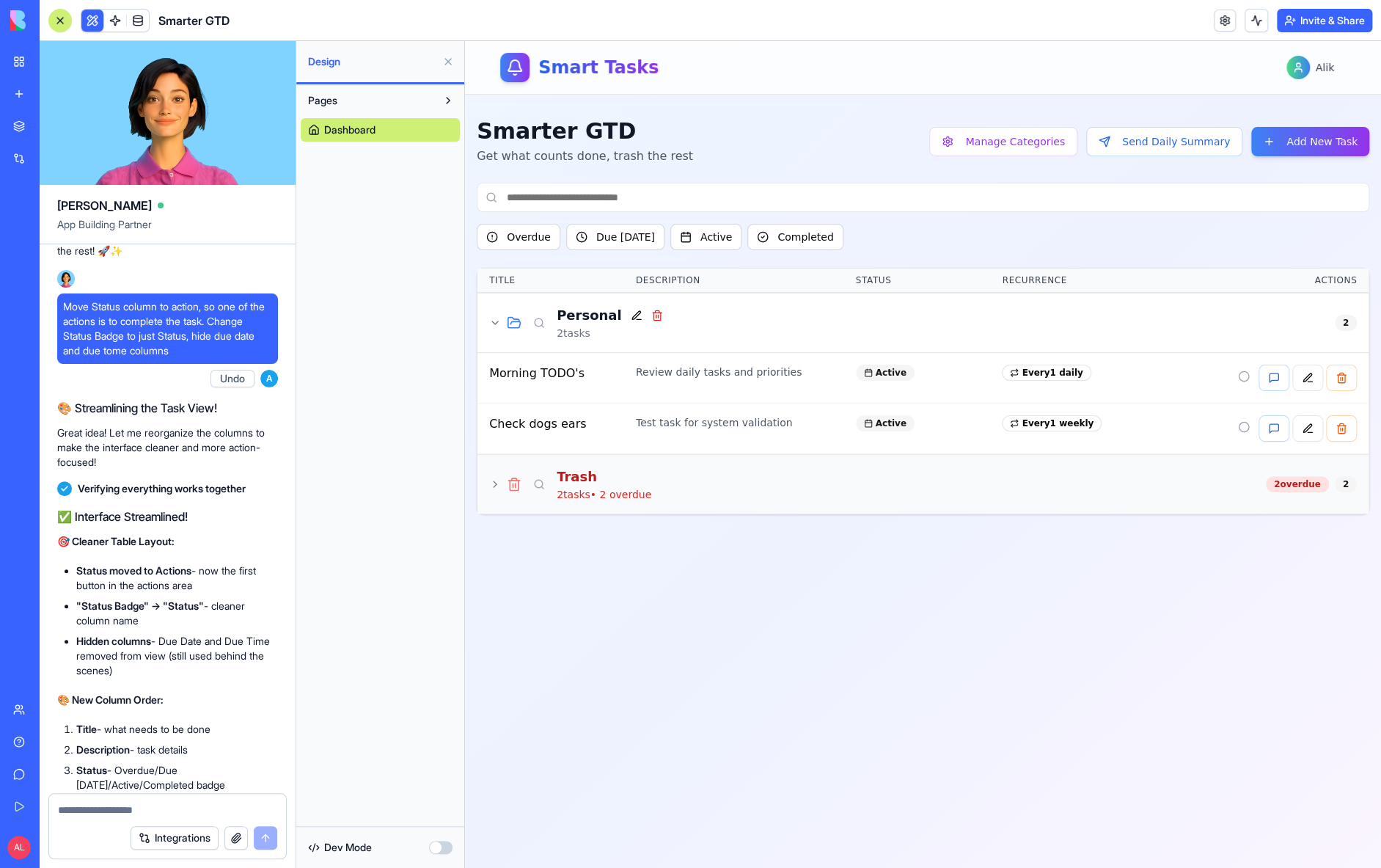
scroll to position [24261, 0]
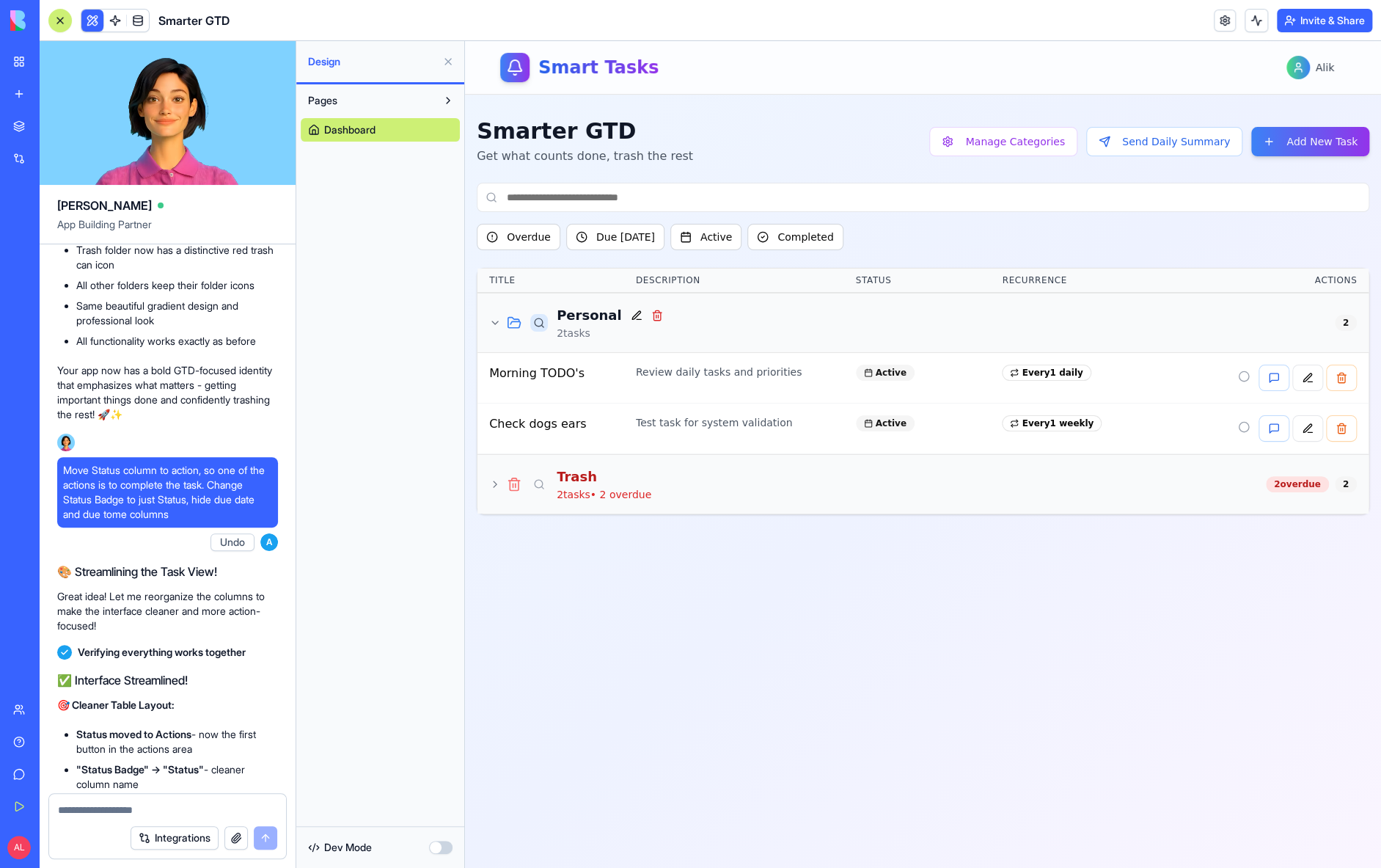
click at [543, 323] on button at bounding box center [540, 323] width 18 height 18
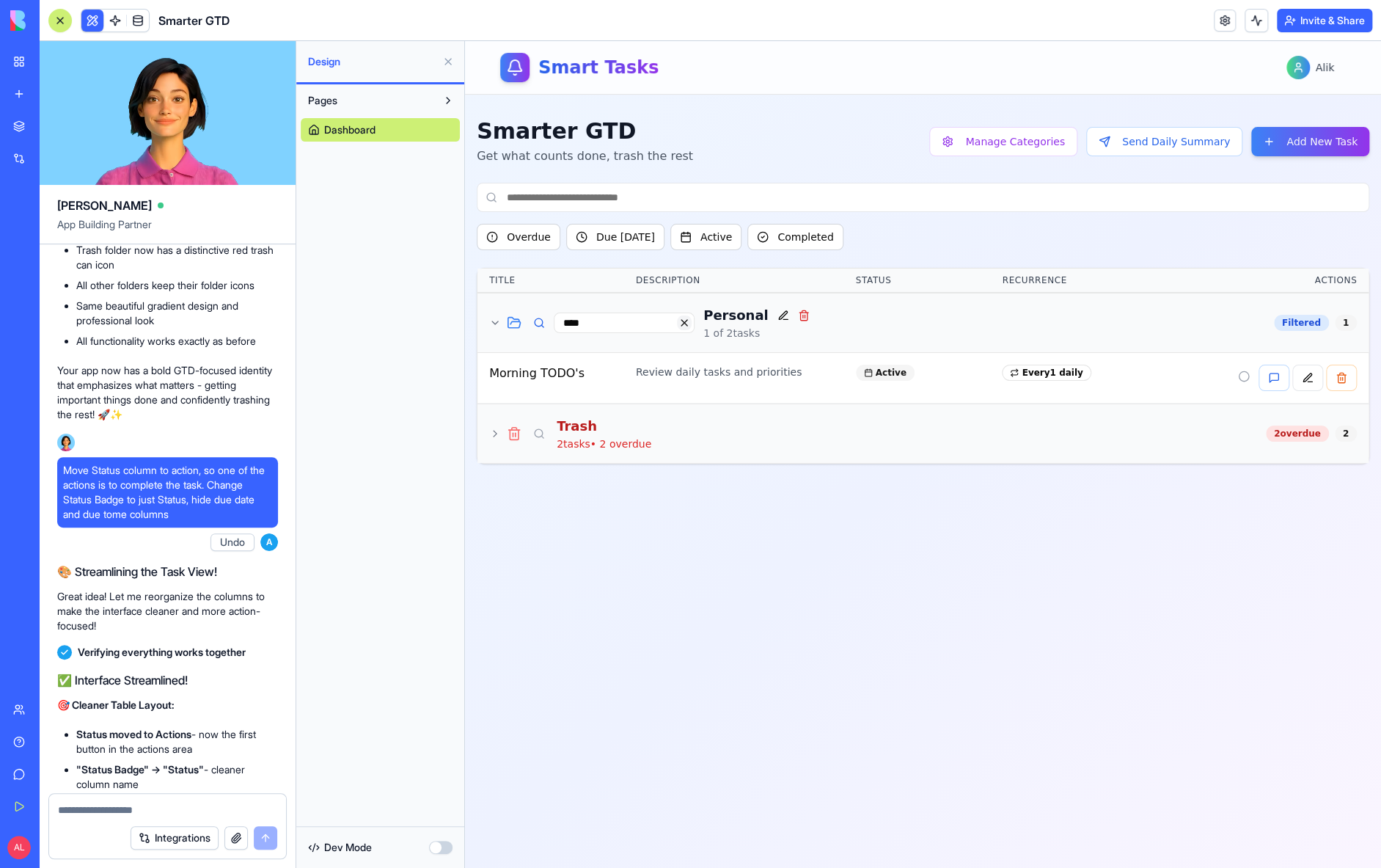
type input "****"
click at [685, 315] on button at bounding box center [684, 322] width 14 height 14
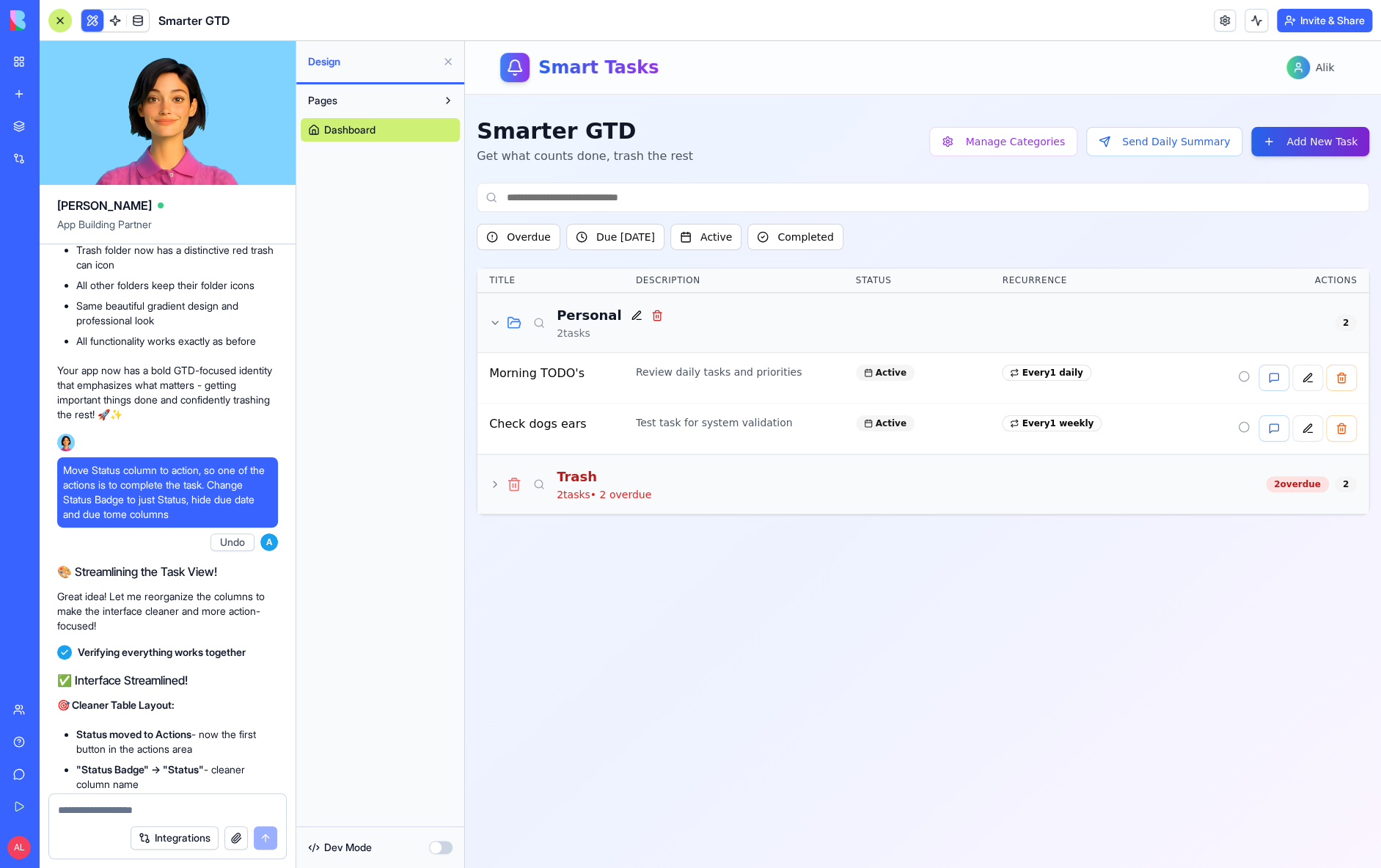
click at [1307, 135] on button "Add New Task" at bounding box center [1310, 141] width 118 height 30
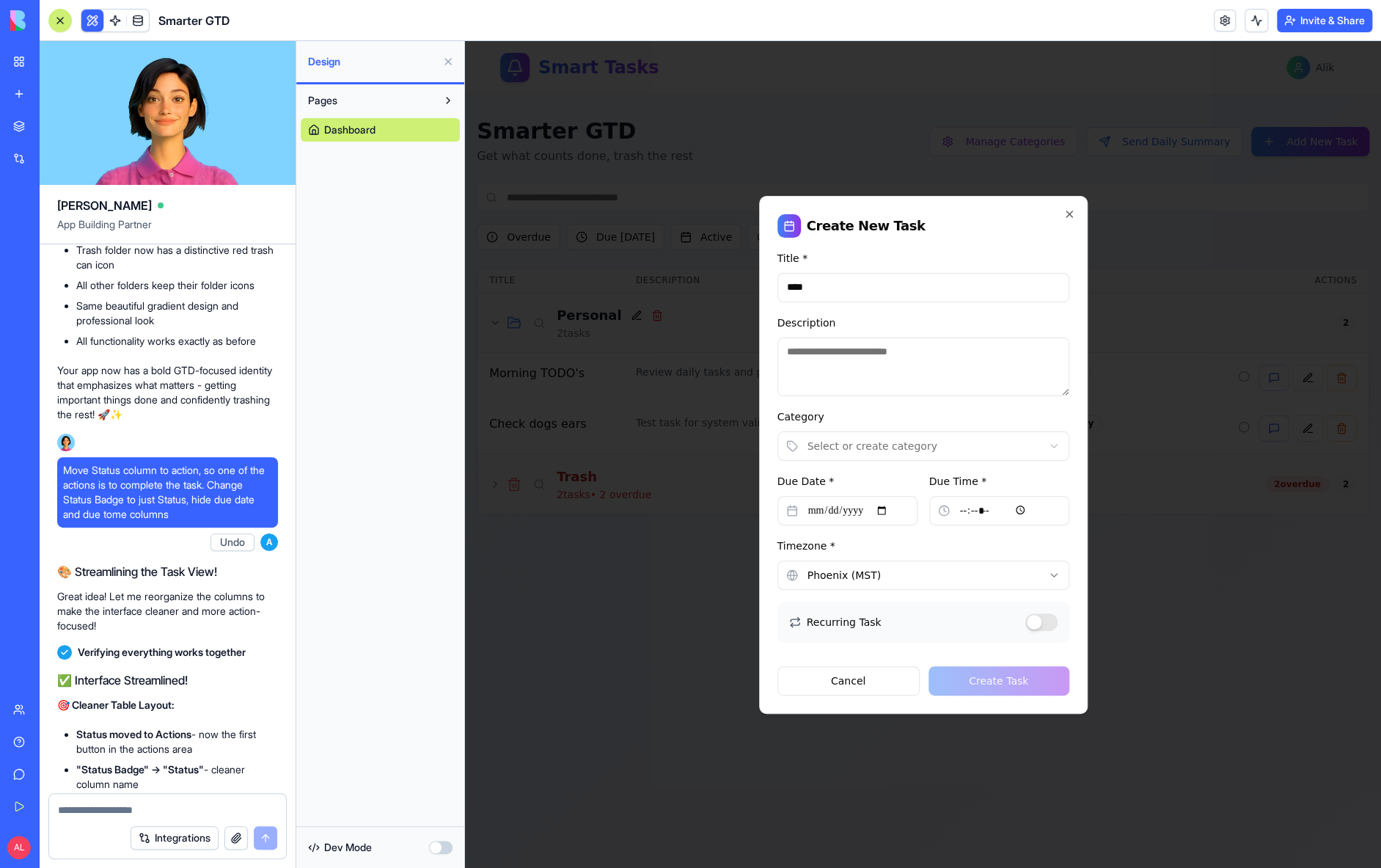
type input "****"
click at [844, 515] on input "Due Date *" at bounding box center [848, 510] width 141 height 30
type input "**********"
click at [975, 515] on input "Due Time *" at bounding box center [999, 510] width 141 height 30
click at [967, 510] on input "Due Time *" at bounding box center [999, 510] width 141 height 30
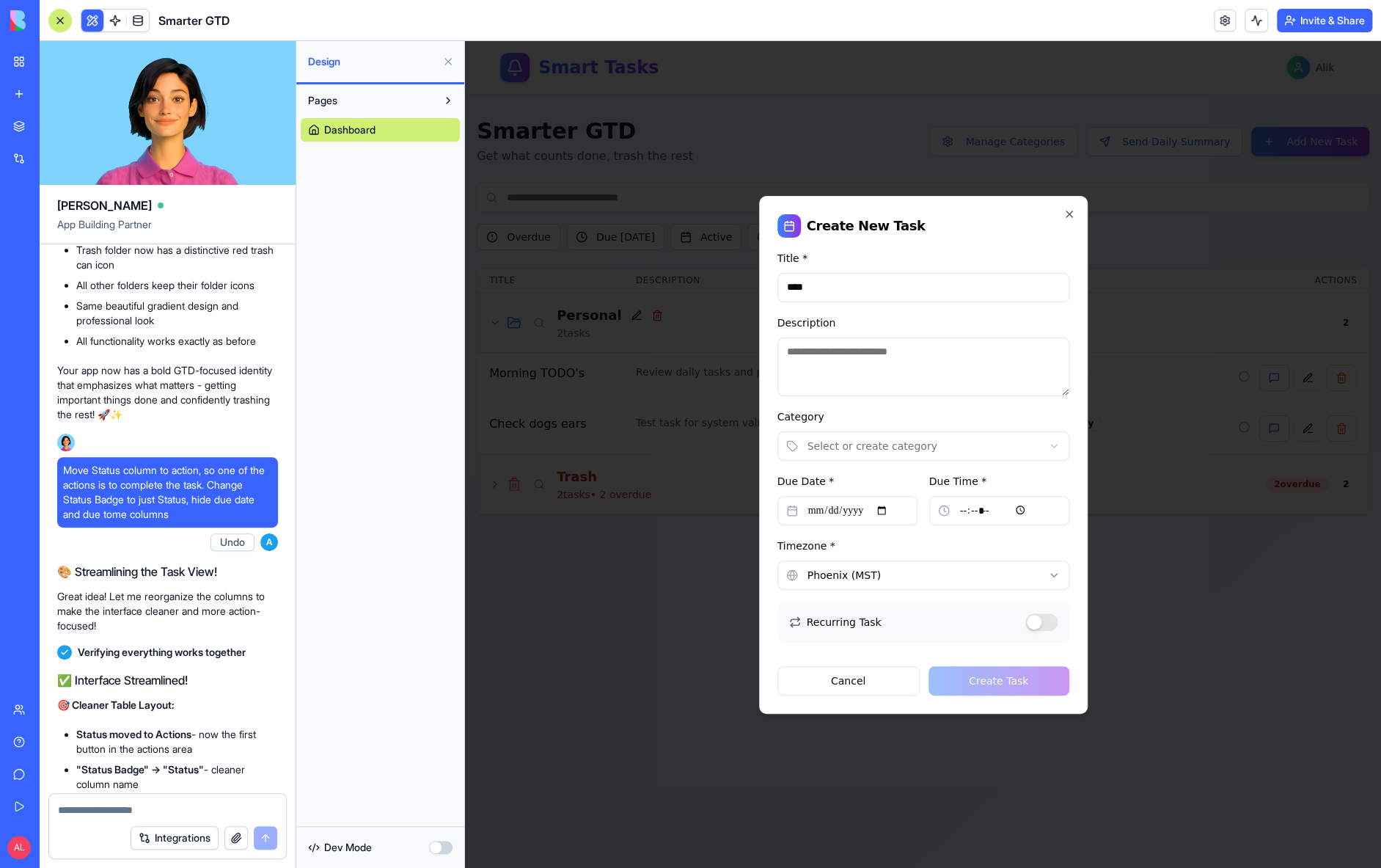
click at [998, 511] on input "Due Time *" at bounding box center [999, 510] width 141 height 30
click at [990, 510] on input "Due Time *" at bounding box center [999, 510] width 141 height 30
click at [933, 441] on body "**********" at bounding box center [924, 455] width 916 height 827
click at [995, 680] on div "Cancel Create Task" at bounding box center [924, 675] width 292 height 41
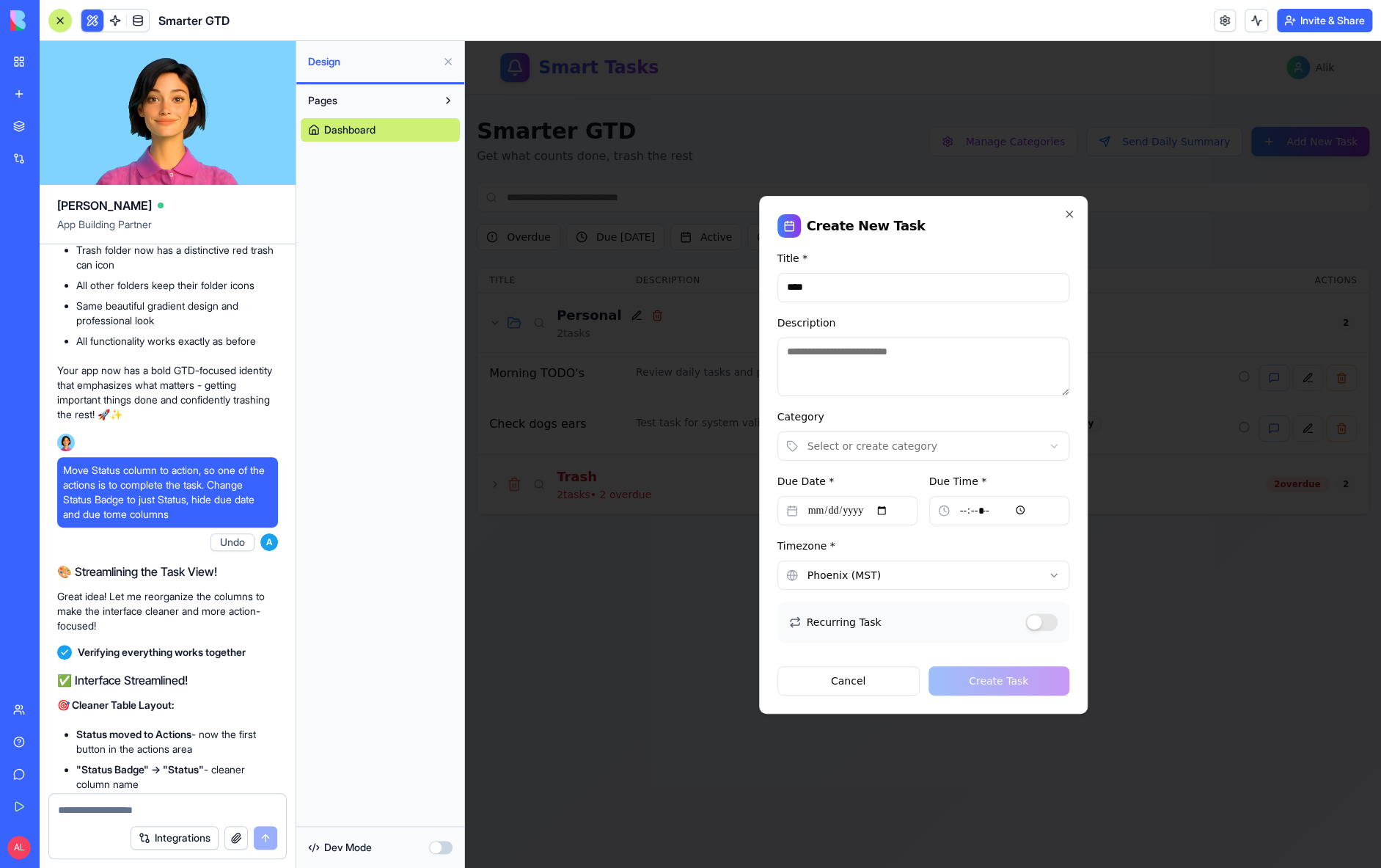
click at [987, 510] on input "Due Time *" at bounding box center [999, 510] width 141 height 30
click at [1008, 539] on div "**********" at bounding box center [924, 563] width 292 height 53
click at [1012, 516] on input "Due Time *" at bounding box center [999, 510] width 141 height 30
click at [1008, 515] on input "Due Time *" at bounding box center [999, 510] width 141 height 30
type input "*****"
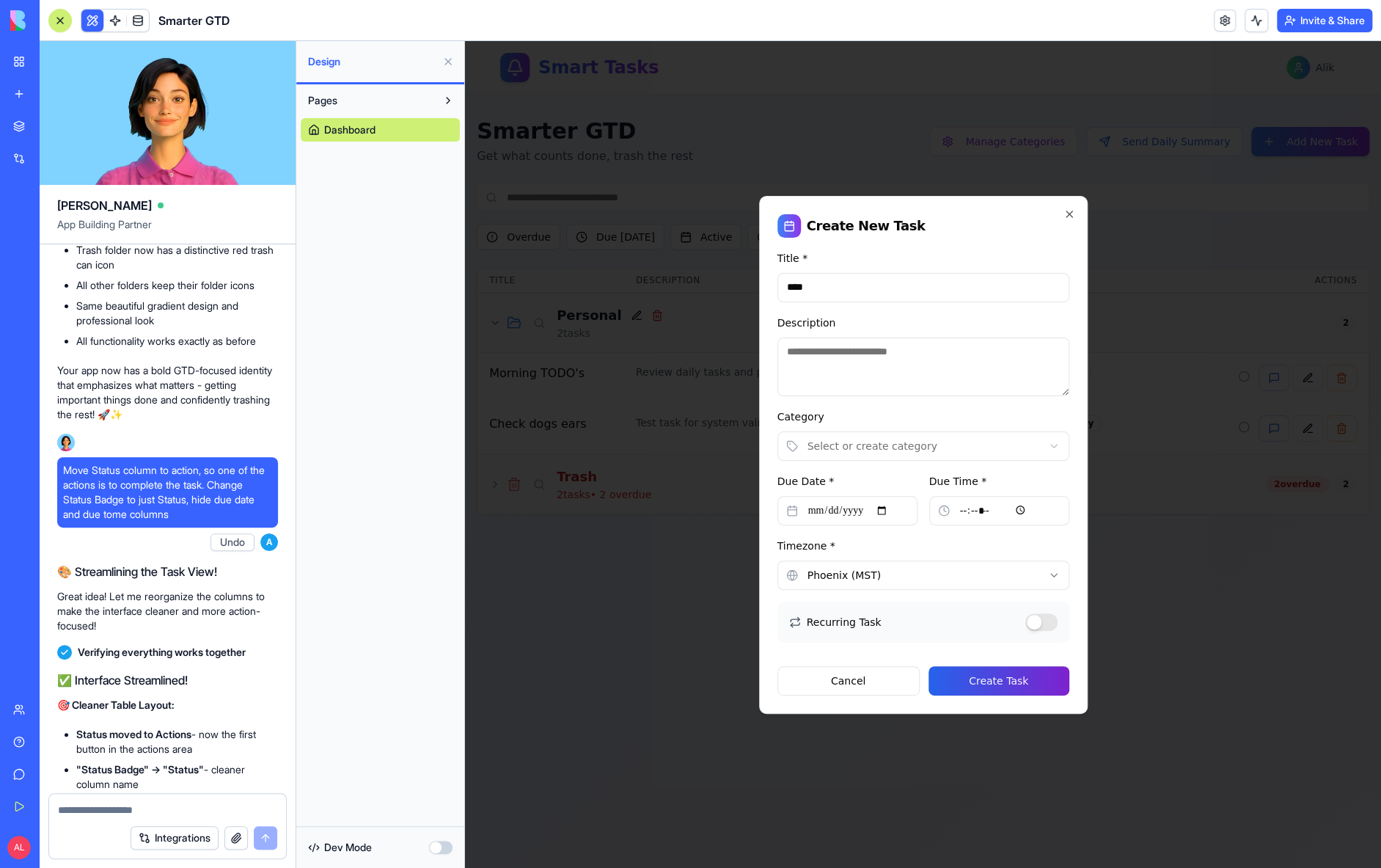
click at [1018, 676] on button "Create Task" at bounding box center [999, 680] width 141 height 30
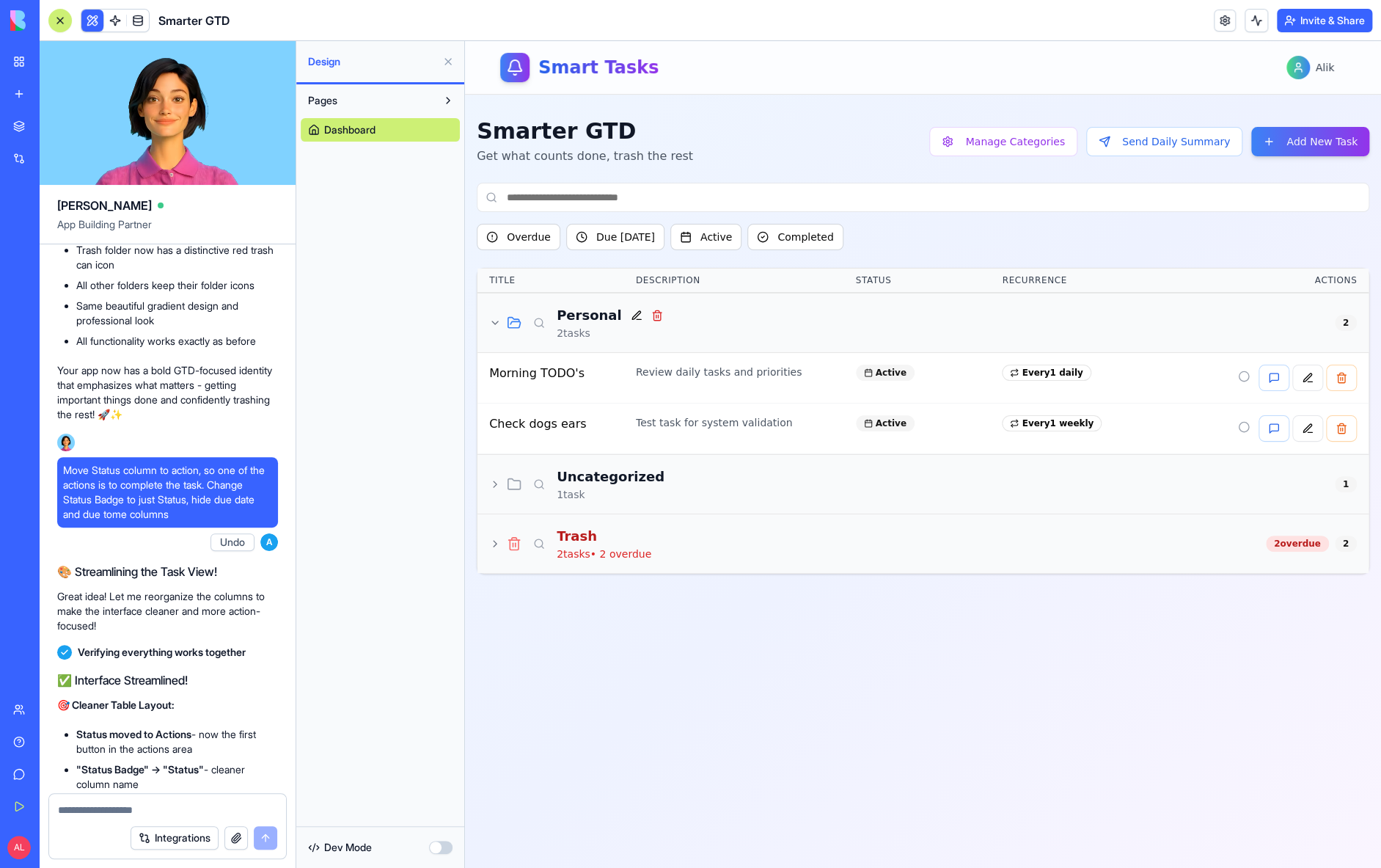
click at [494, 486] on icon at bounding box center [495, 483] width 12 height 12
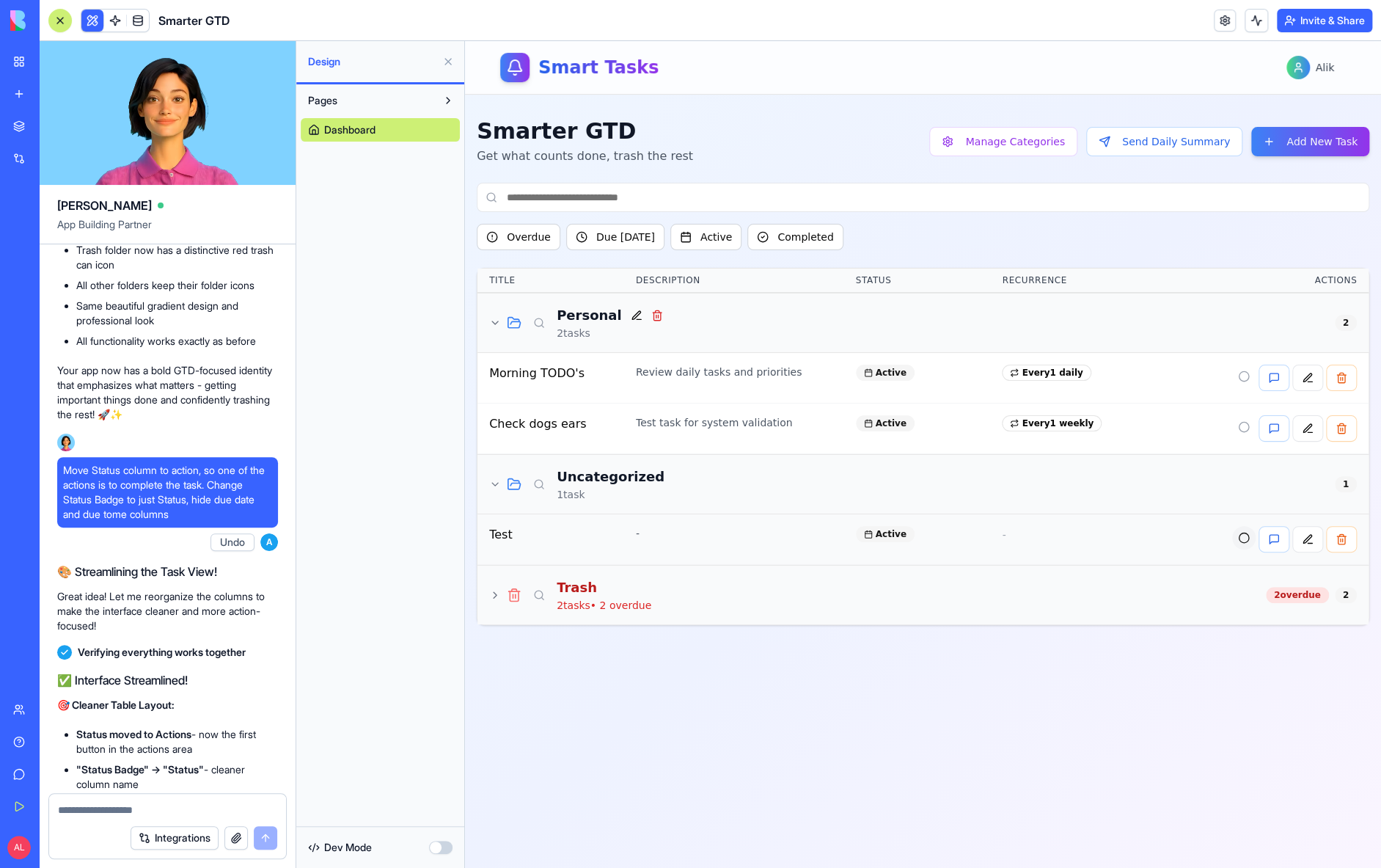
click at [1245, 534] on button at bounding box center [1244, 538] width 23 height 23
click at [784, 236] on button "Completed" at bounding box center [795, 237] width 96 height 27
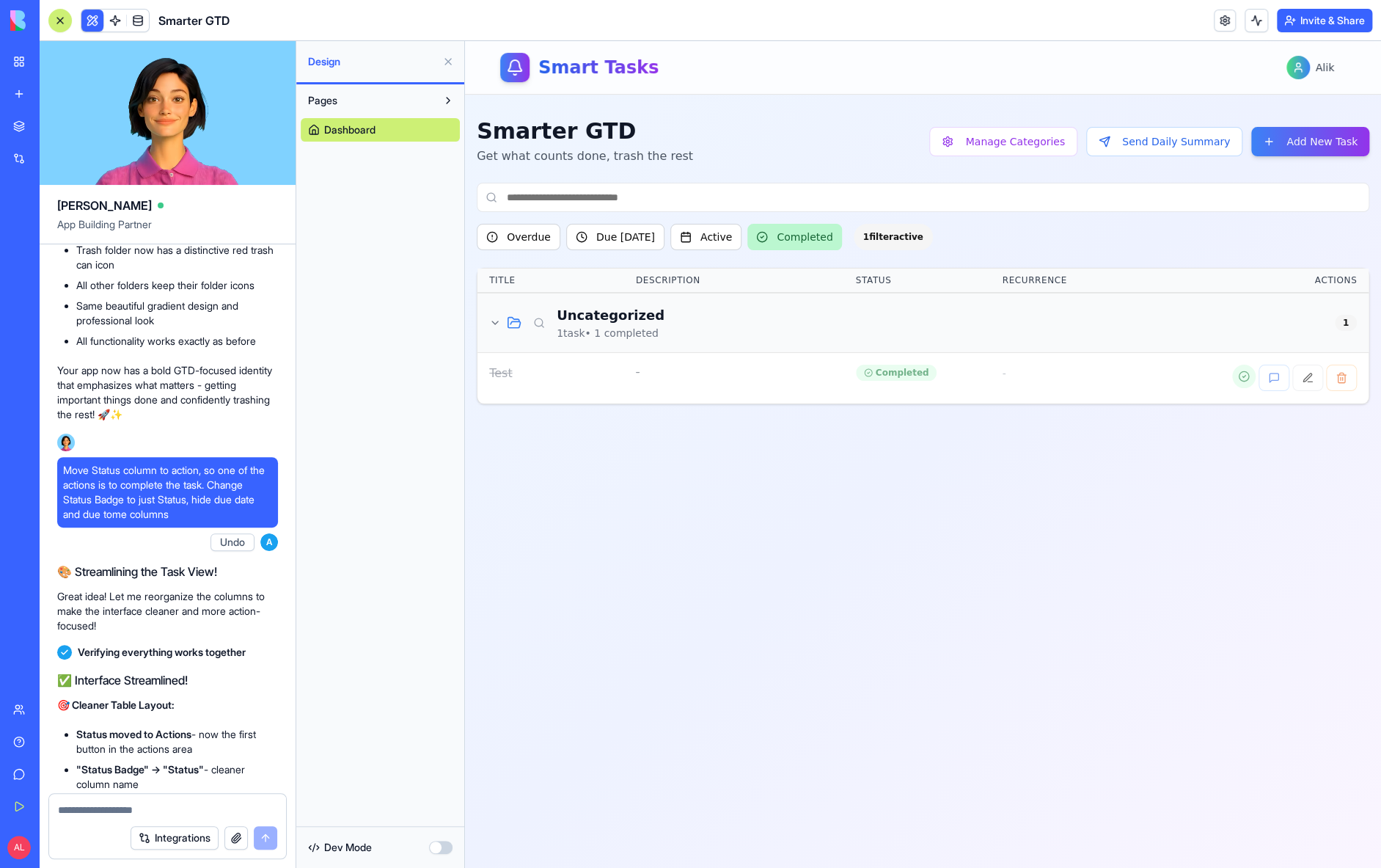
click at [784, 236] on button "Completed" at bounding box center [794, 237] width 94 height 27
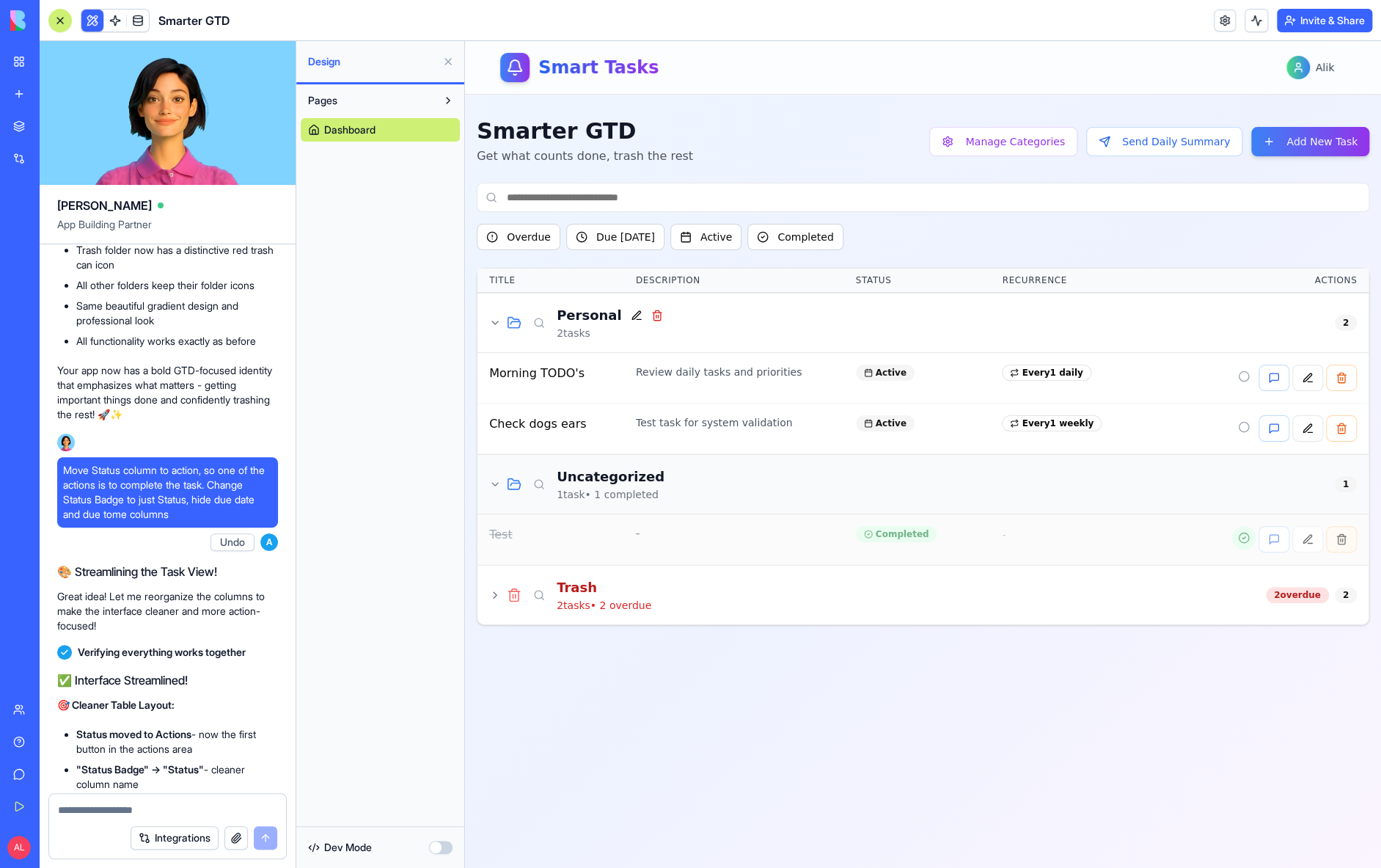
click at [1340, 534] on button at bounding box center [1342, 540] width 30 height 27
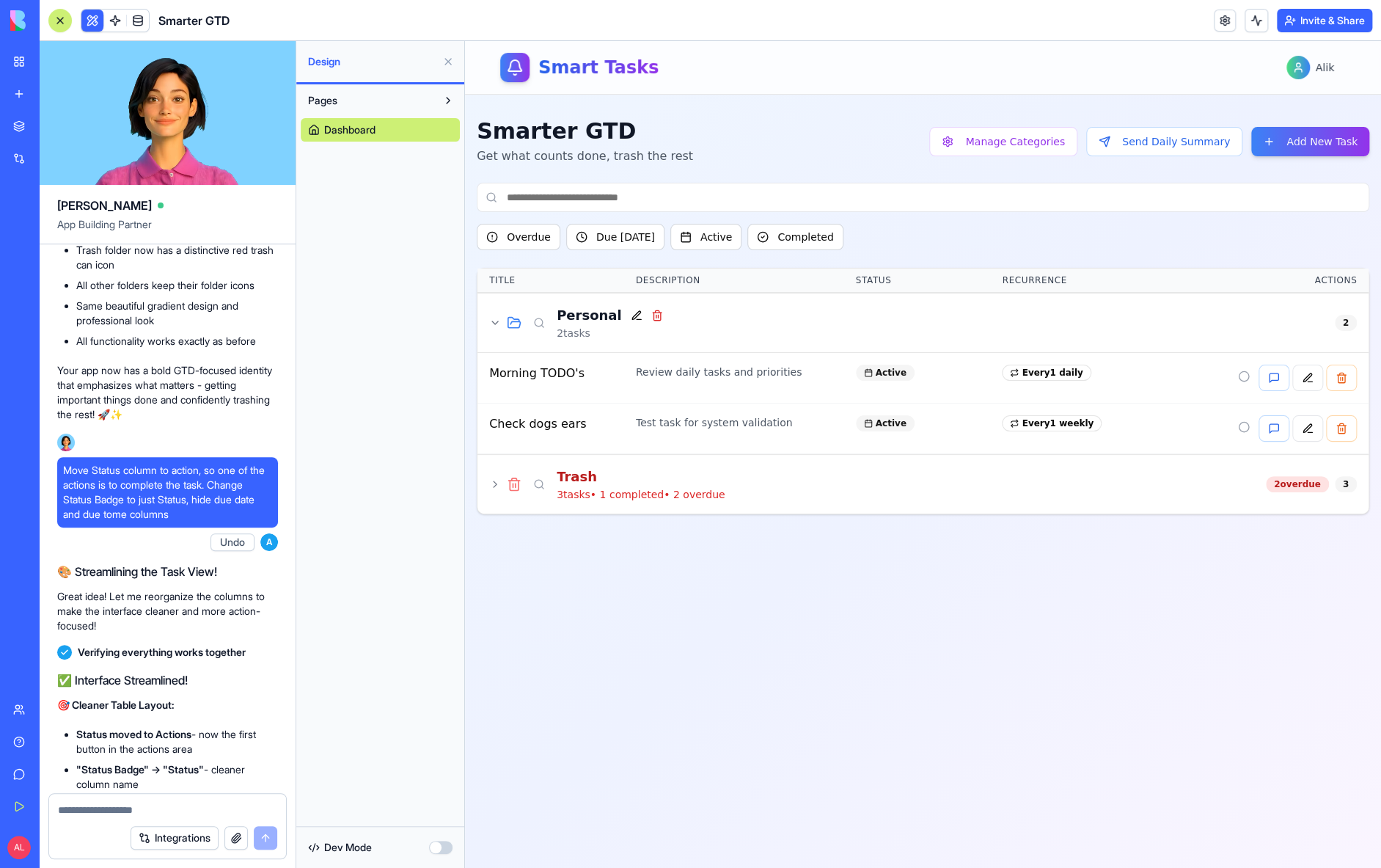
click at [100, 806] on textarea at bounding box center [167, 810] width 219 height 14
click at [253, 776] on textarea "**********" at bounding box center [167, 796] width 219 height 43
type textarea "**********"
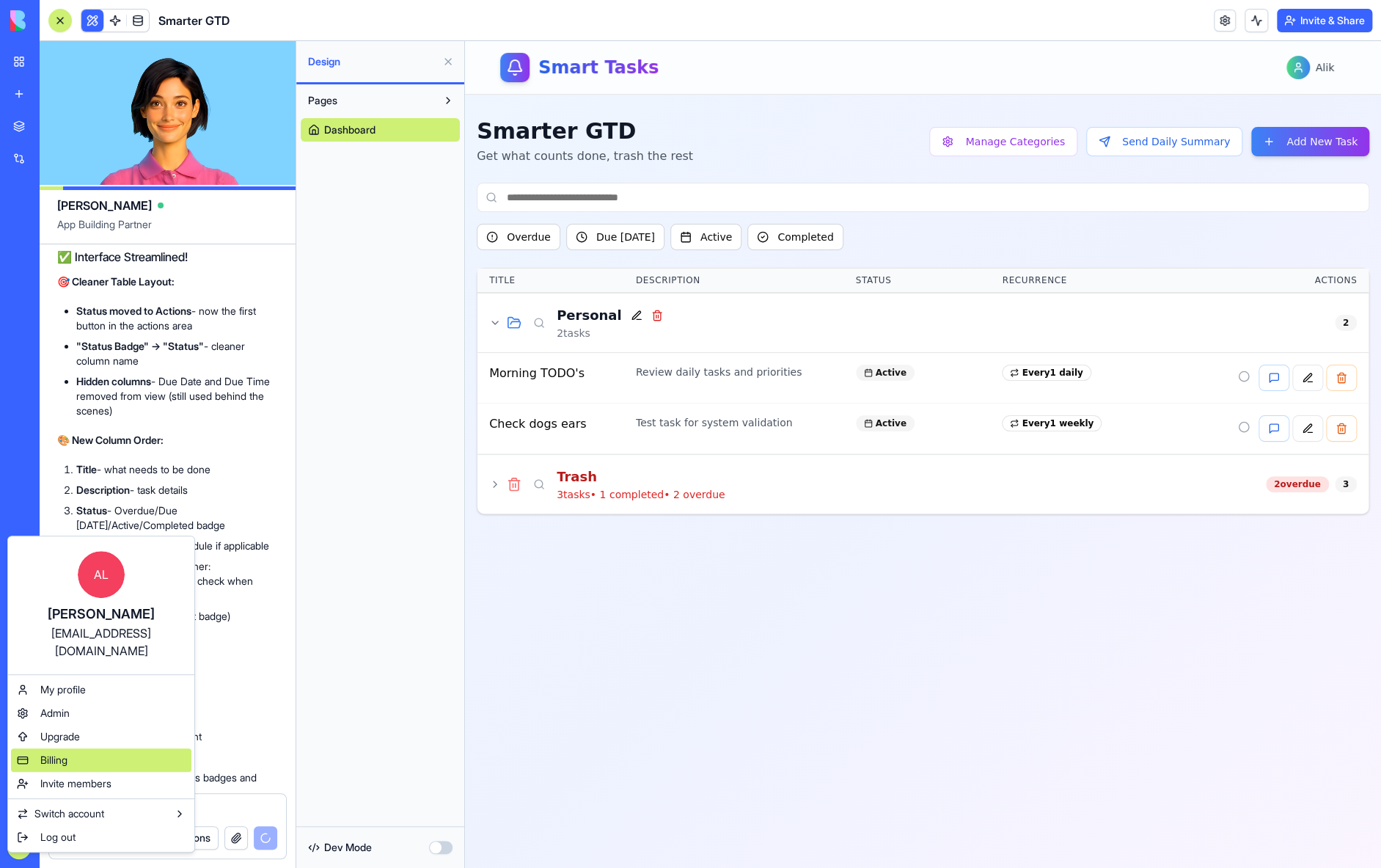
click at [55, 753] on span "Billing" at bounding box center [54, 760] width 27 height 14
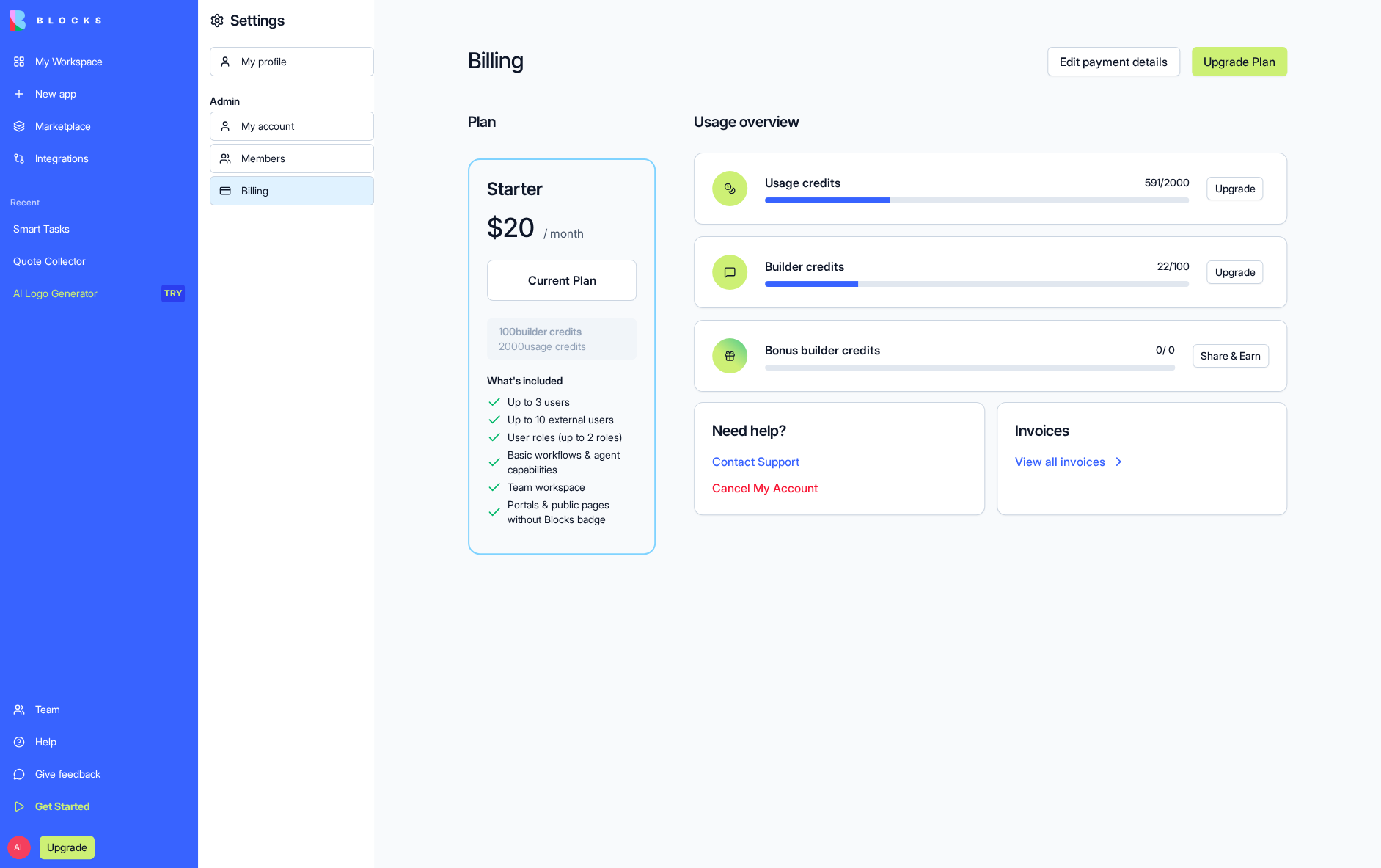
click at [62, 71] on link "My Workspace" at bounding box center [98, 61] width 189 height 30
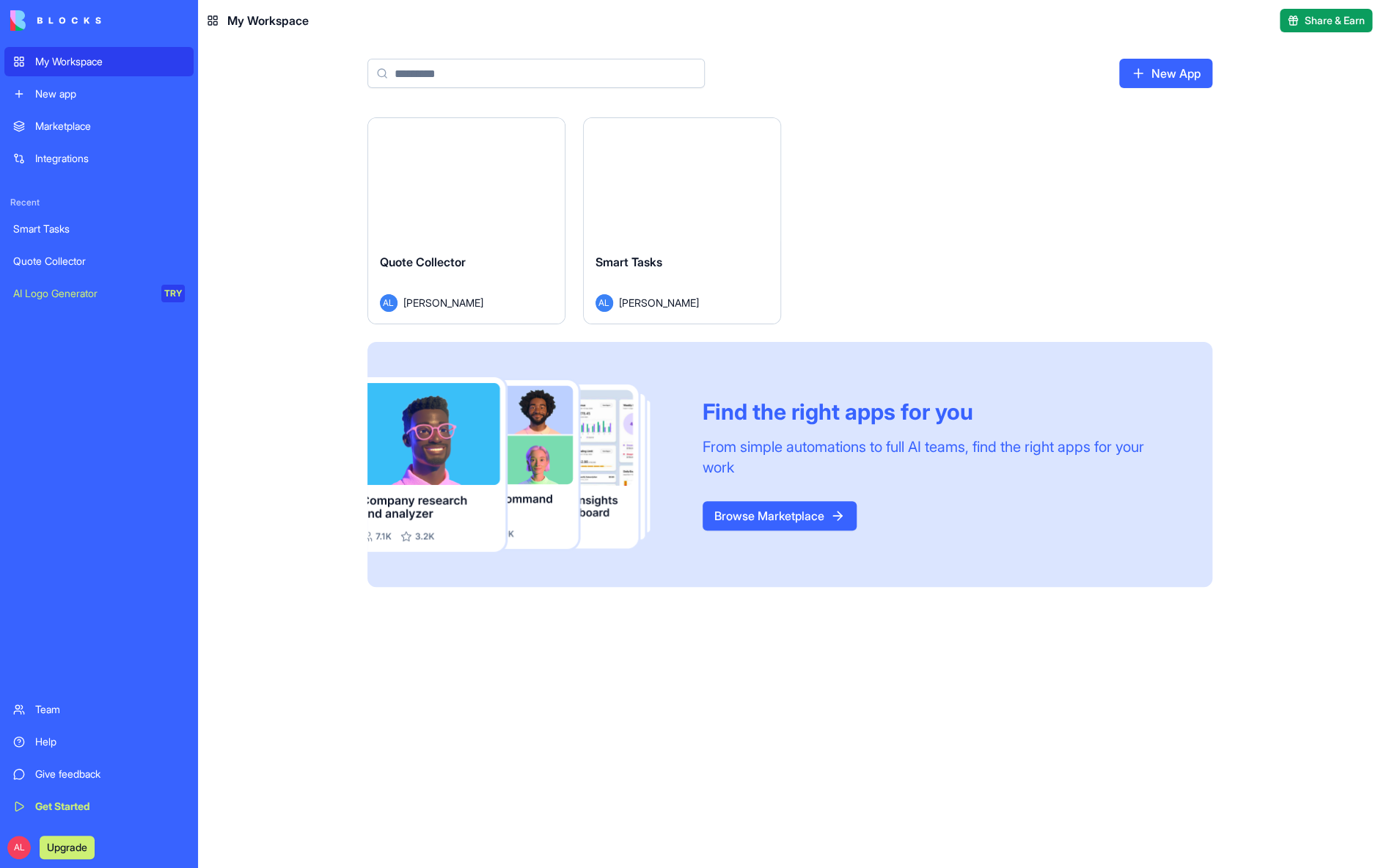
click at [763, 129] on html "My Workspace New app Marketplace Integrations Recent Smart Tasks Quote Collecto…" at bounding box center [690, 434] width 1381 height 868
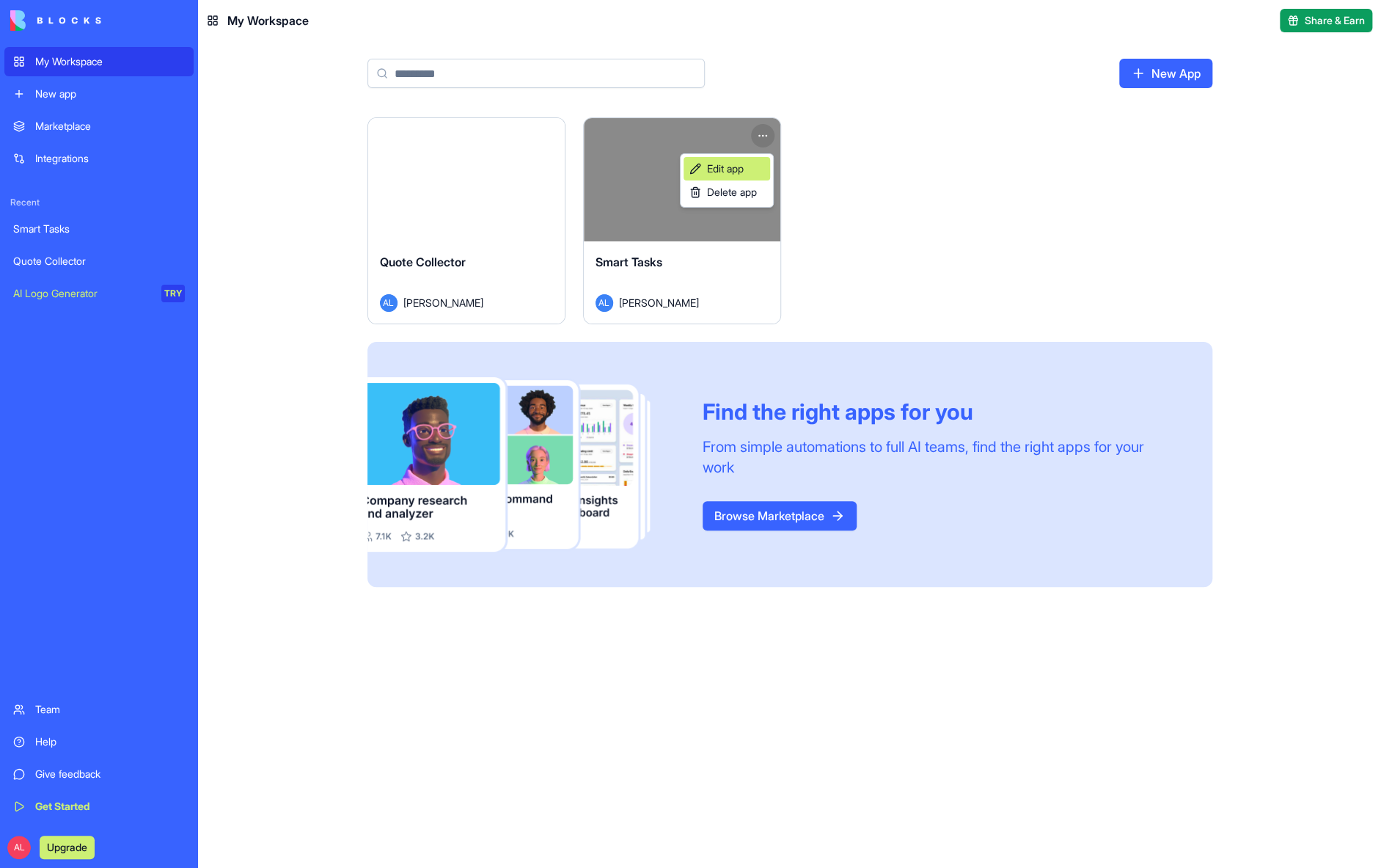
click at [752, 160] on link "Edit app" at bounding box center [727, 168] width 87 height 23
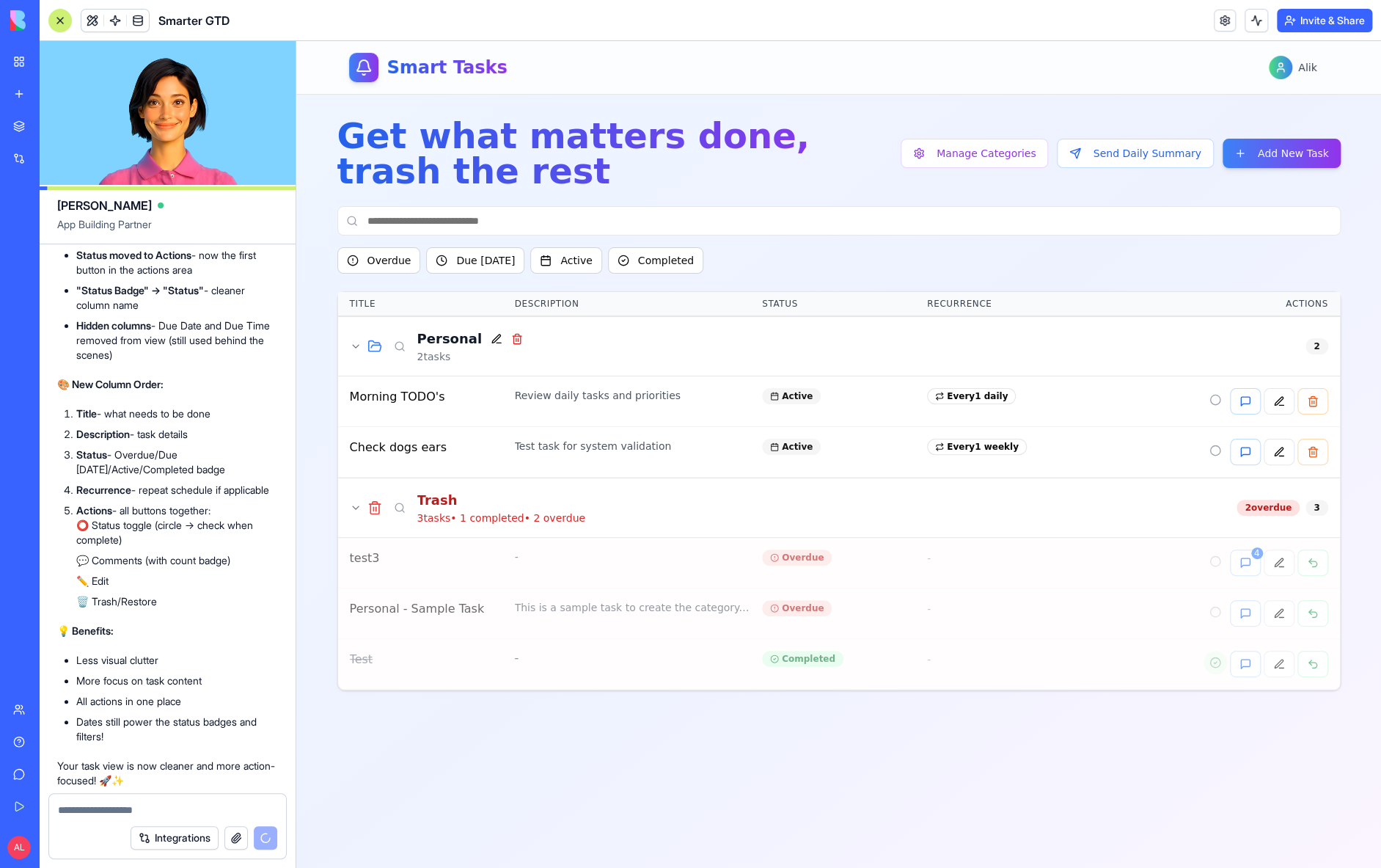
scroll to position [25015, 0]
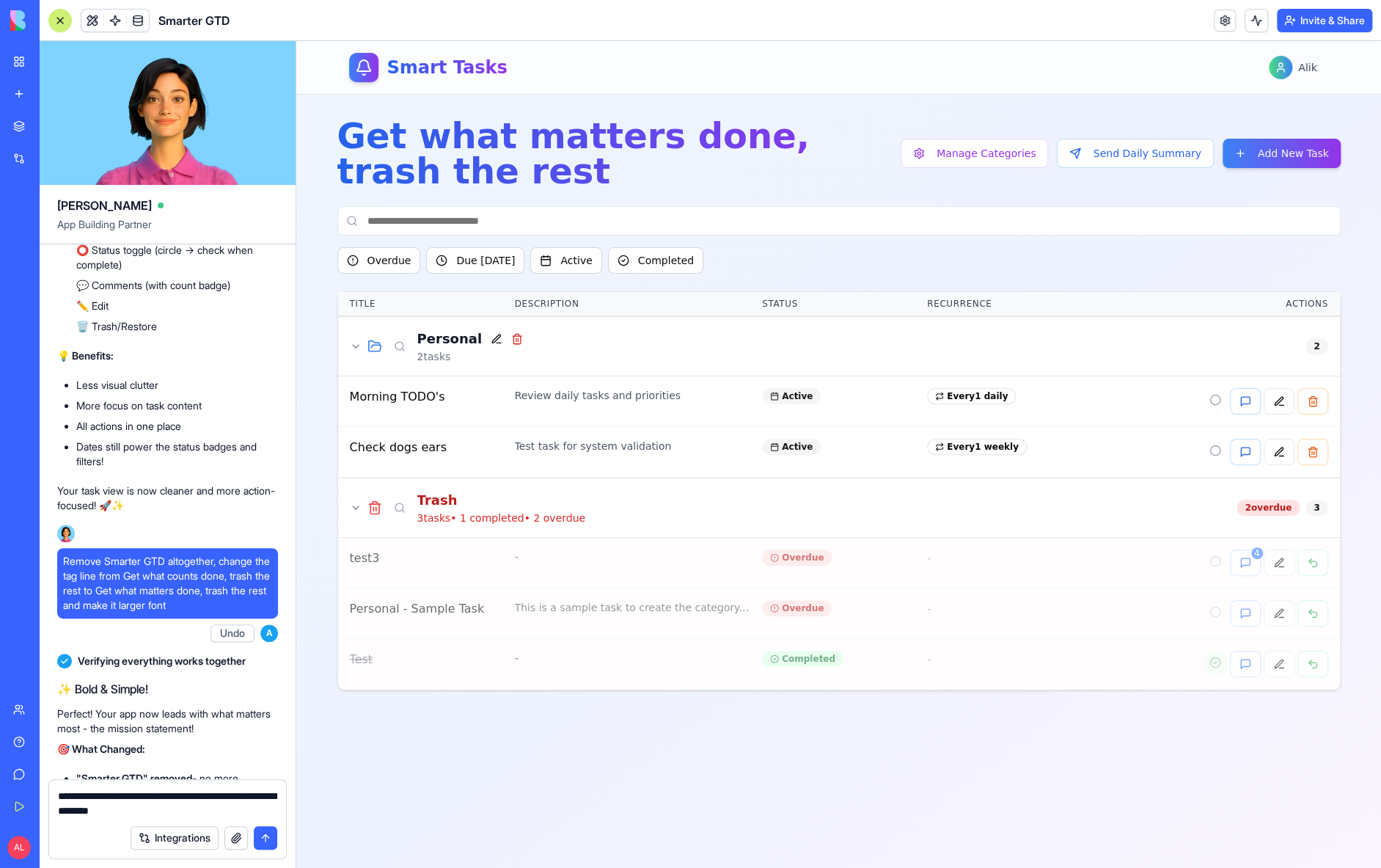
type textarea "**********"
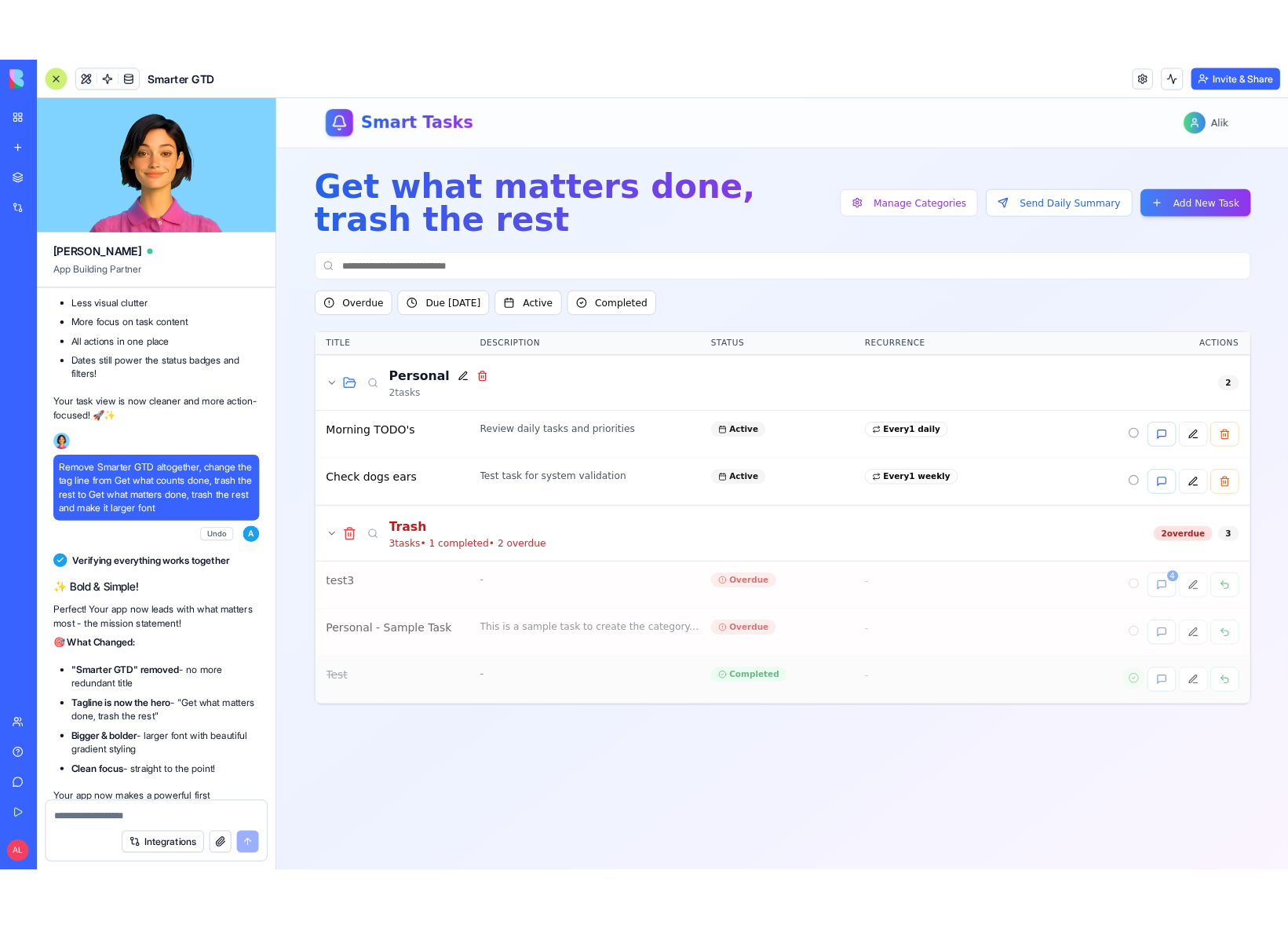
scroll to position [27171, 0]
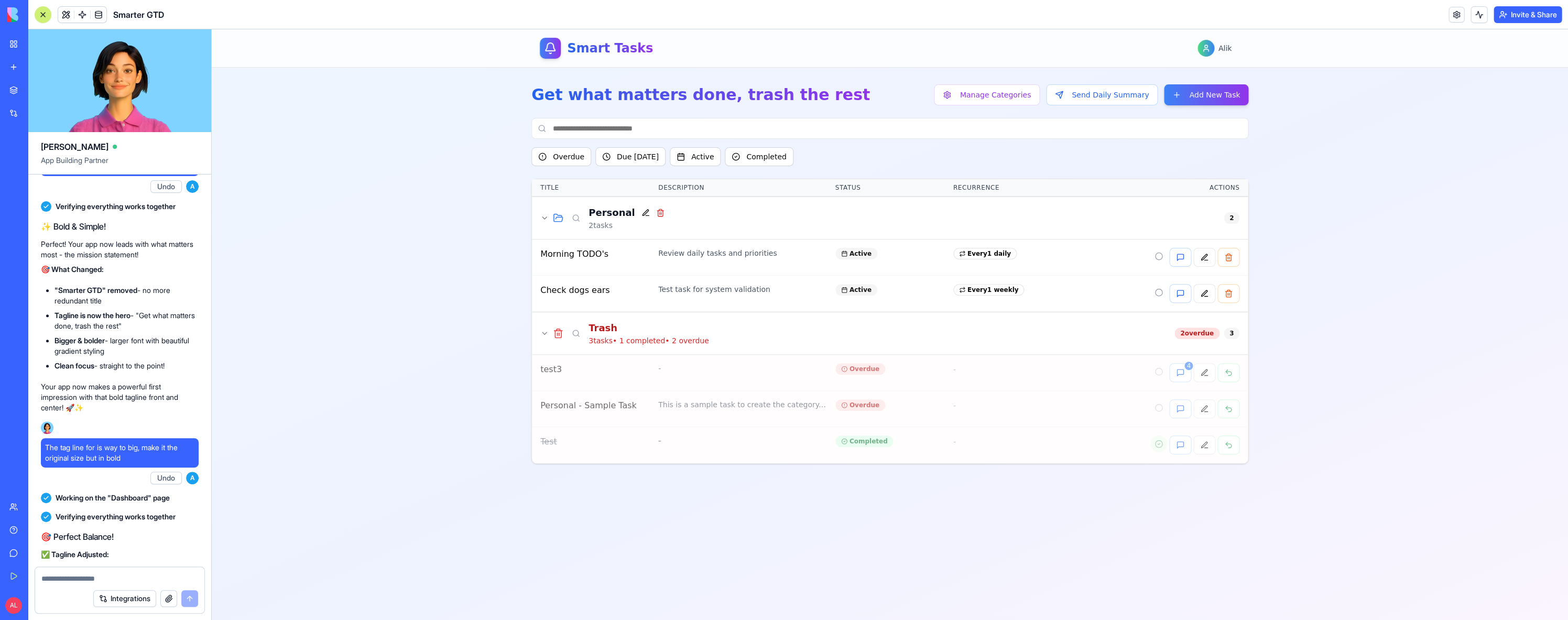
click at [132, 577] on textarea at bounding box center [120, 578] width 157 height 10
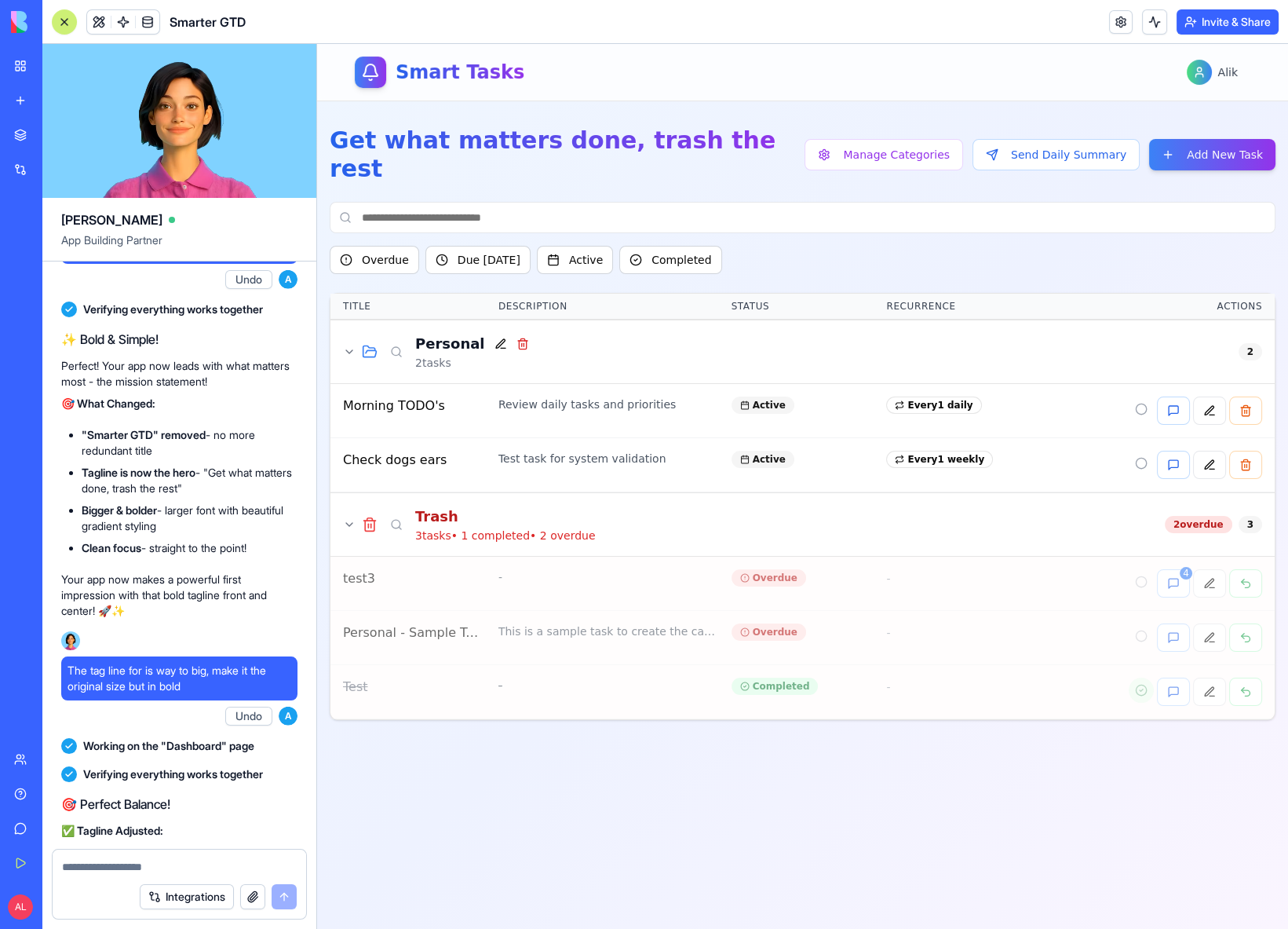
click at [161, 868] on textarea at bounding box center [179, 867] width 235 height 15
type textarea "**********"
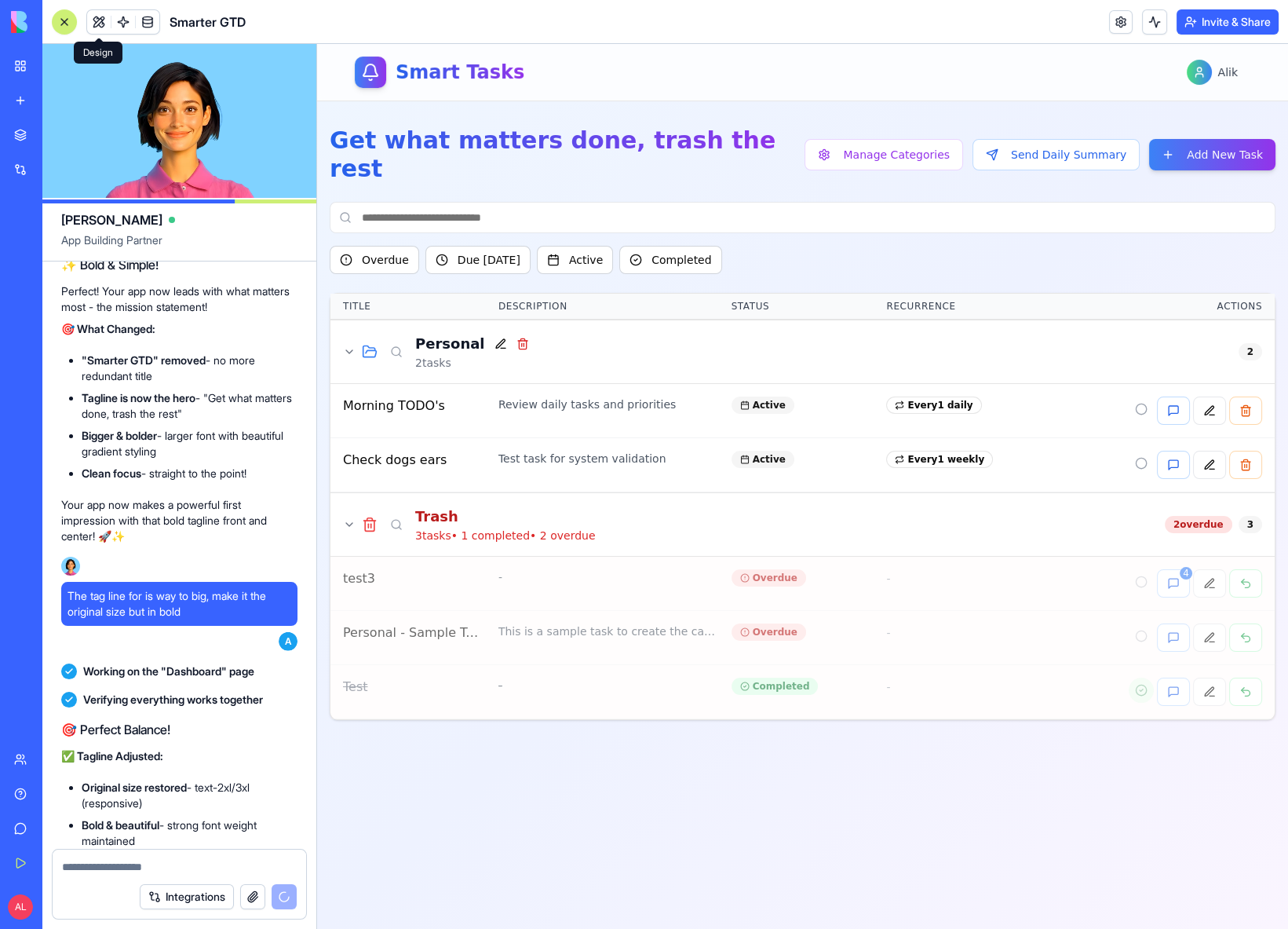
click at [101, 31] on button at bounding box center [99, 22] width 24 height 24
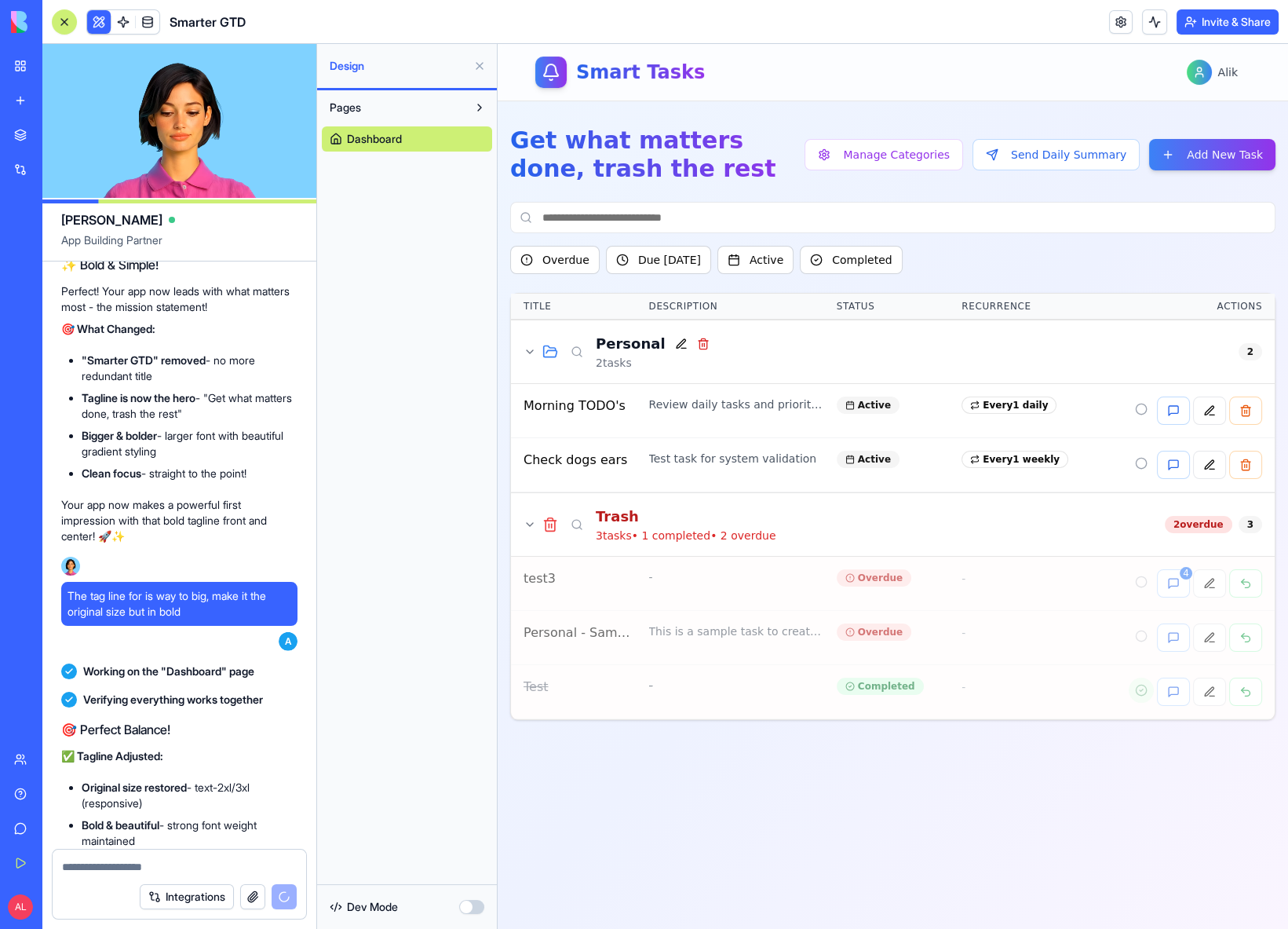
click at [465, 905] on button "button" at bounding box center [471, 906] width 25 height 14
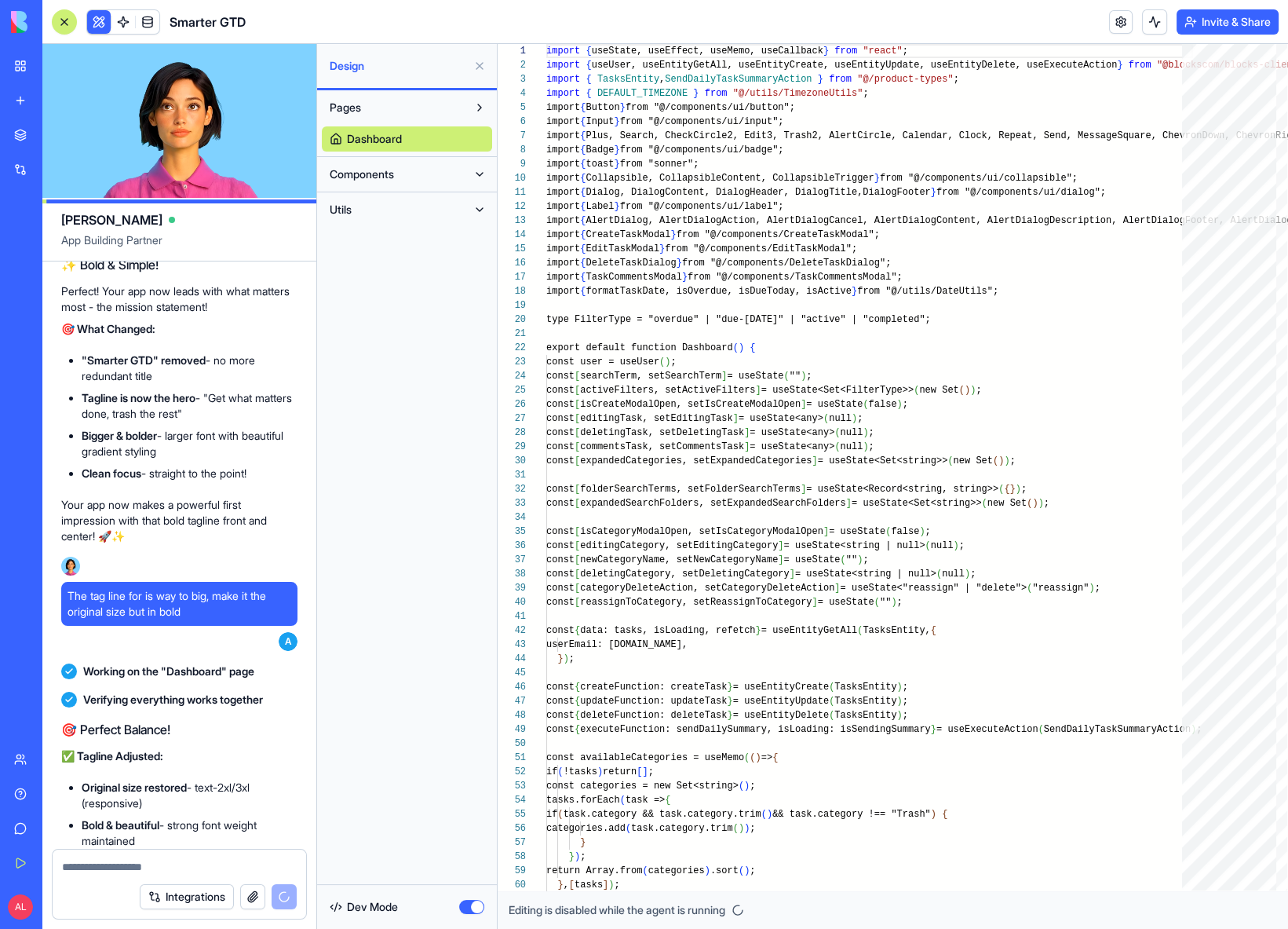
scroll to position [81, 0]
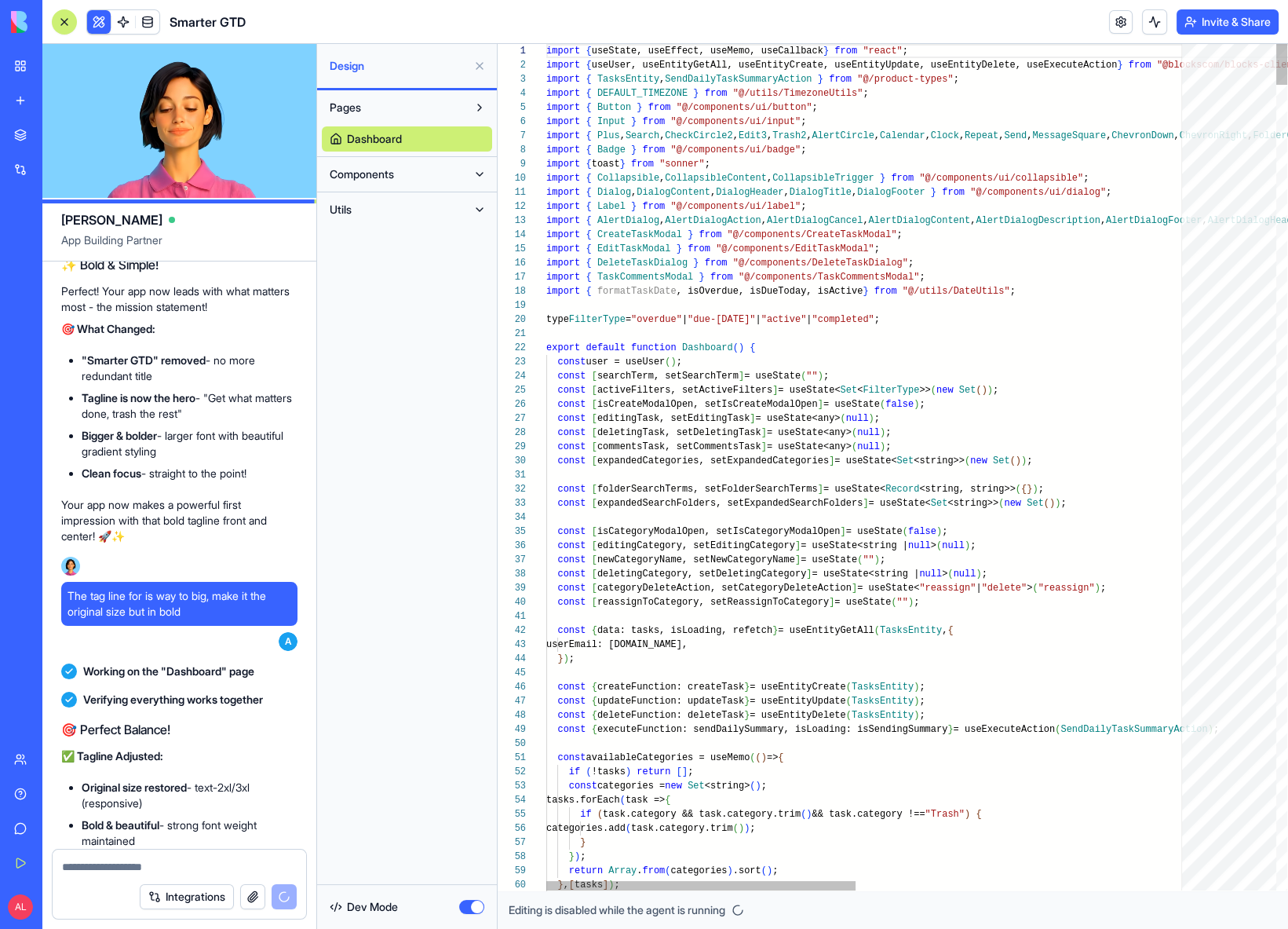
type textarea "**********"
click at [646, 737] on div at bounding box center [1209, 743] width 1326 height 14
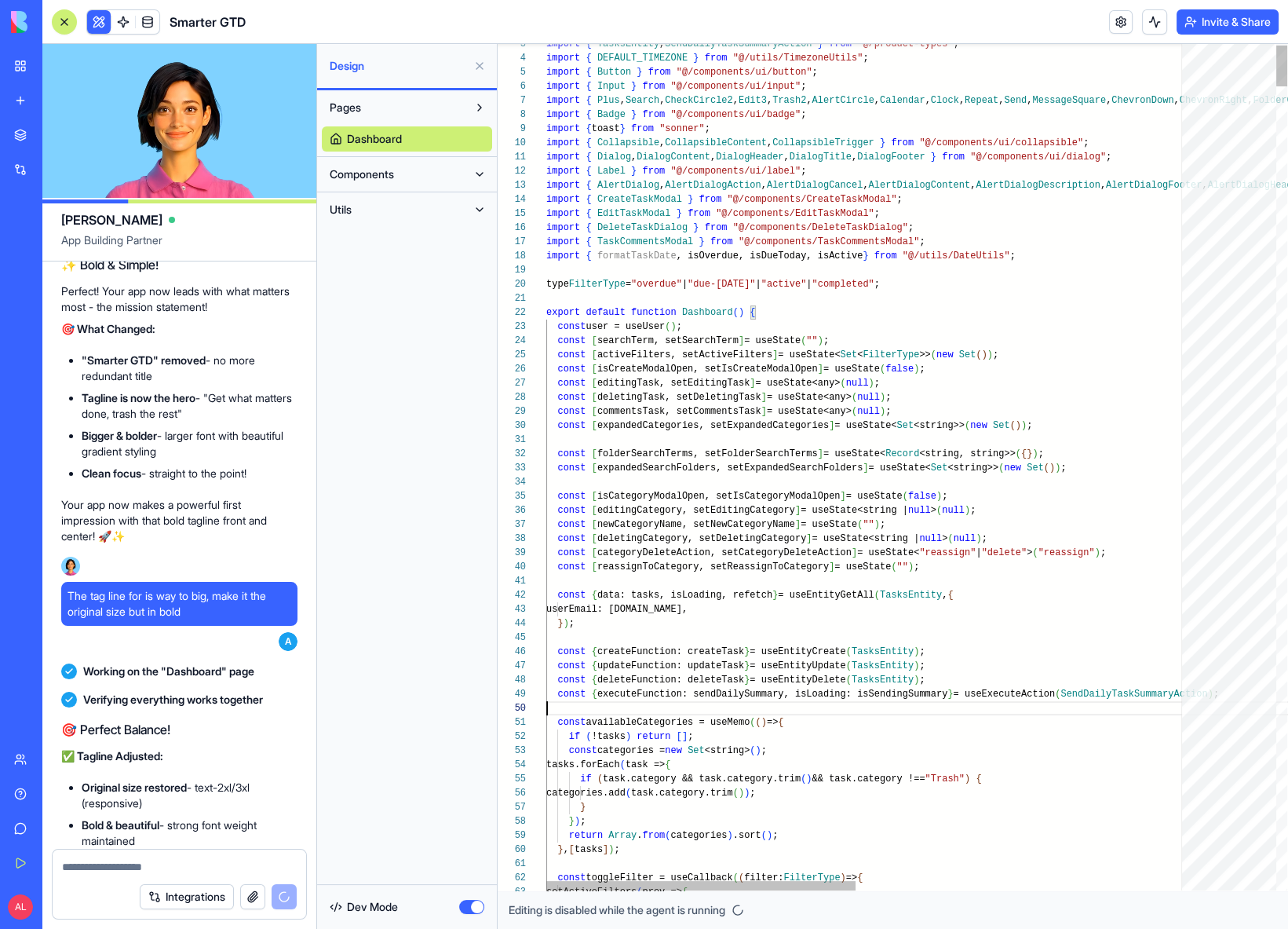
scroll to position [27305, 0]
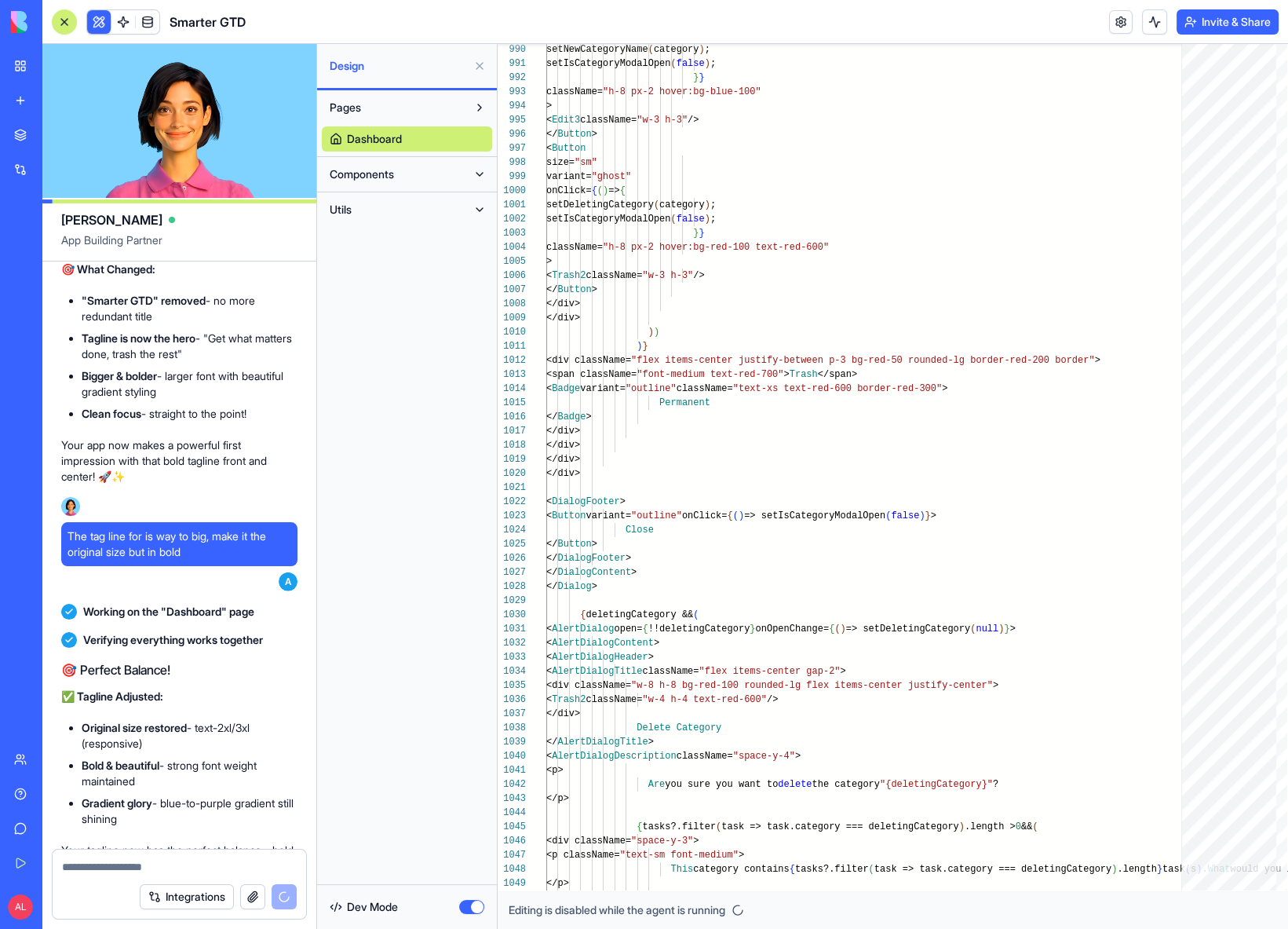
click at [464, 906] on button "button" at bounding box center [471, 906] width 25 height 14
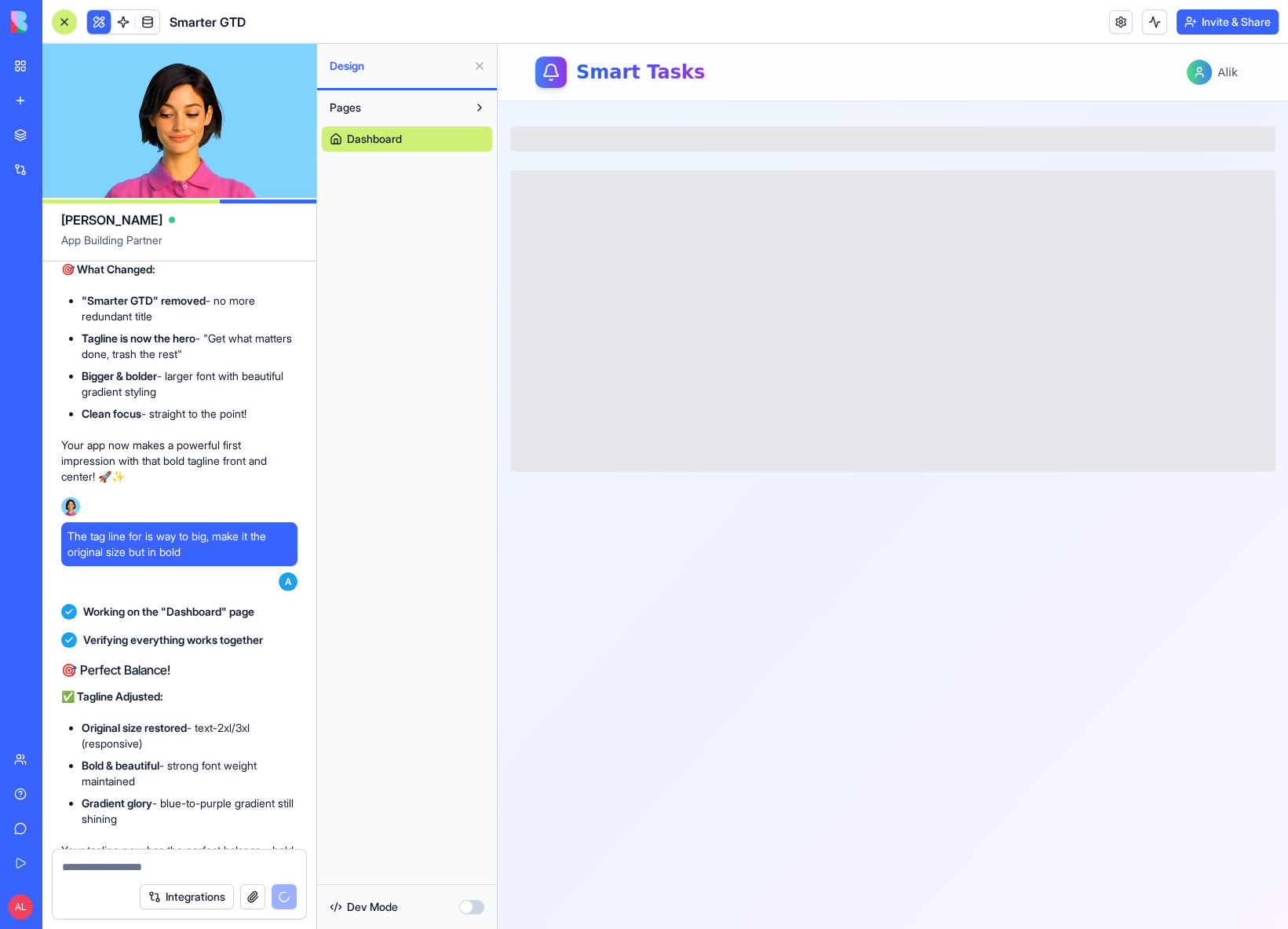
scroll to position [27333, 0]
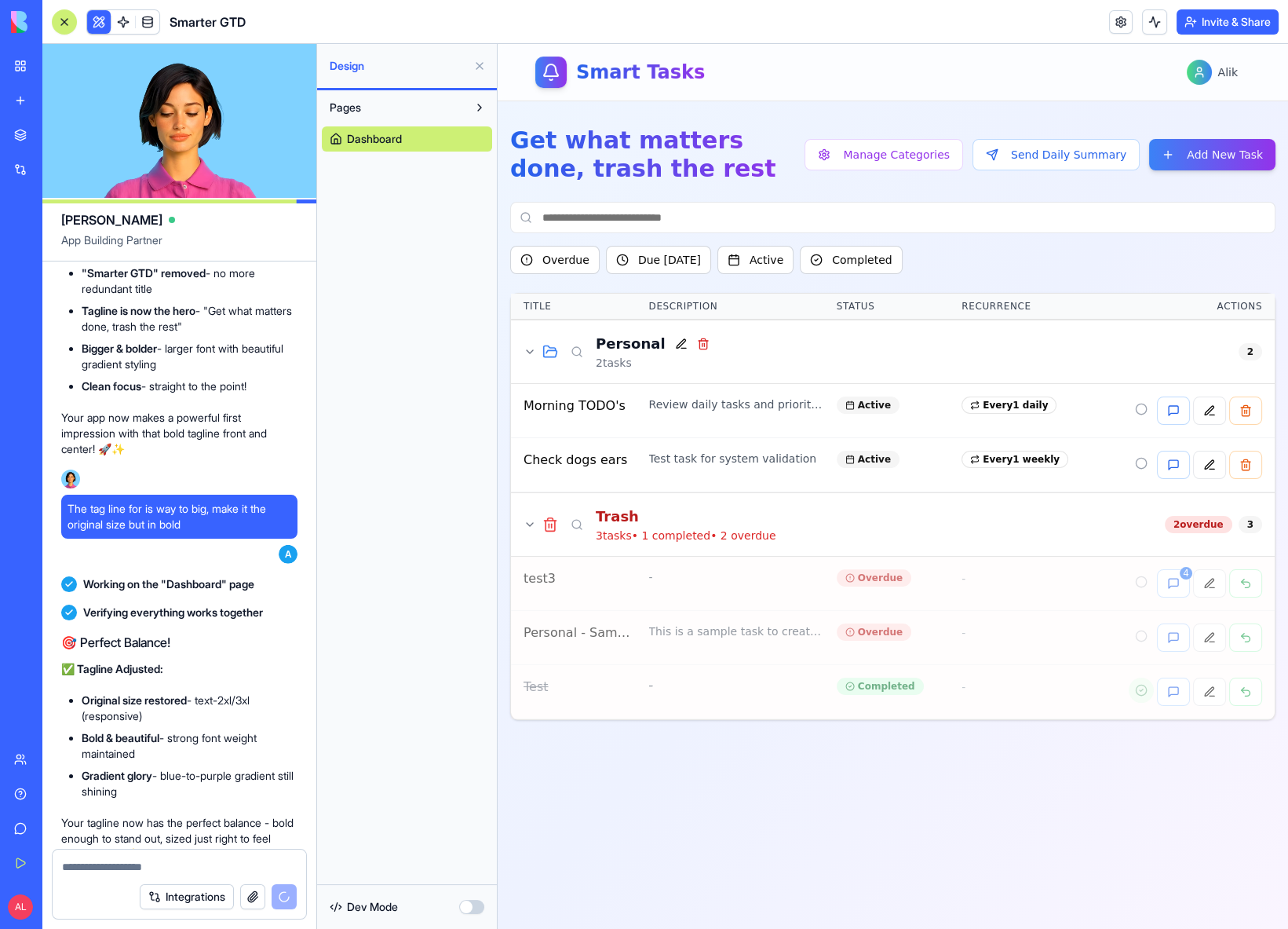
click at [465, 909] on button "button" at bounding box center [471, 906] width 25 height 14
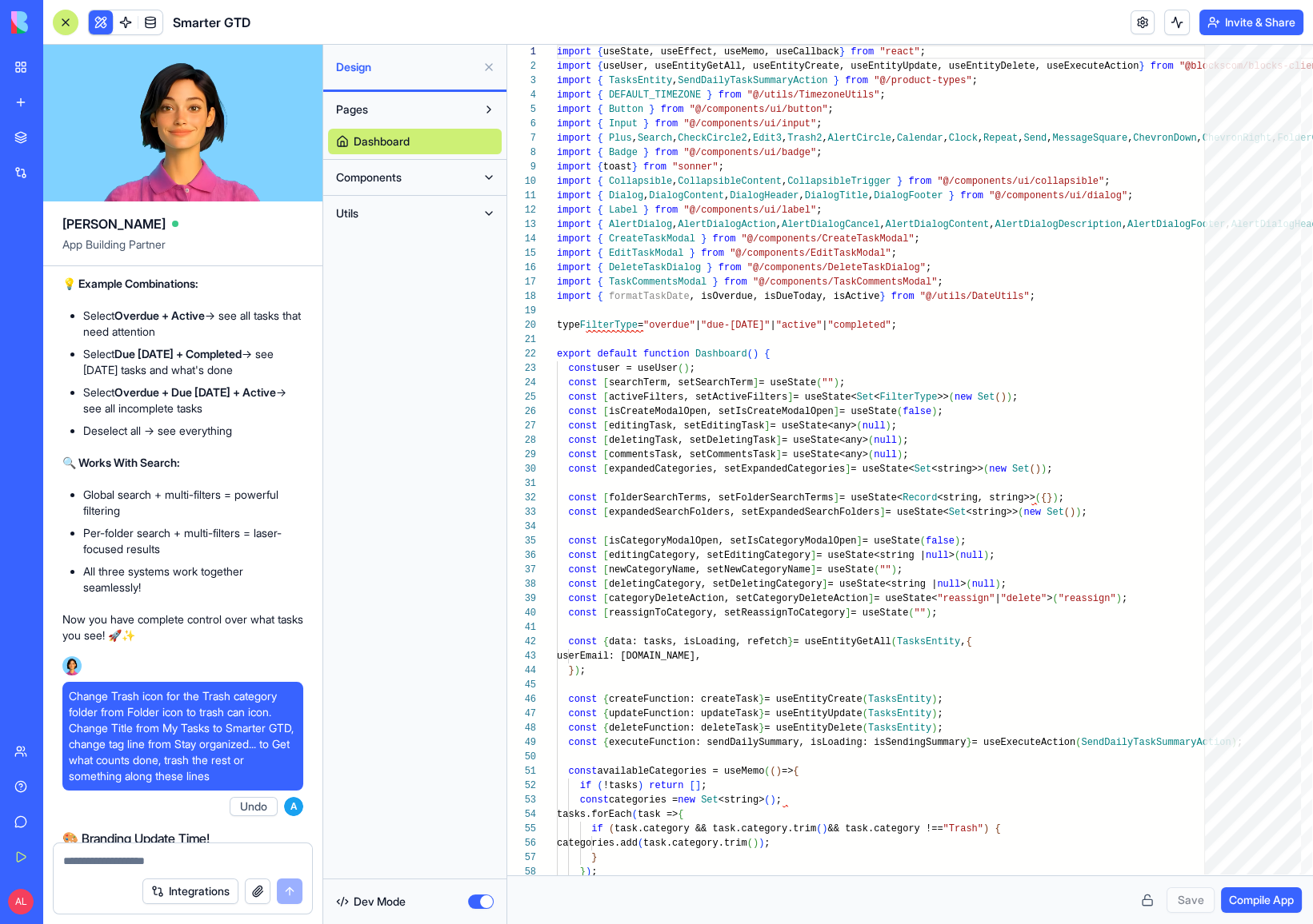
scroll to position [25857, 0]
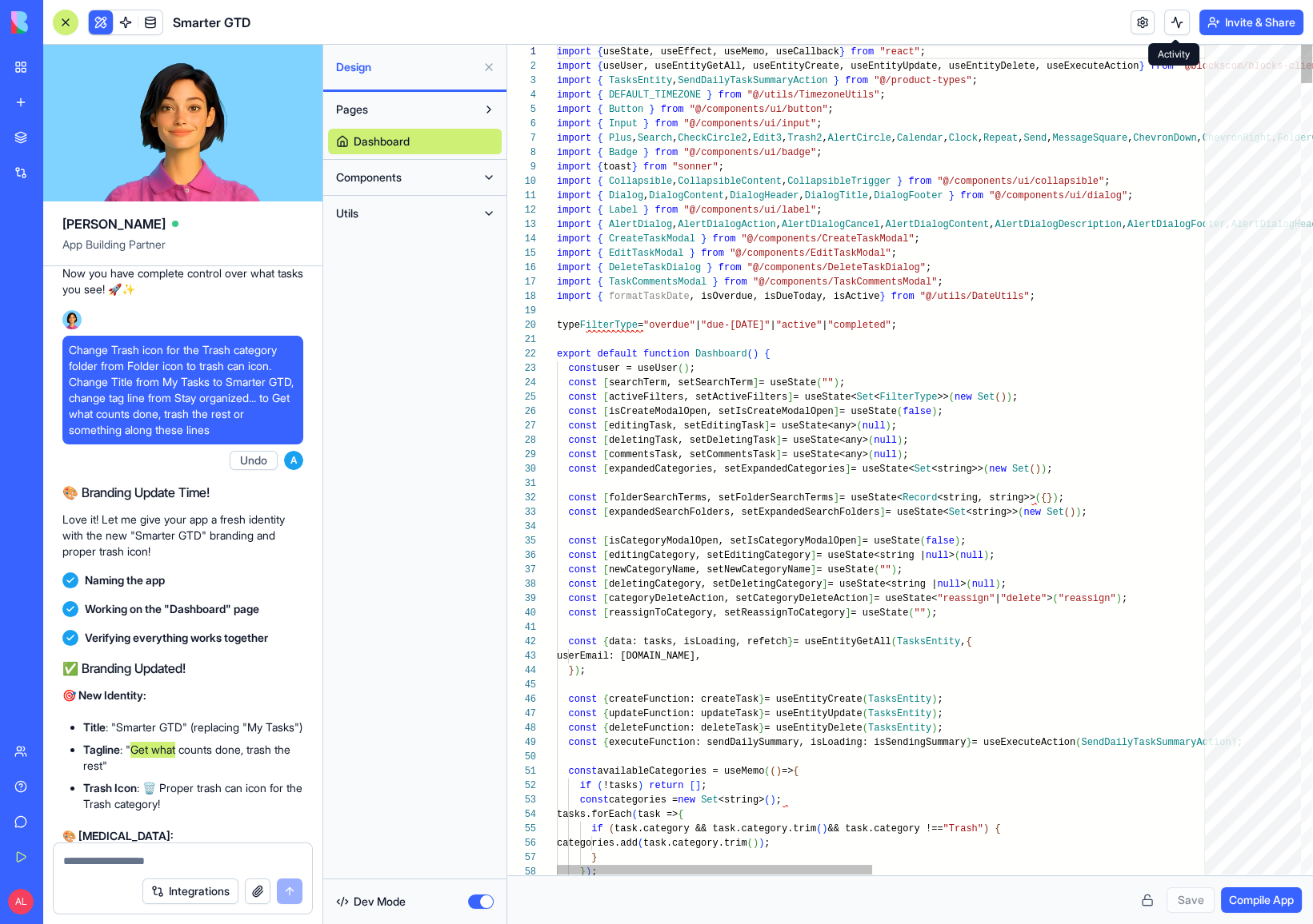
type textarea "**********"
click at [1057, 184] on span ""@/components/ui/collapsible"" at bounding box center [1020, 181] width 167 height 11
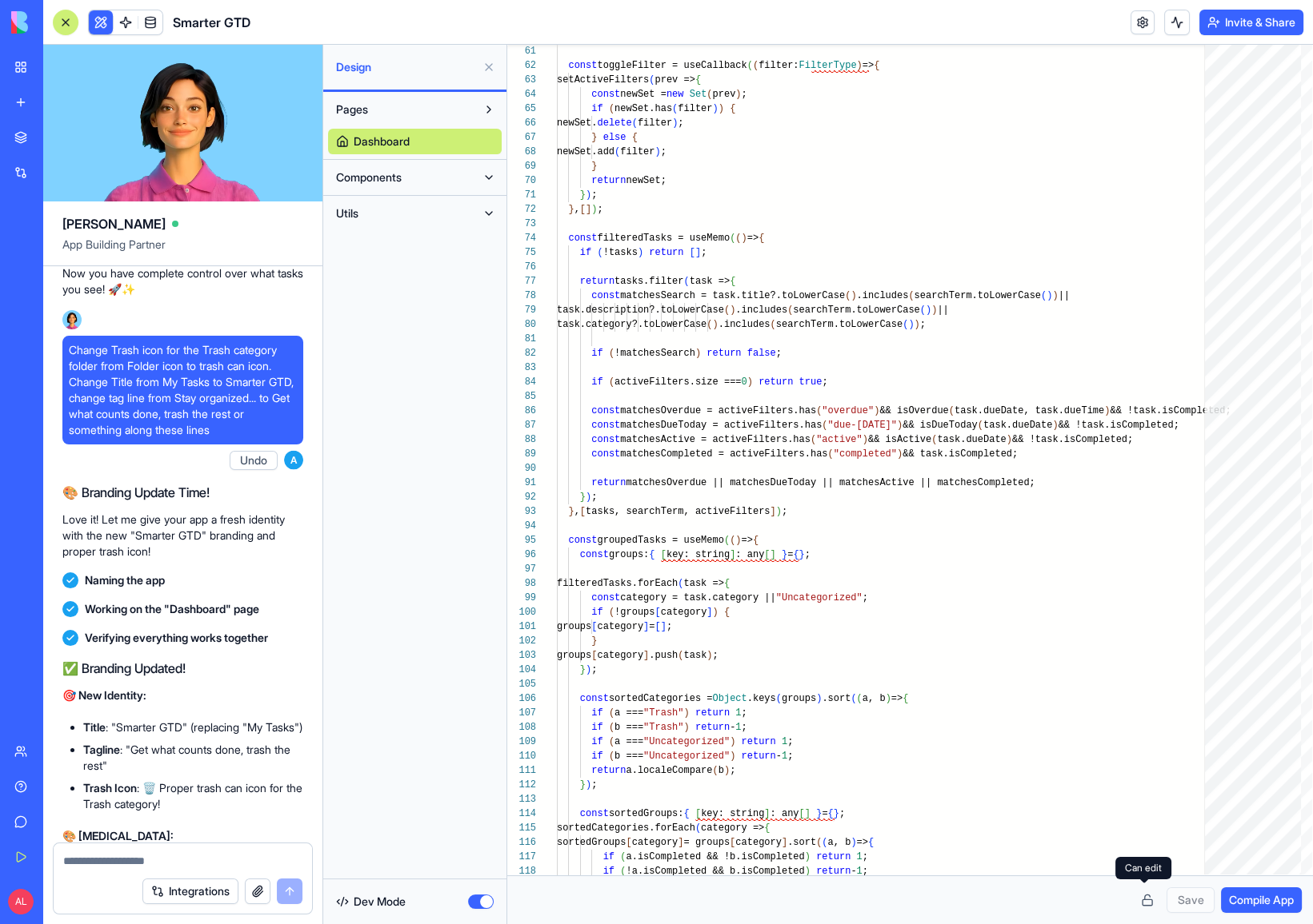
click at [1150, 904] on button at bounding box center [1147, 901] width 25 height 25
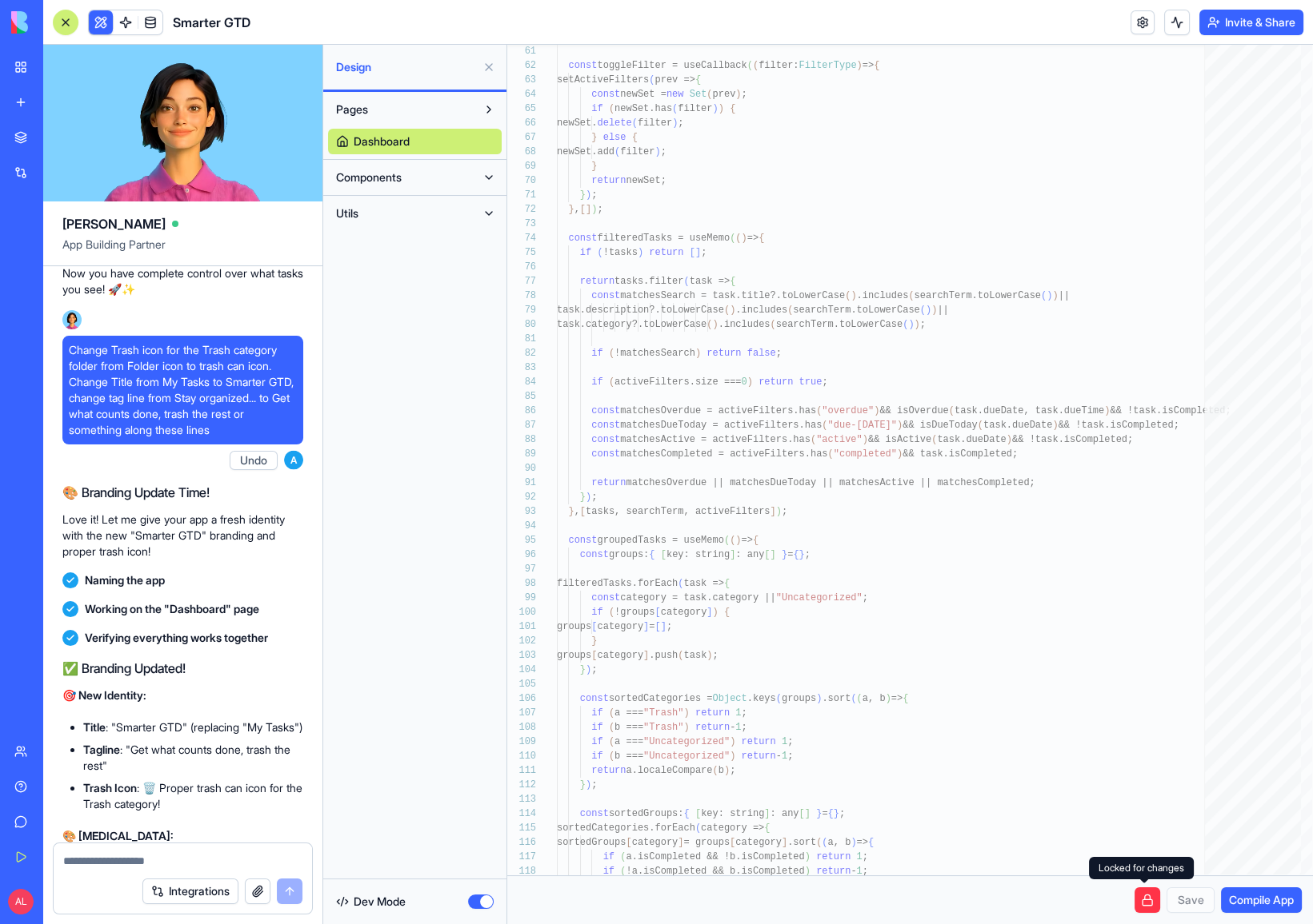
click at [1150, 904] on button at bounding box center [1147, 901] width 25 height 25
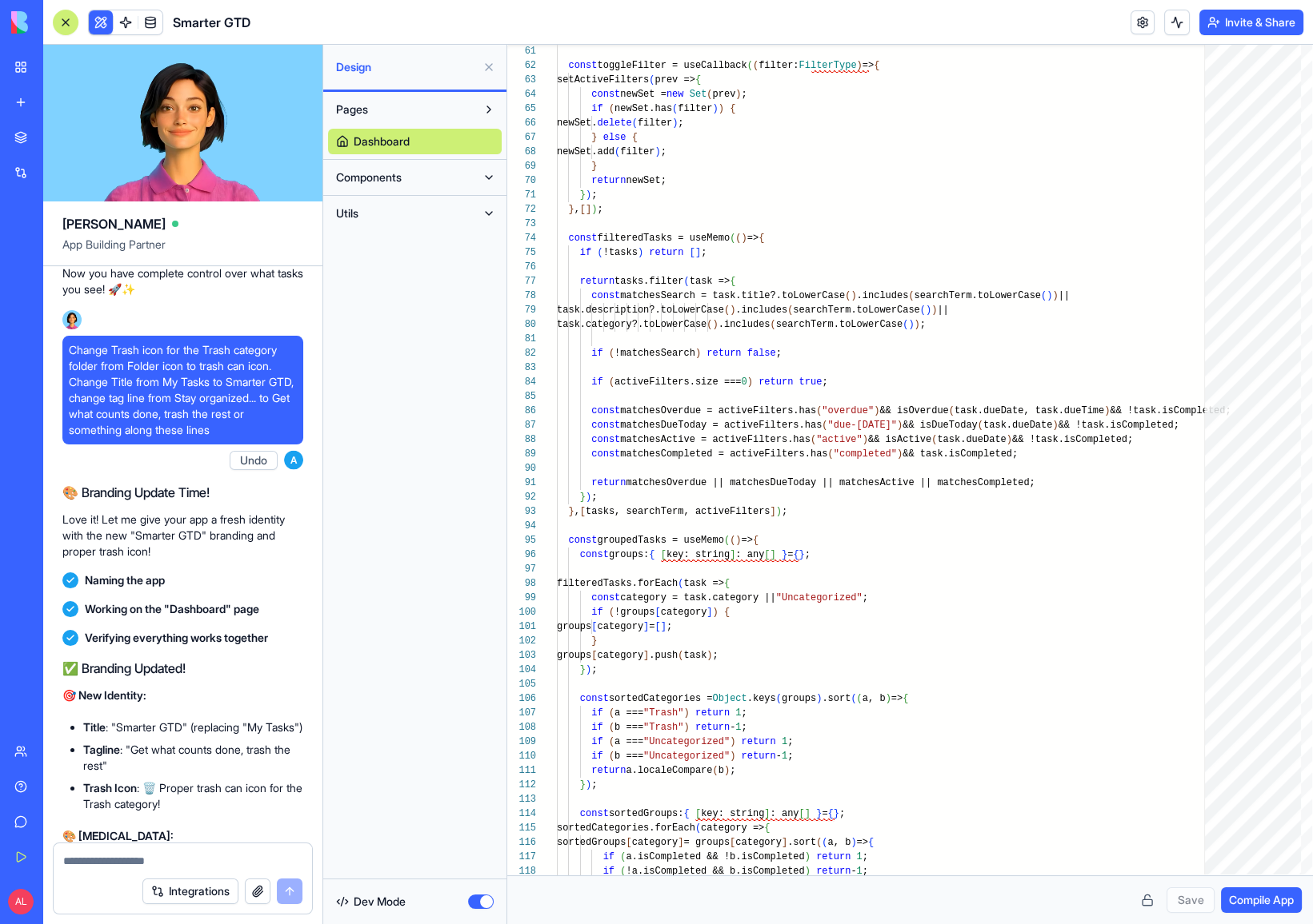
click at [477, 902] on button "button" at bounding box center [480, 902] width 25 height 15
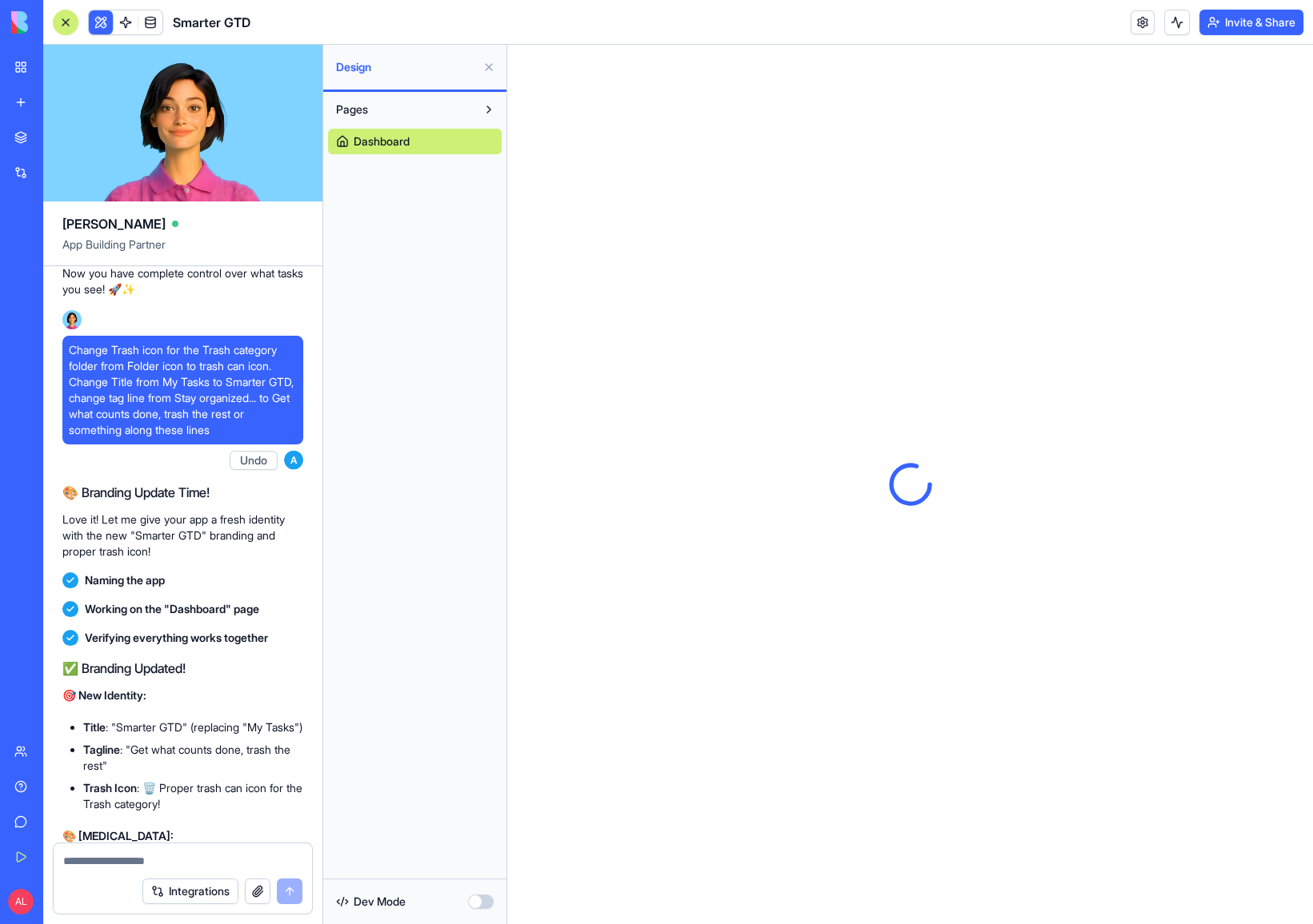
scroll to position [0, 0]
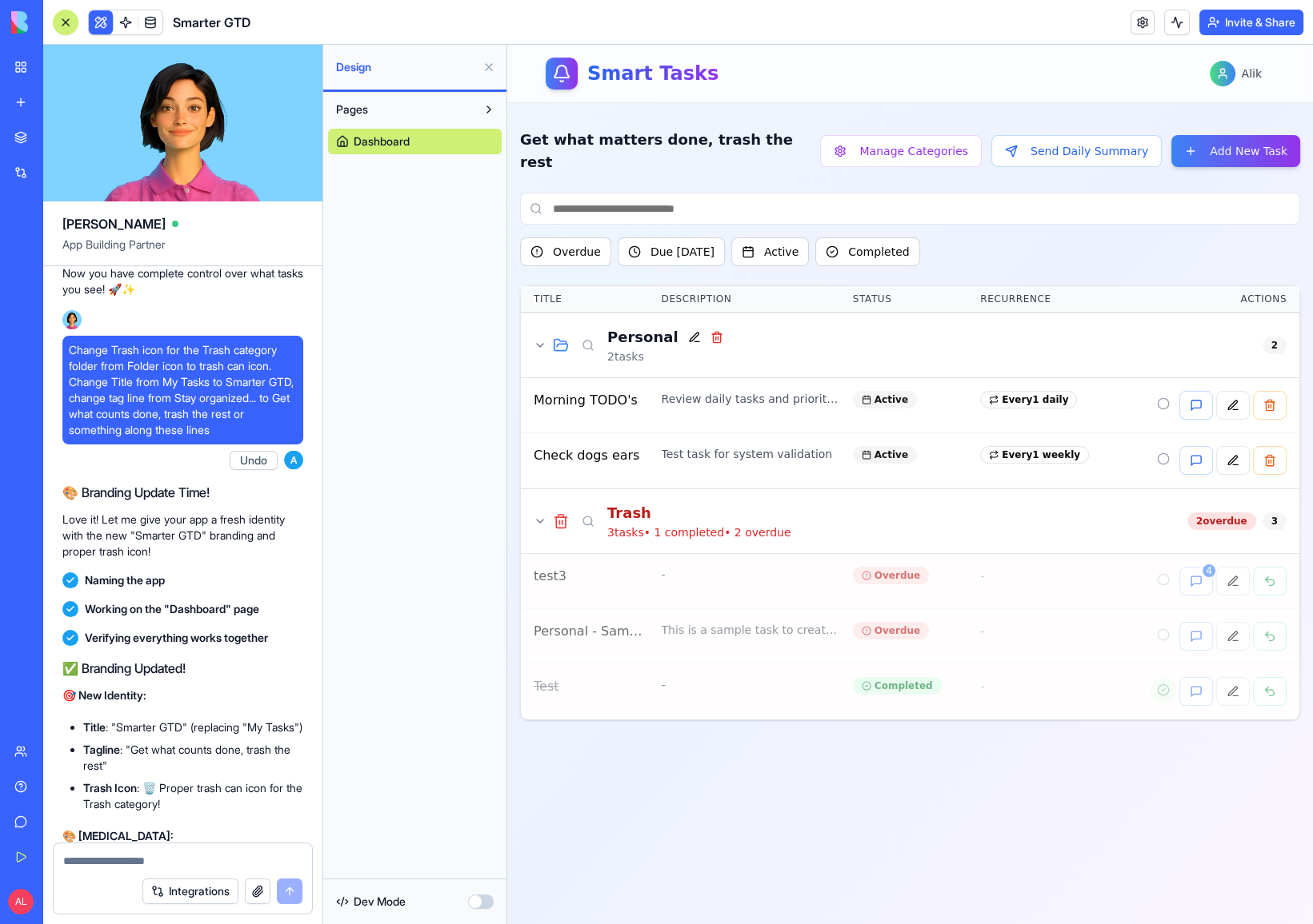
click at [490, 65] on button at bounding box center [489, 67] width 25 height 25
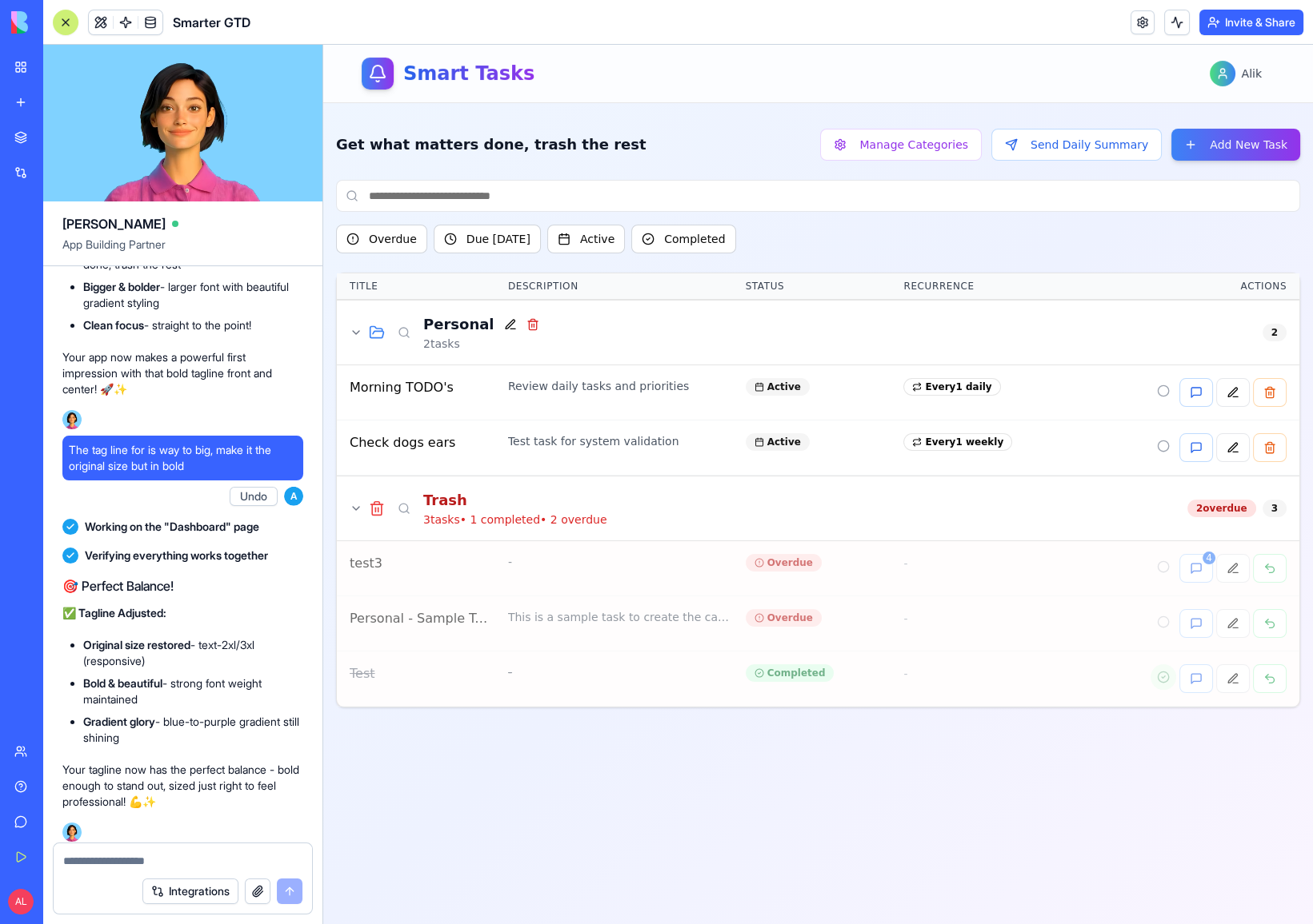
scroll to position [28108, 0]
